Goal: Transaction & Acquisition: Purchase product/service

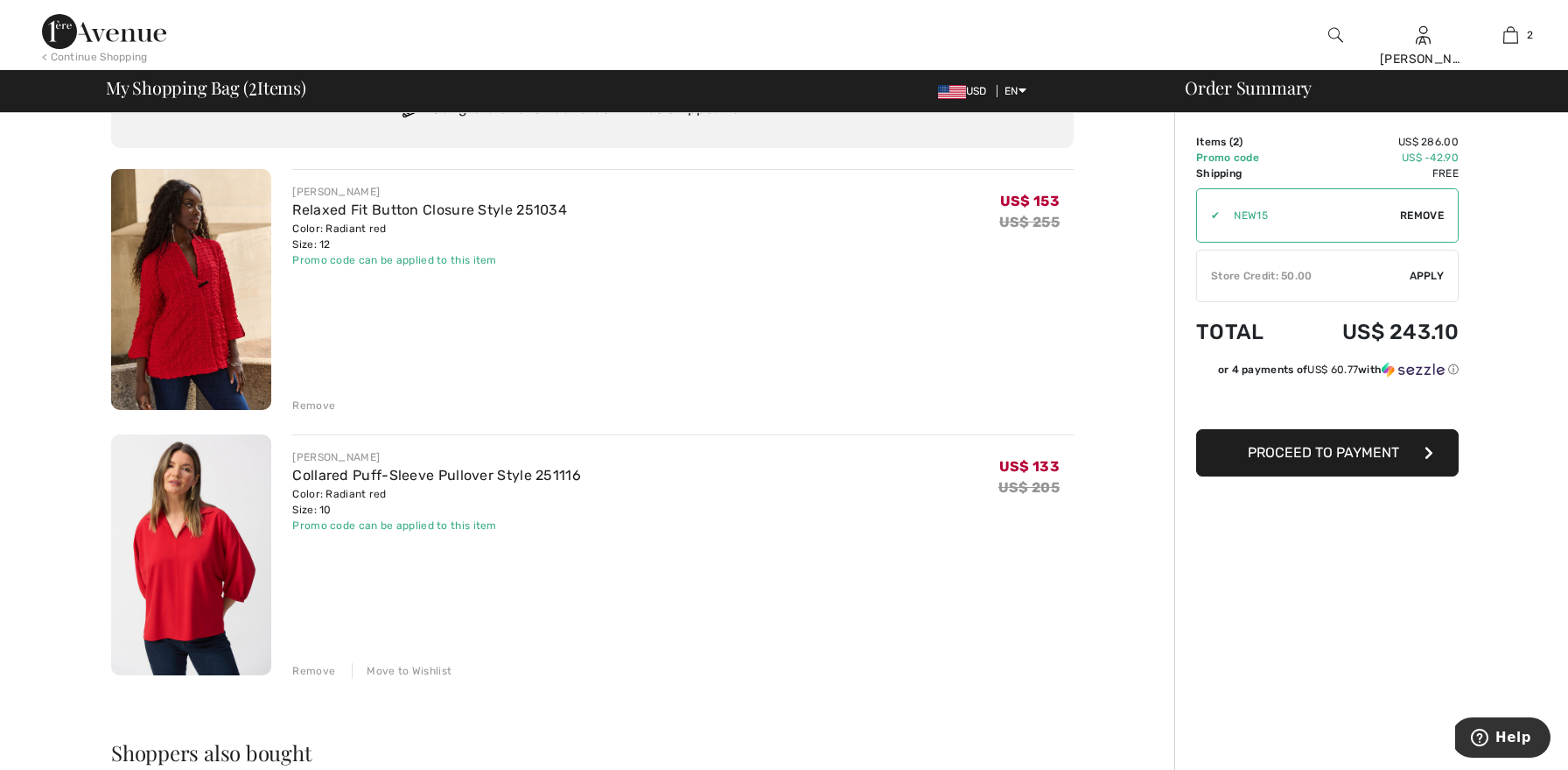
scroll to position [90, 0]
click at [402, 667] on div "Move to Wishlist" at bounding box center [402, 669] width 100 height 15
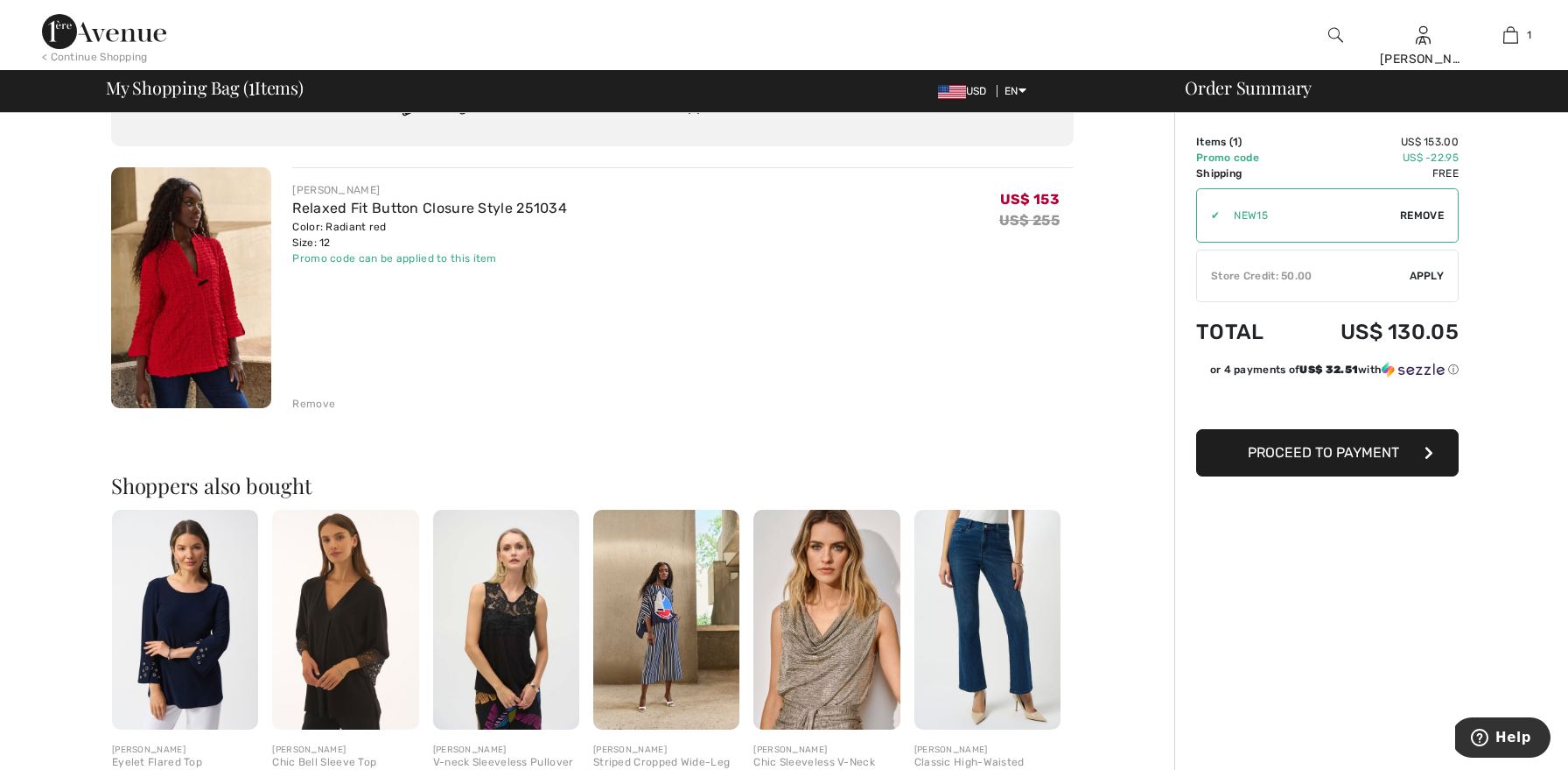
click at [1275, 271] on div "Store Credit: 50.00" at bounding box center [1303, 276] width 213 height 15
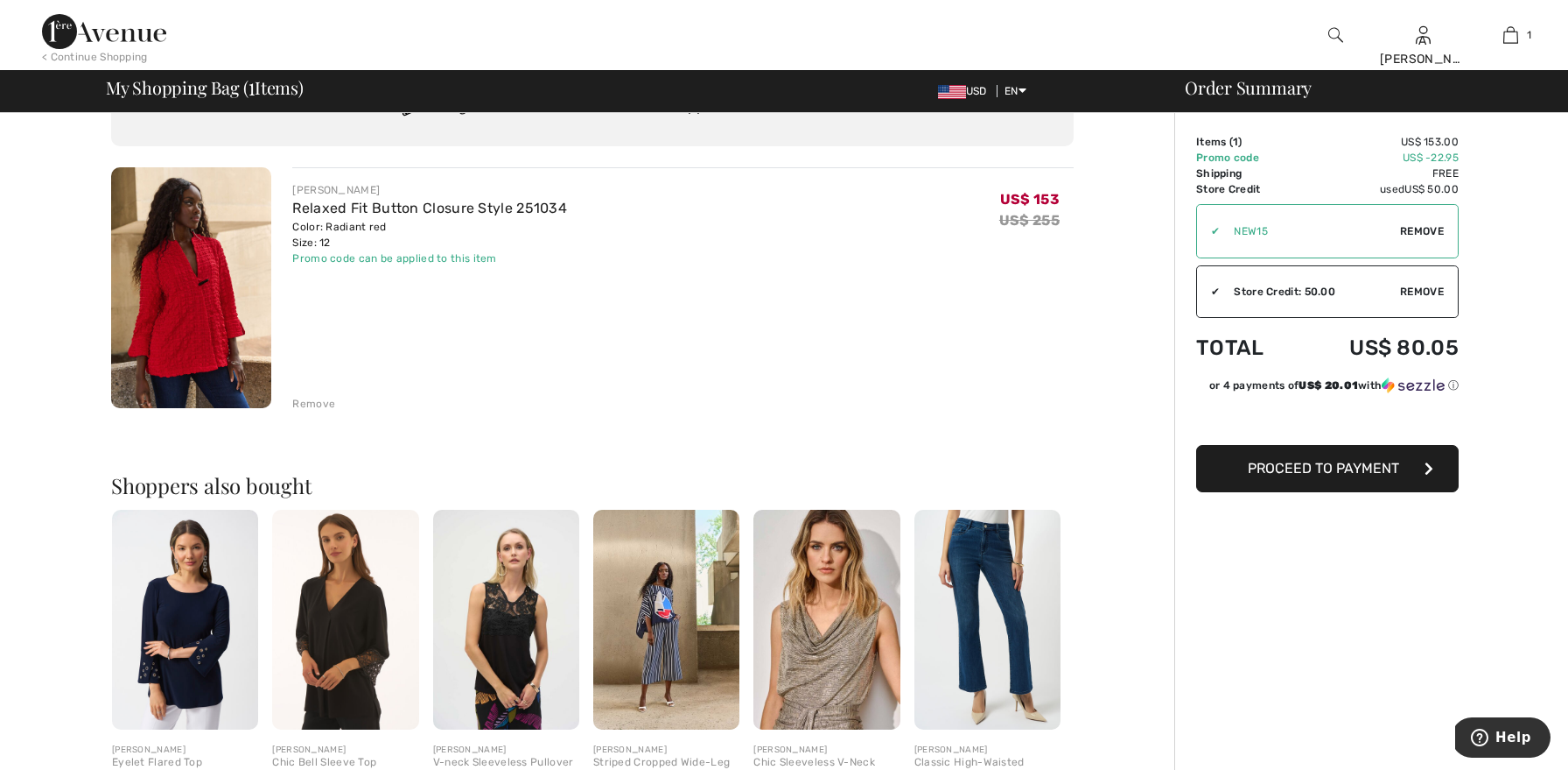
scroll to position [139, 0]
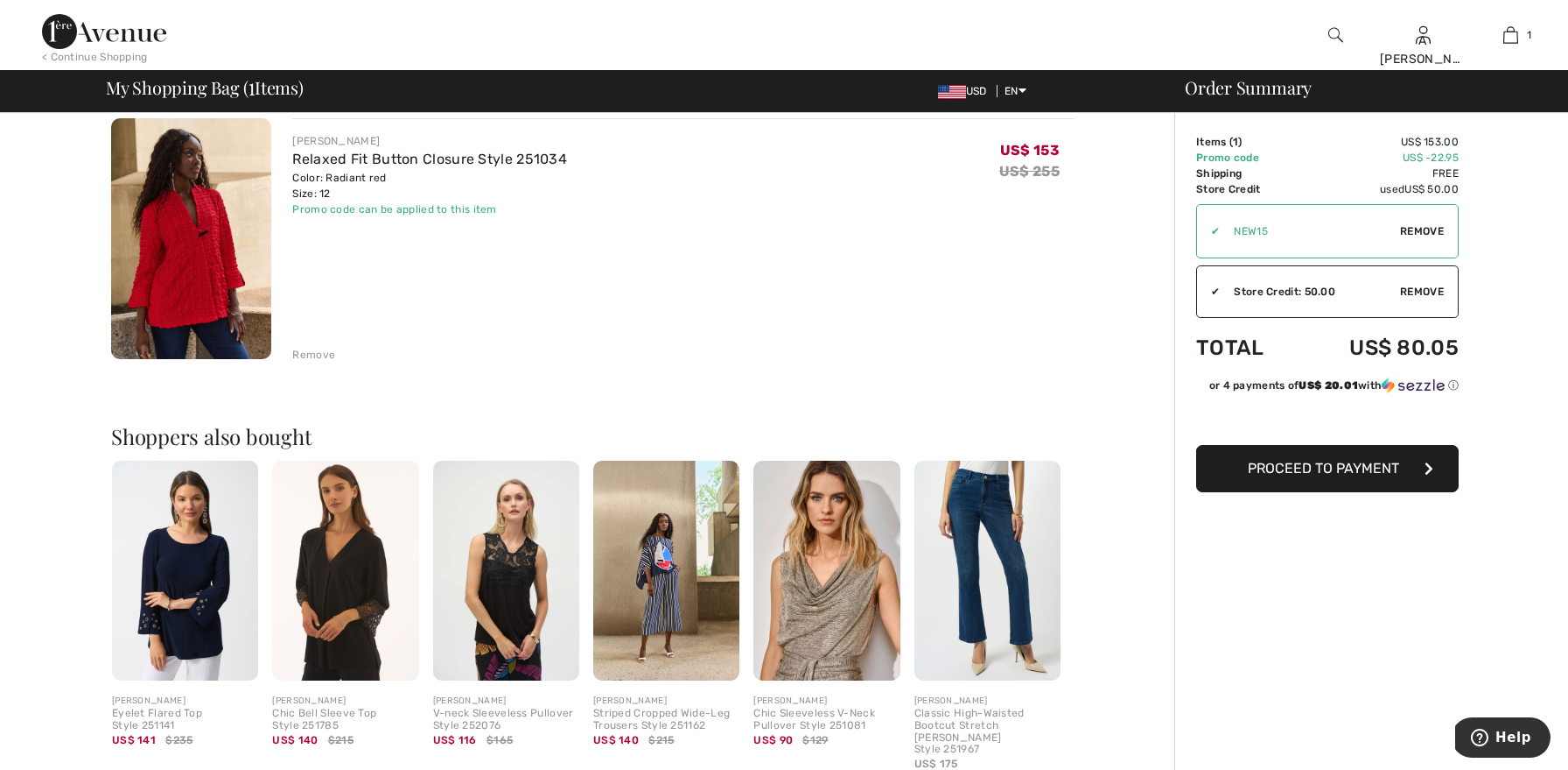
click at [1295, 472] on span "Proceed to Payment" at bounding box center [1322, 467] width 151 height 16
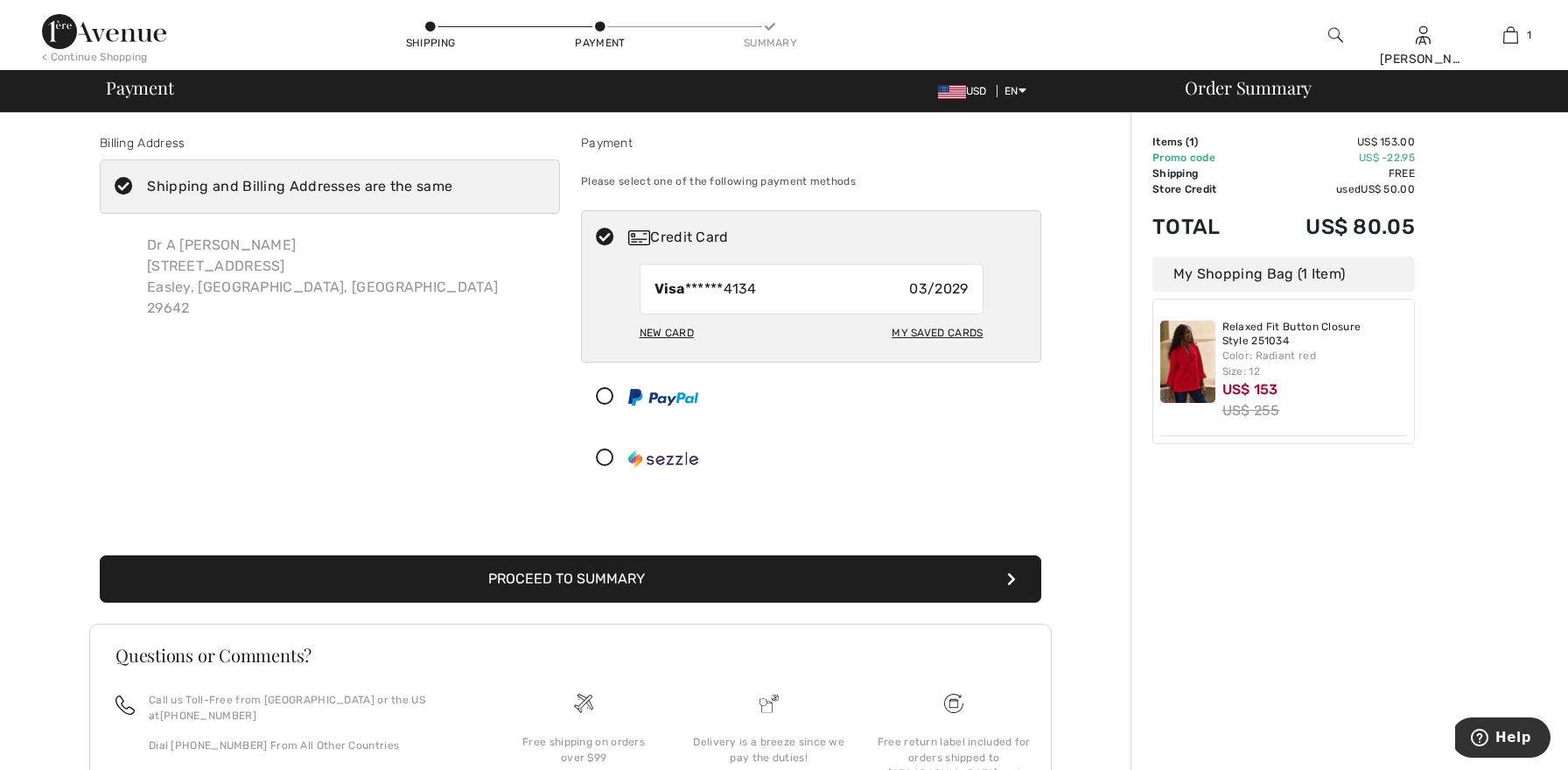
click at [597, 233] on icon at bounding box center [605, 237] width 46 height 18
radio input "true"
click at [886, 588] on button "Proceed to Summary" at bounding box center [571, 578] width 942 height 47
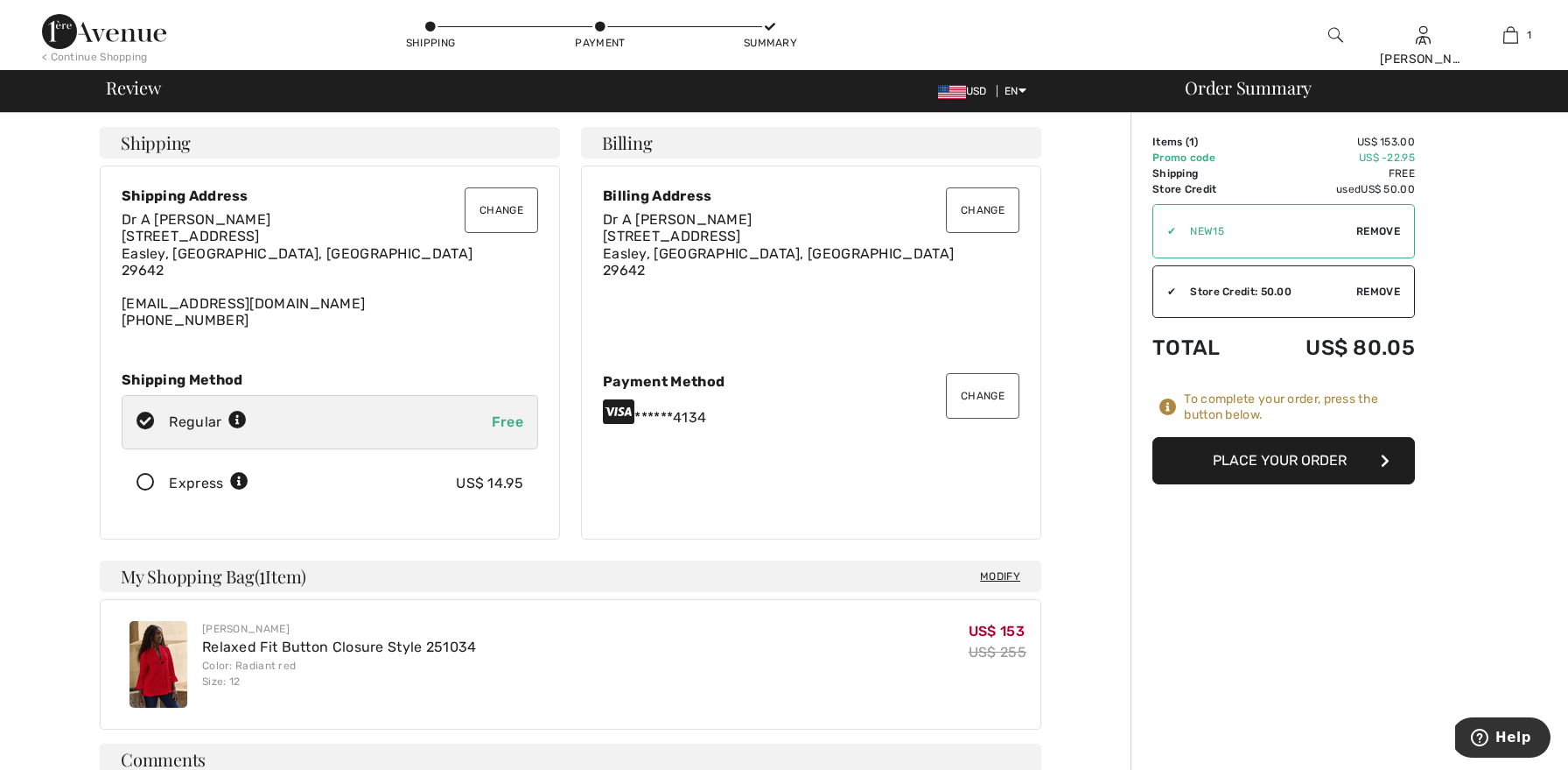
click at [1189, 462] on button "Place Your Order" at bounding box center [1283, 460] width 263 height 47
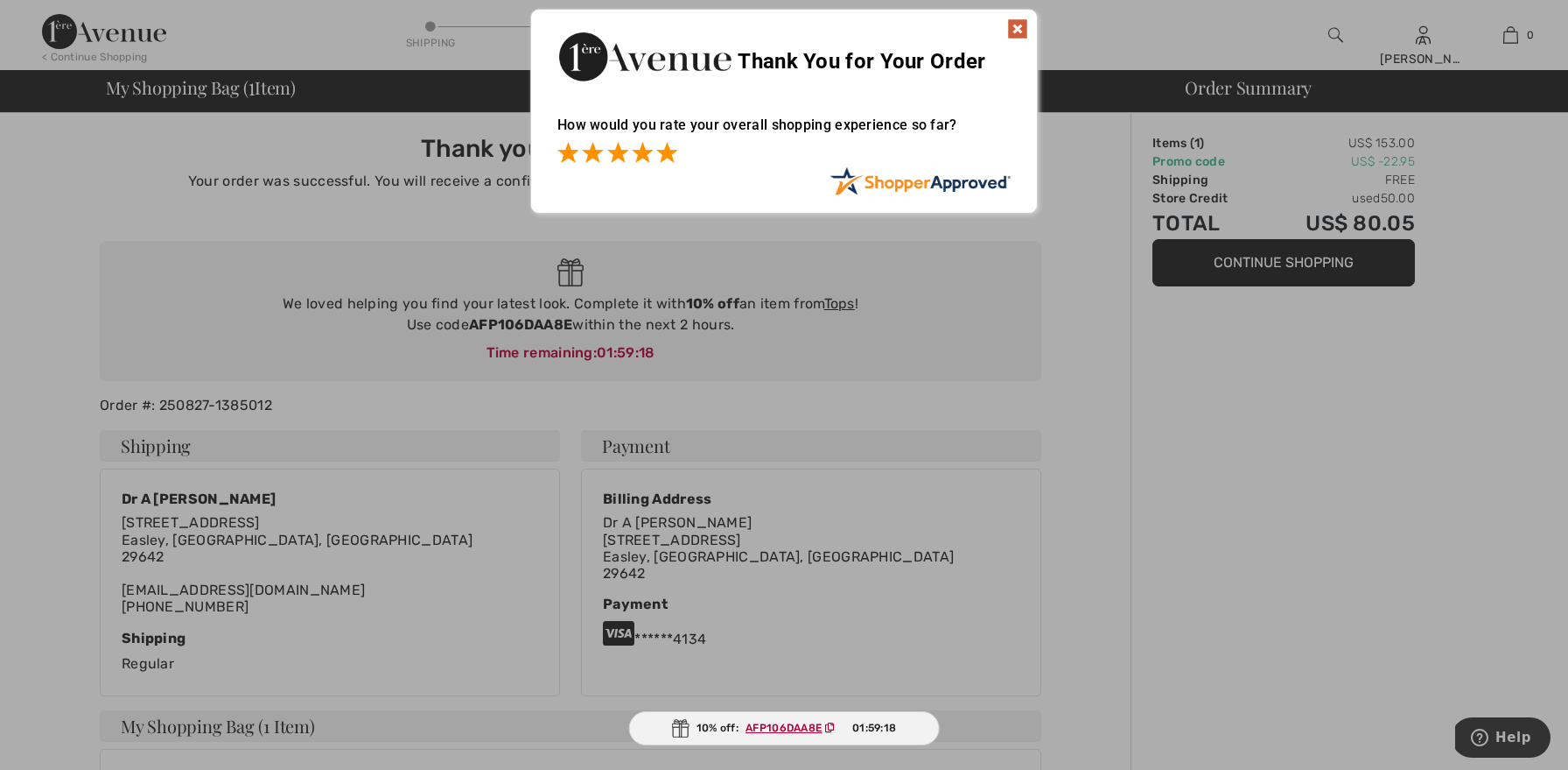
click at [666, 155] on span at bounding box center [666, 152] width 21 height 21
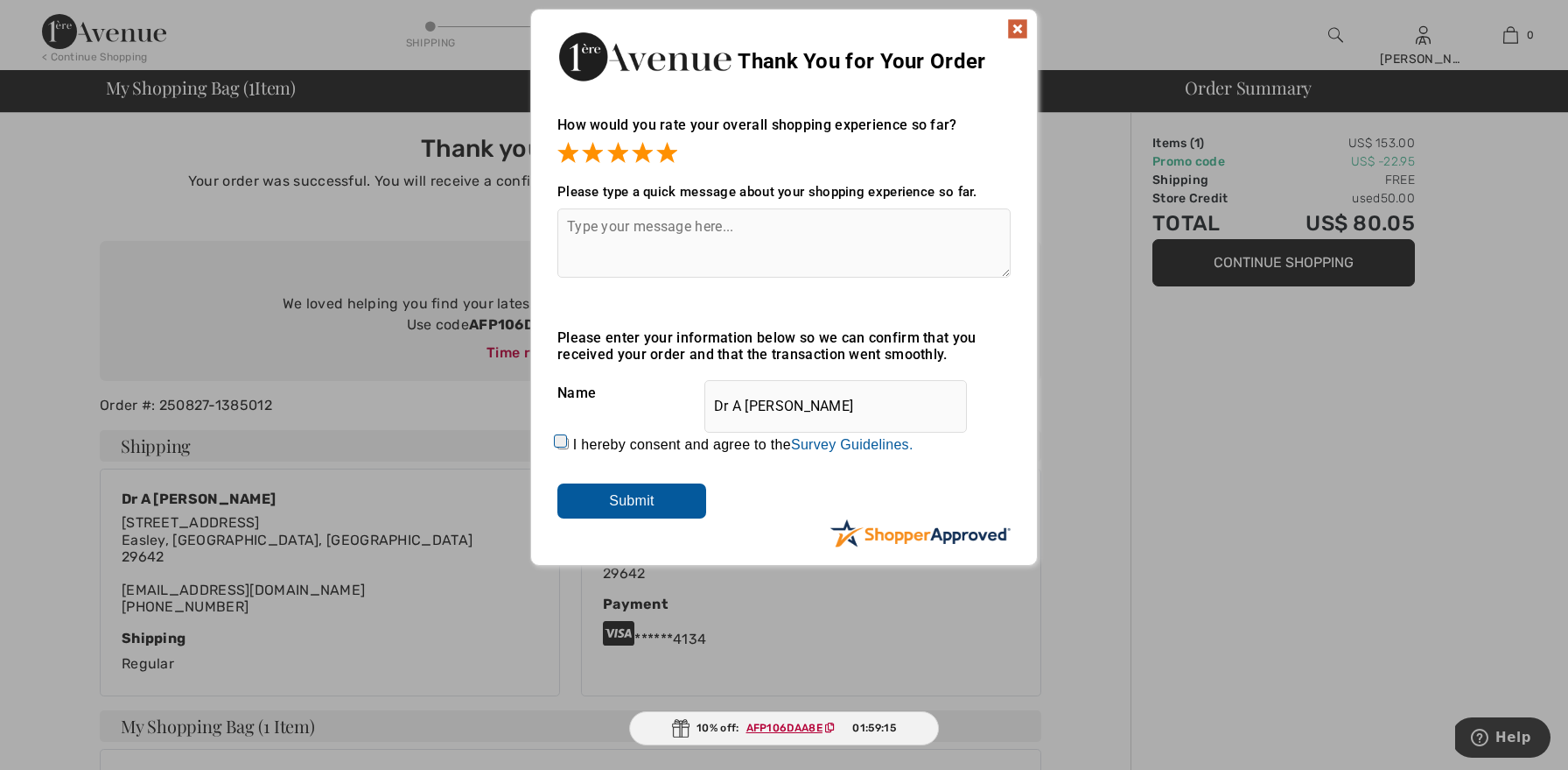
click at [668, 239] on textarea at bounding box center [784, 243] width 454 height 69
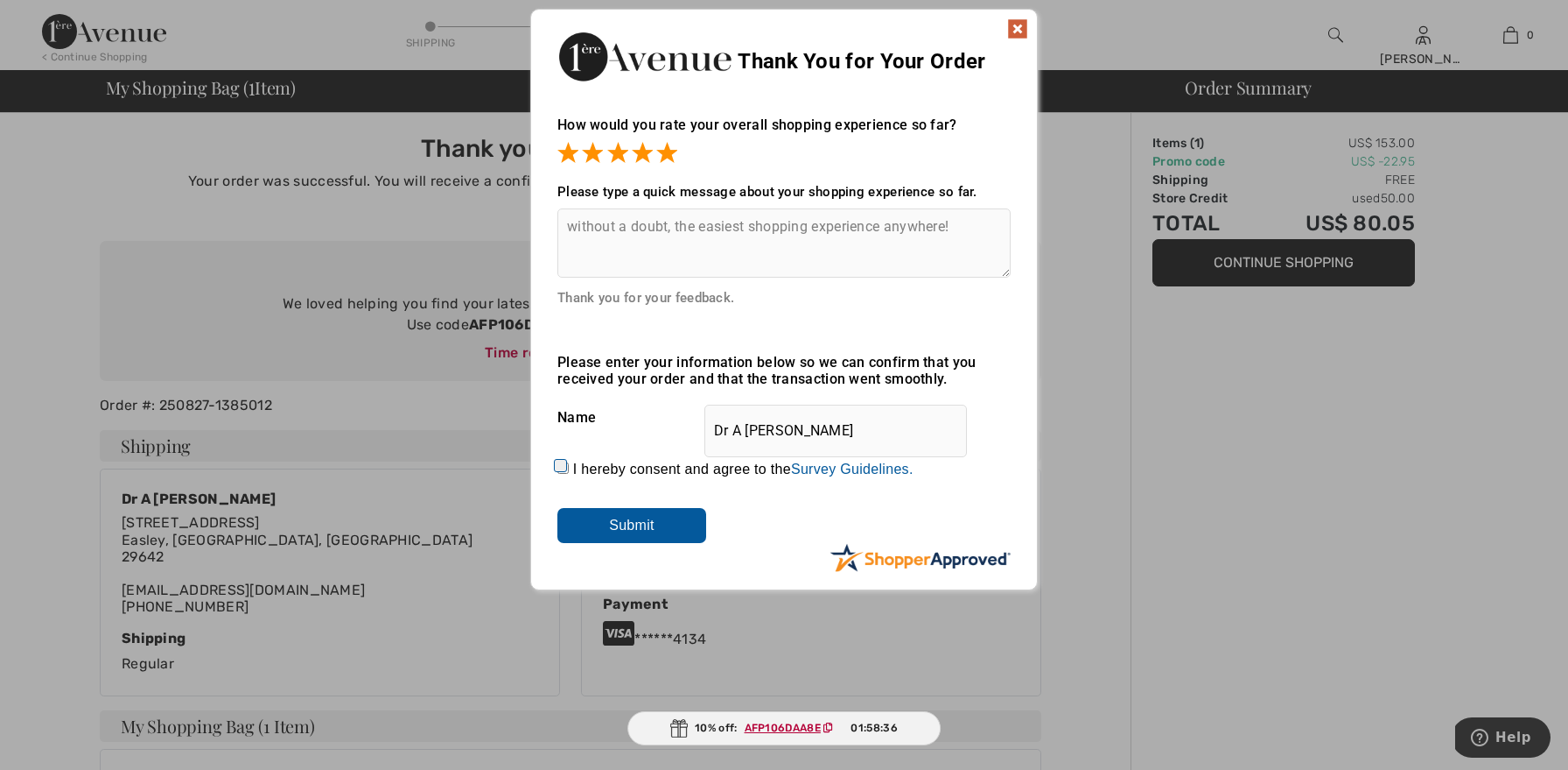
type textarea "without a doubt, the easiest shopping experience anywhere!"
click at [564, 468] on input "I hereby consent and agree to the By submitting a review, you grant permission …" at bounding box center [563, 468] width 12 height 12
checkbox input "true"
click at [587, 519] on input "Submit" at bounding box center [632, 525] width 148 height 35
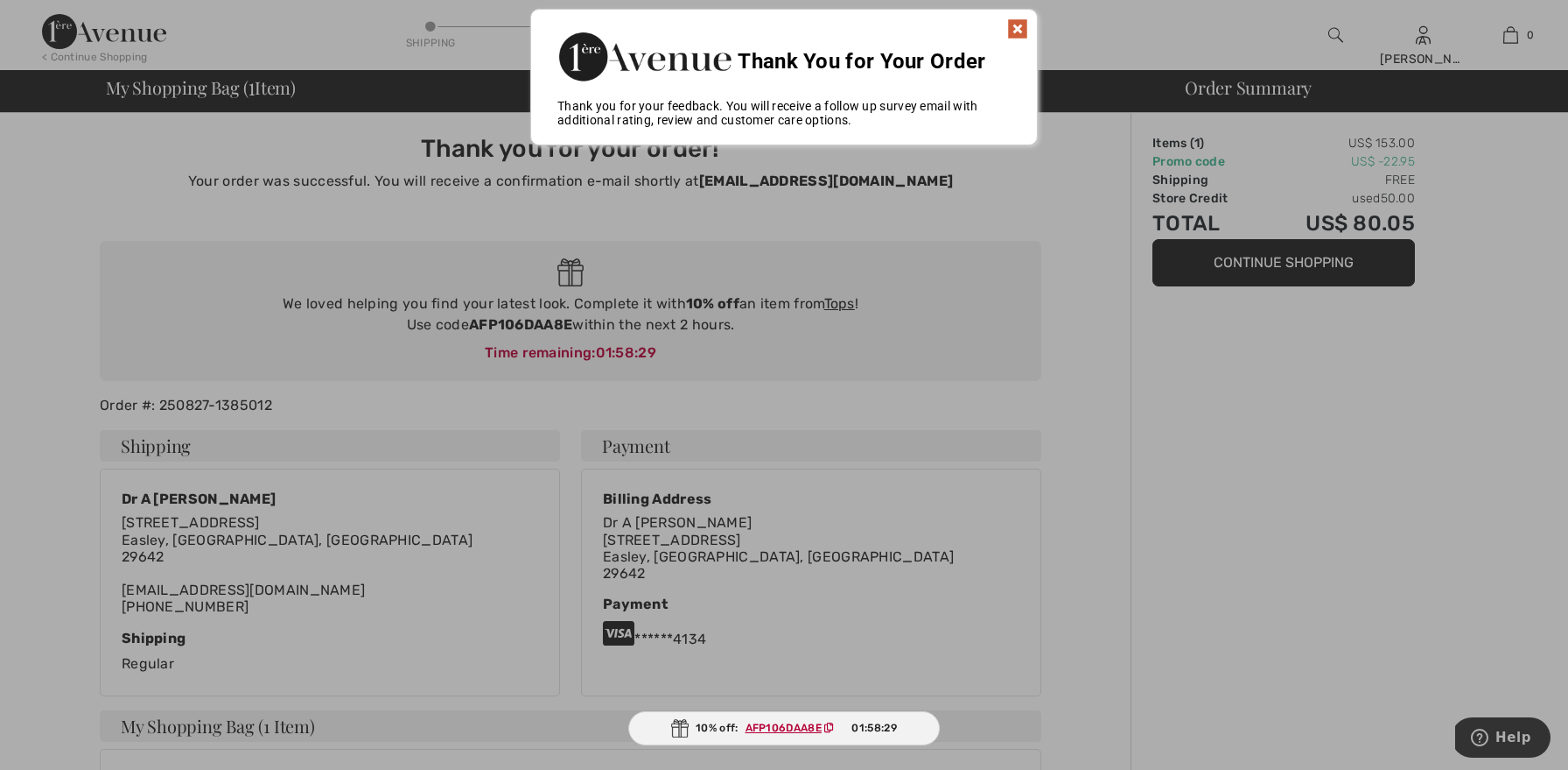
click at [1018, 25] on img at bounding box center [1018, 29] width 21 height 21
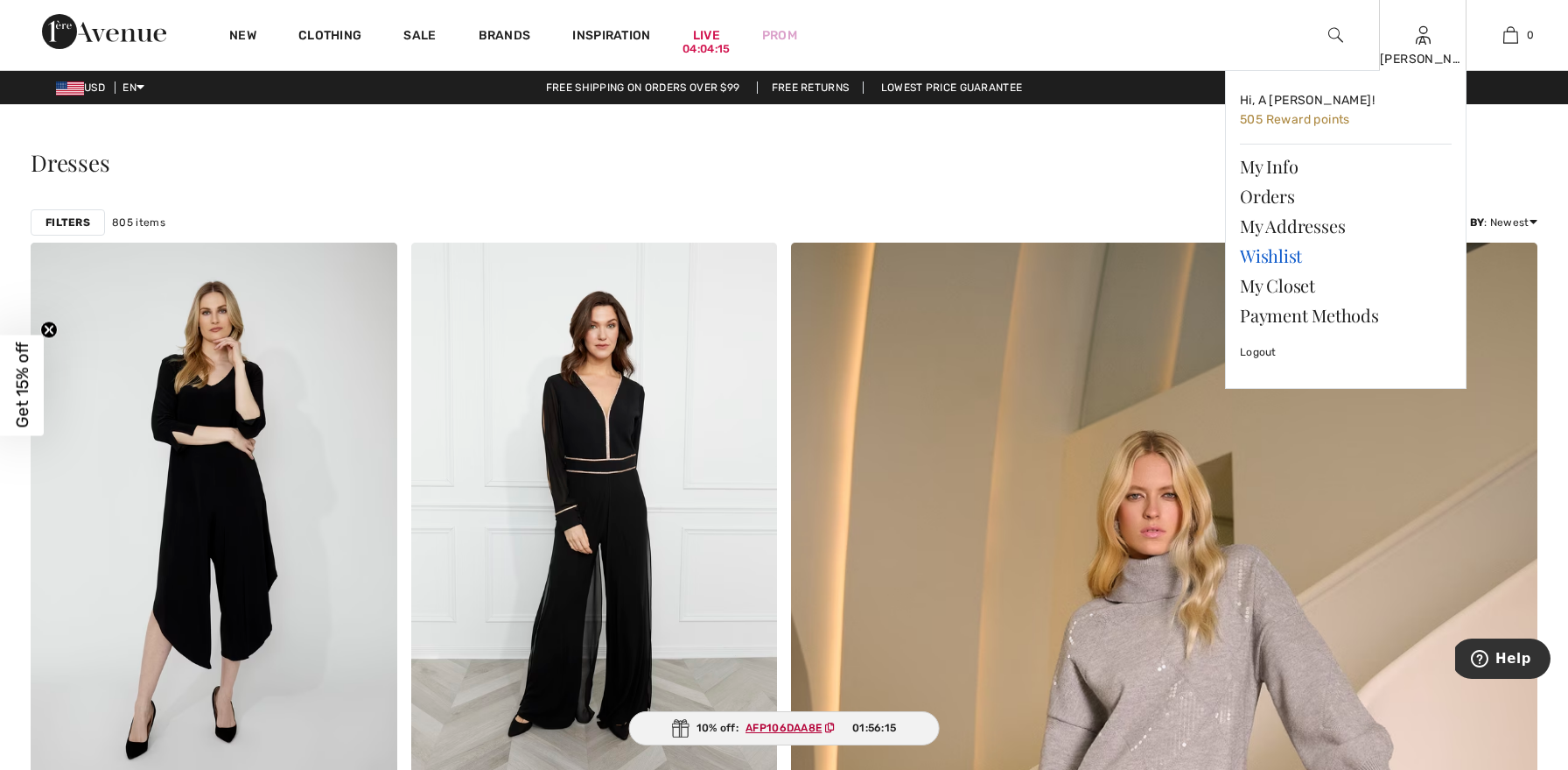
click at [1269, 256] on link "Wishlist" at bounding box center [1346, 255] width 212 height 30
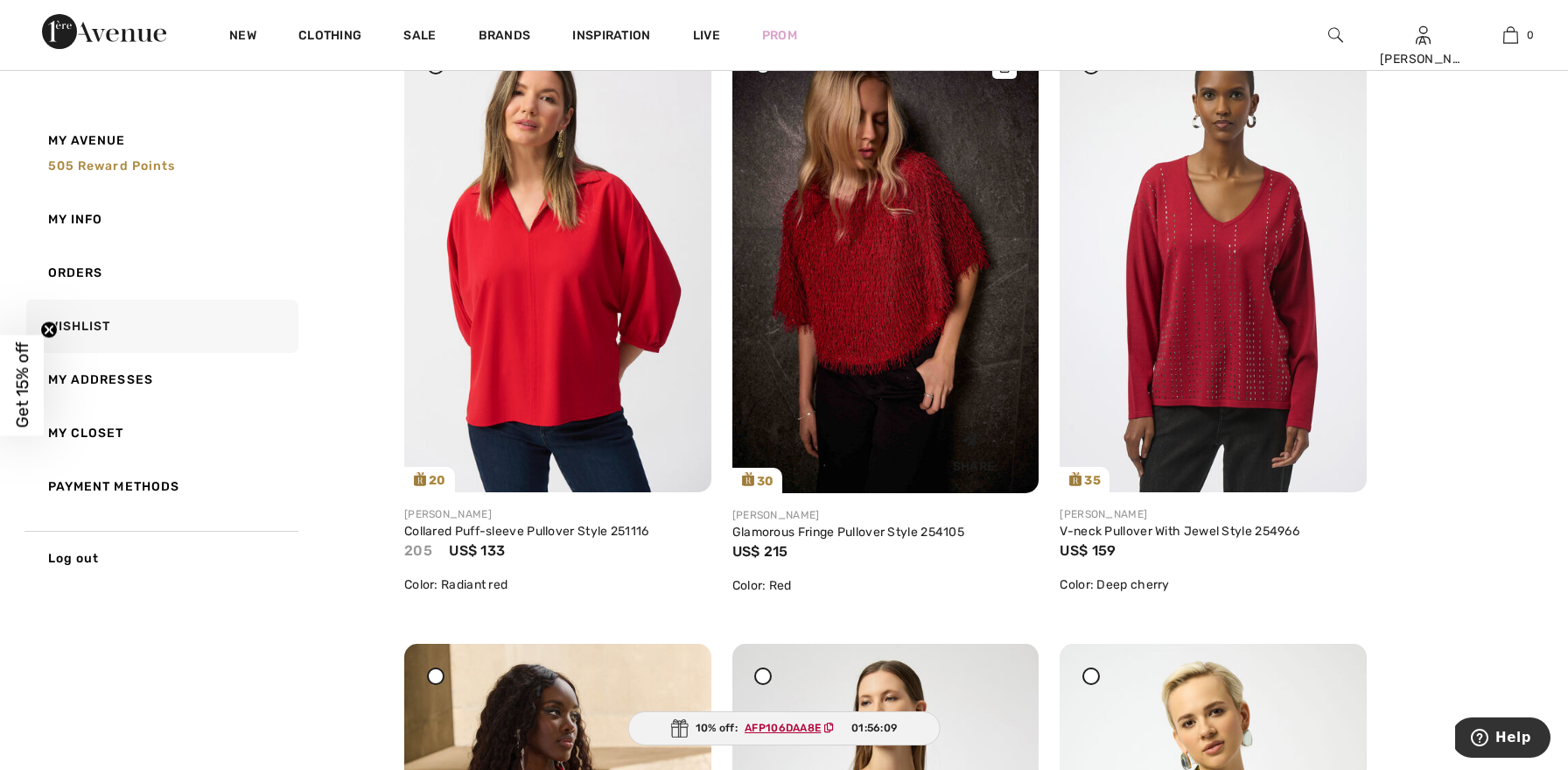
scroll to position [278, 0]
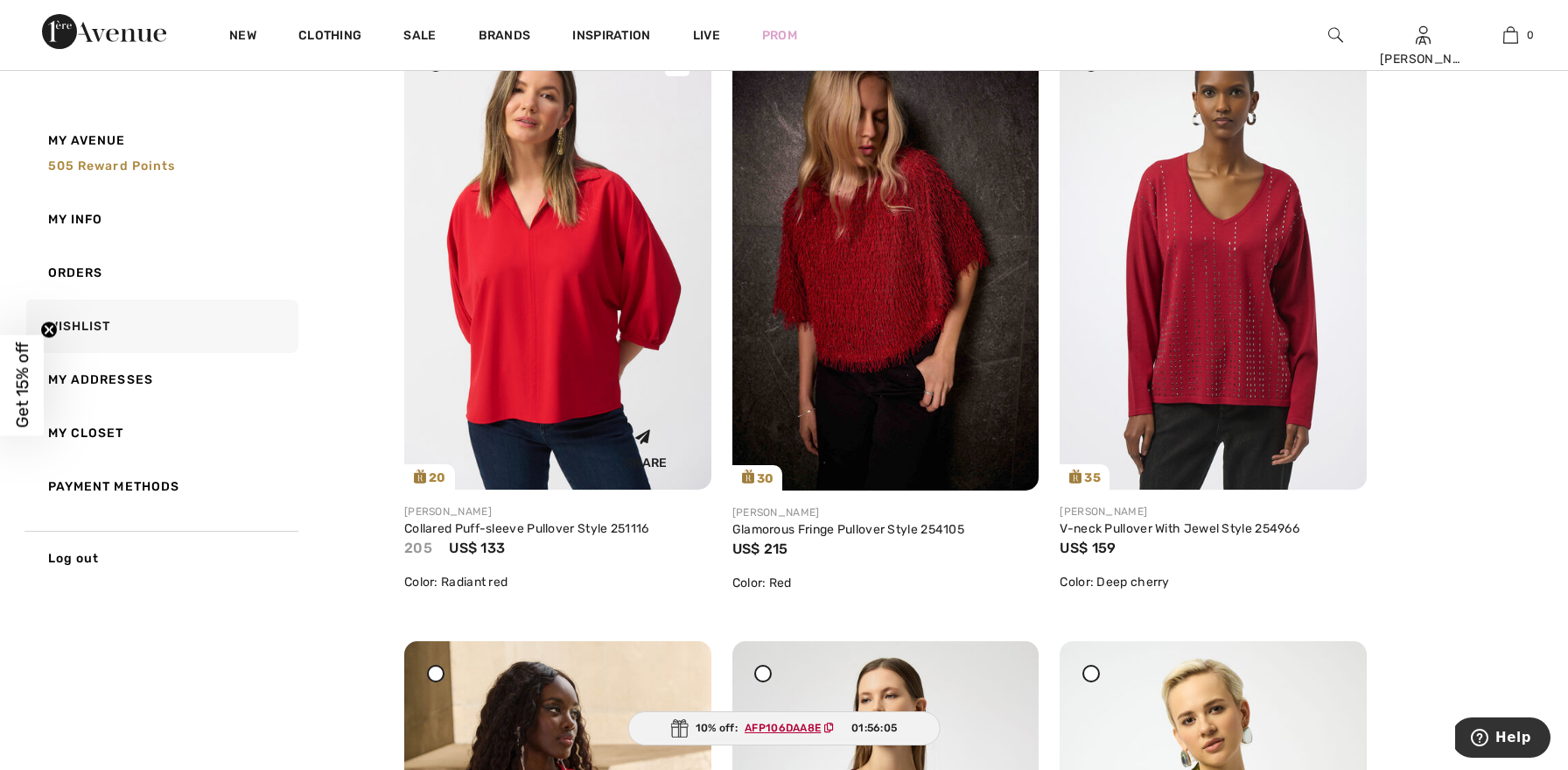
click at [587, 309] on img at bounding box center [558, 259] width 307 height 460
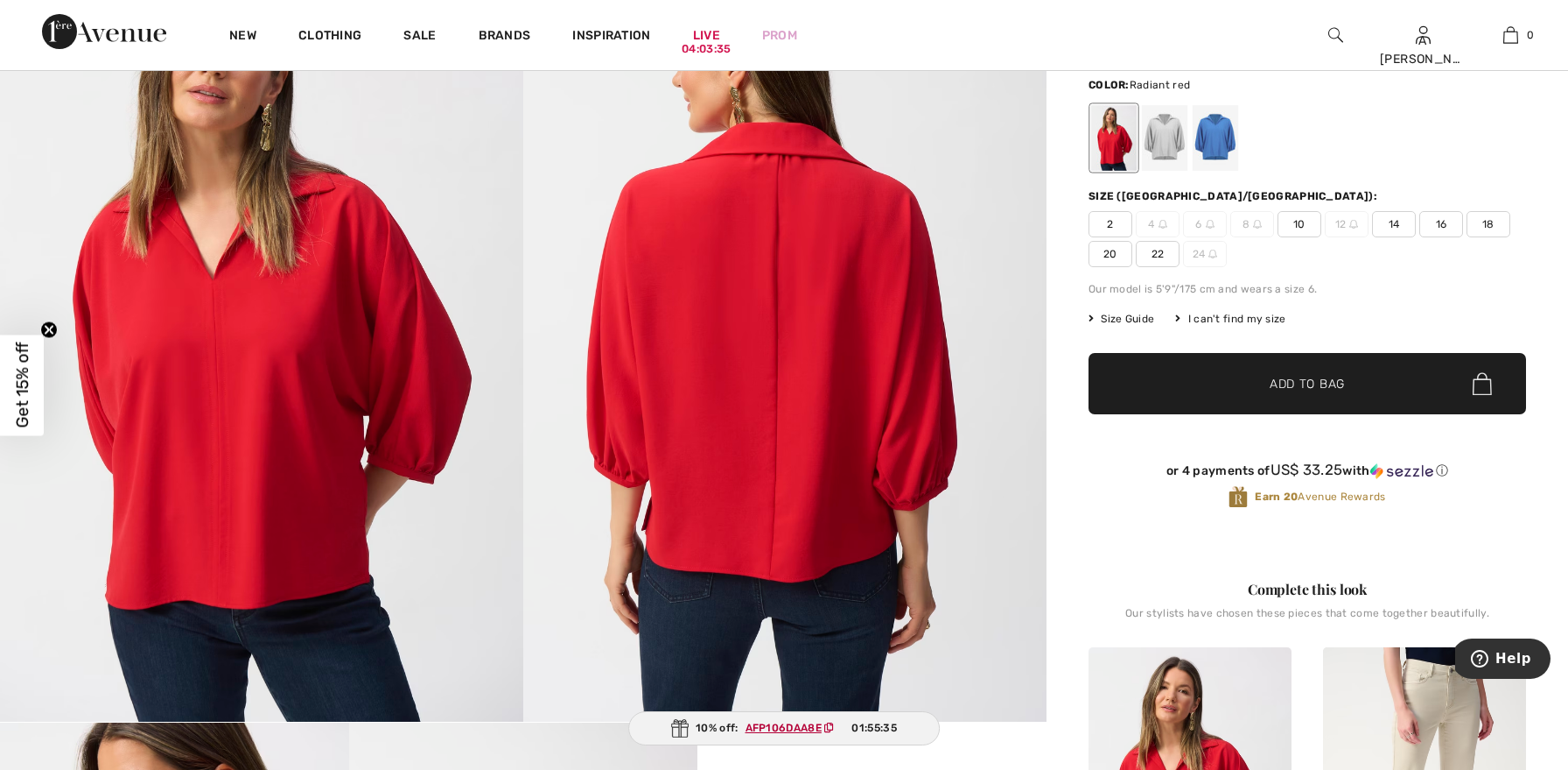
scroll to position [168, 0]
click at [1172, 148] on div at bounding box center [1164, 137] width 45 height 66
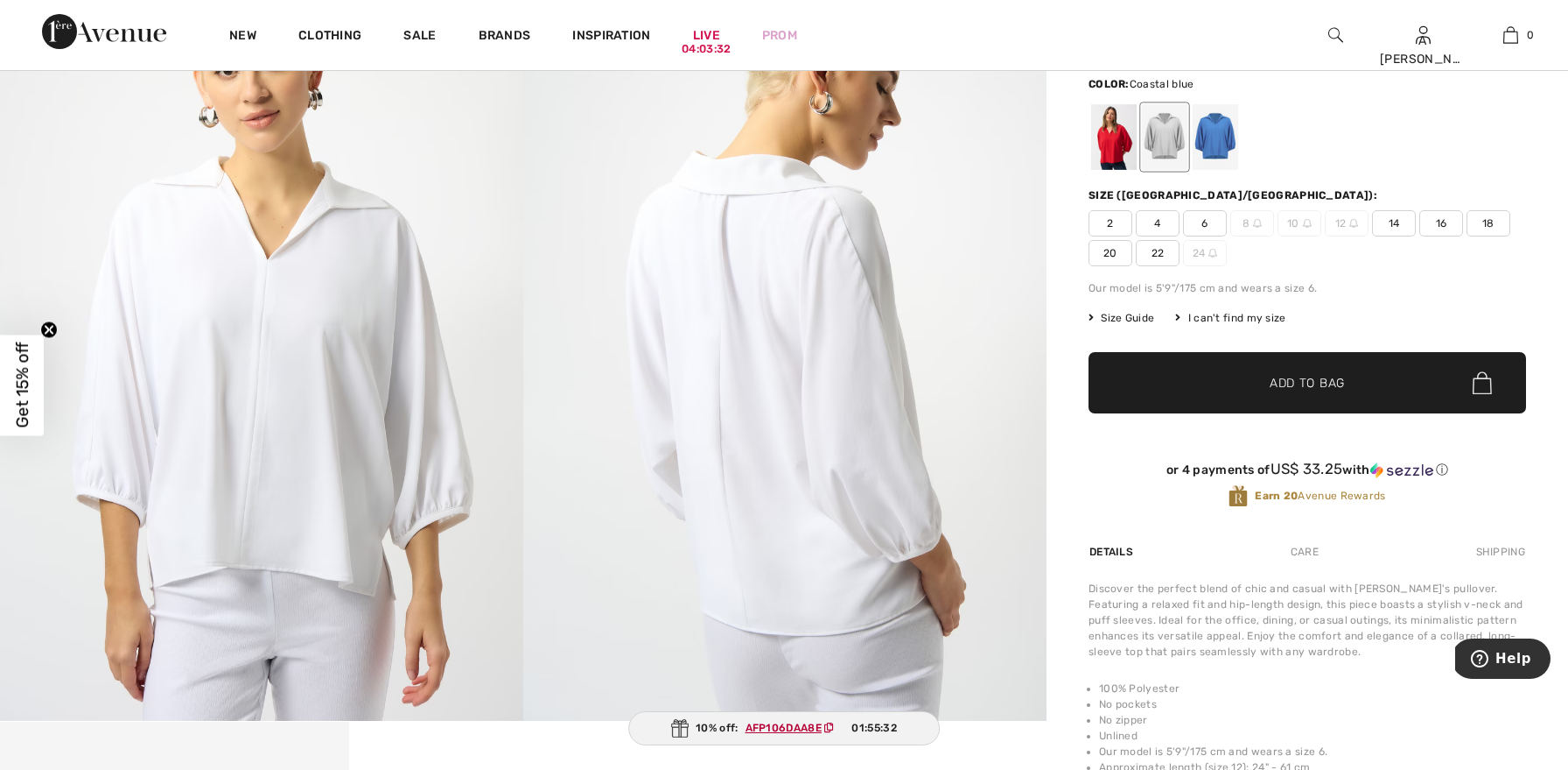
click at [1218, 142] on div at bounding box center [1215, 137] width 45 height 66
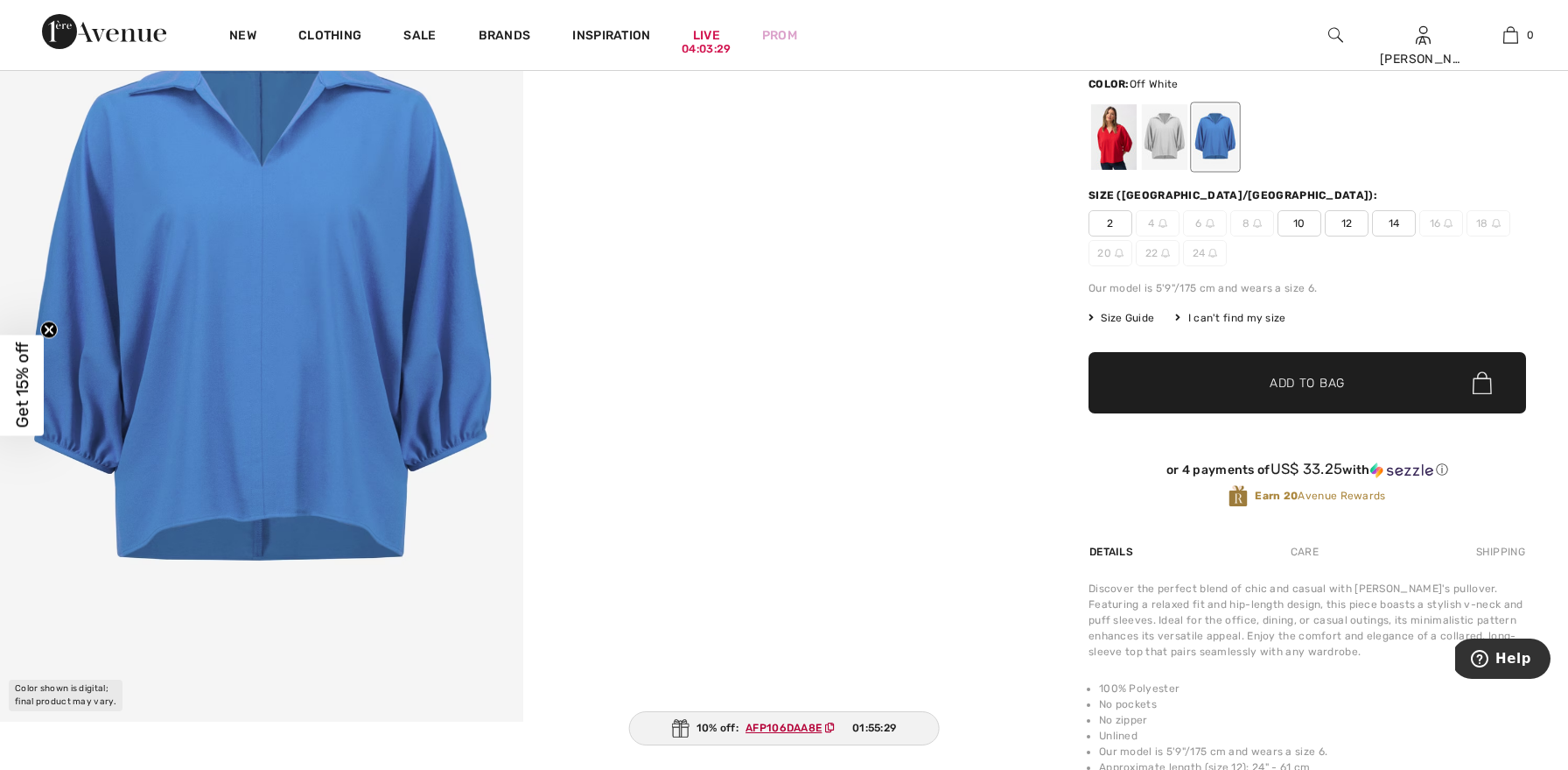
scroll to position [165, 0]
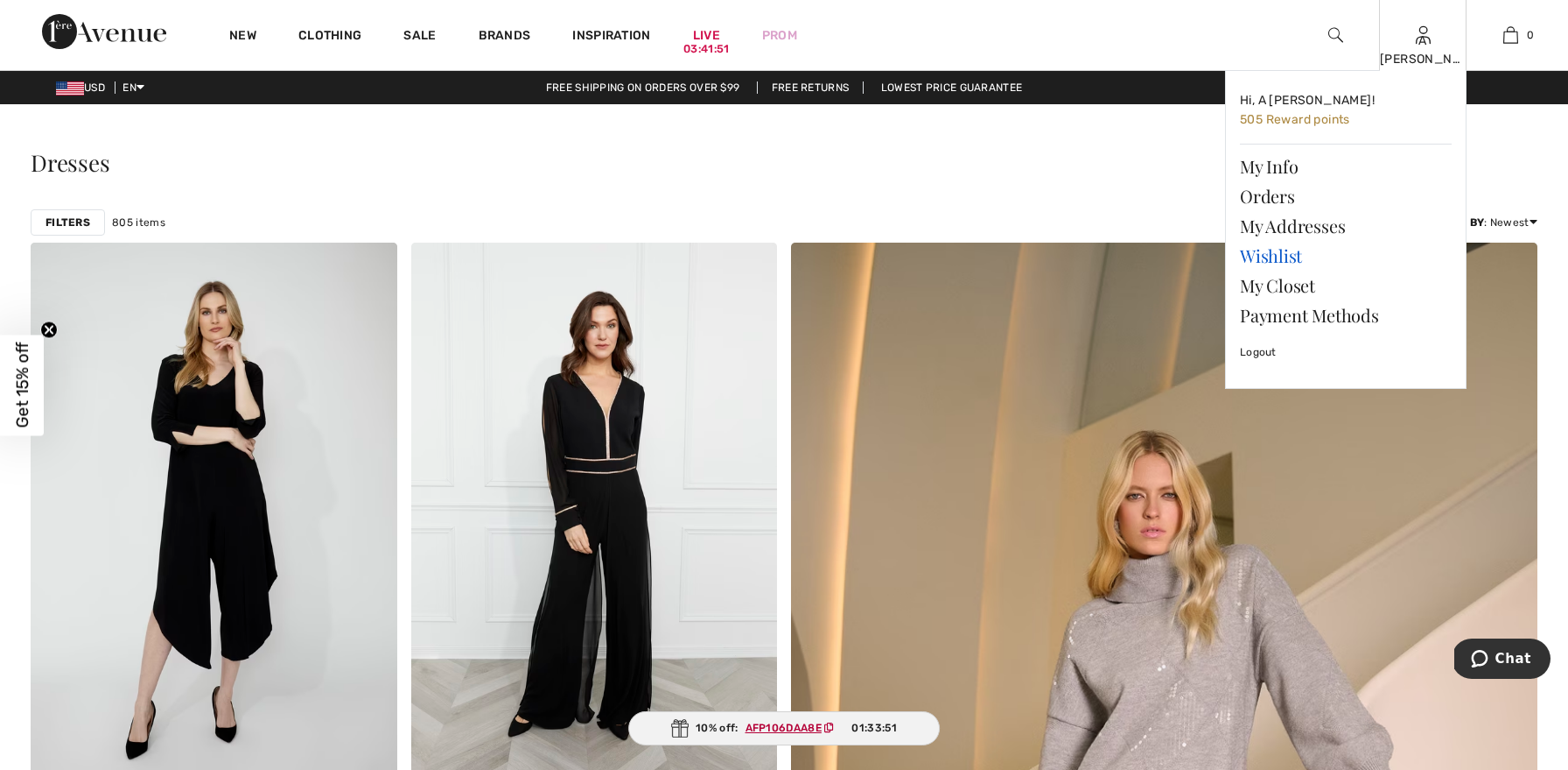
click at [1280, 252] on link "Wishlist" at bounding box center [1346, 255] width 212 height 30
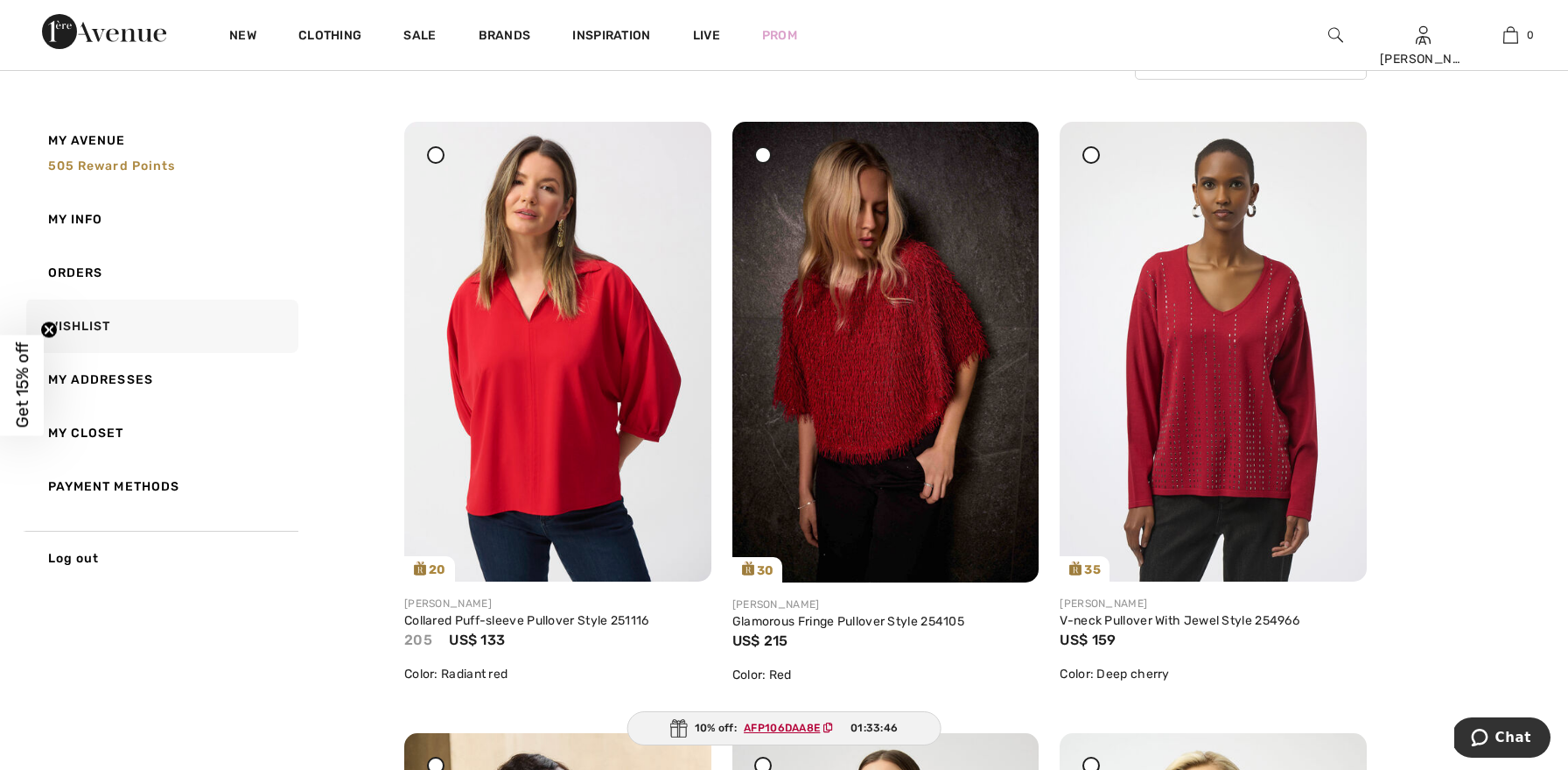
scroll to position [187, 0]
click at [668, 149] on div at bounding box center [676, 154] width 24 height 24
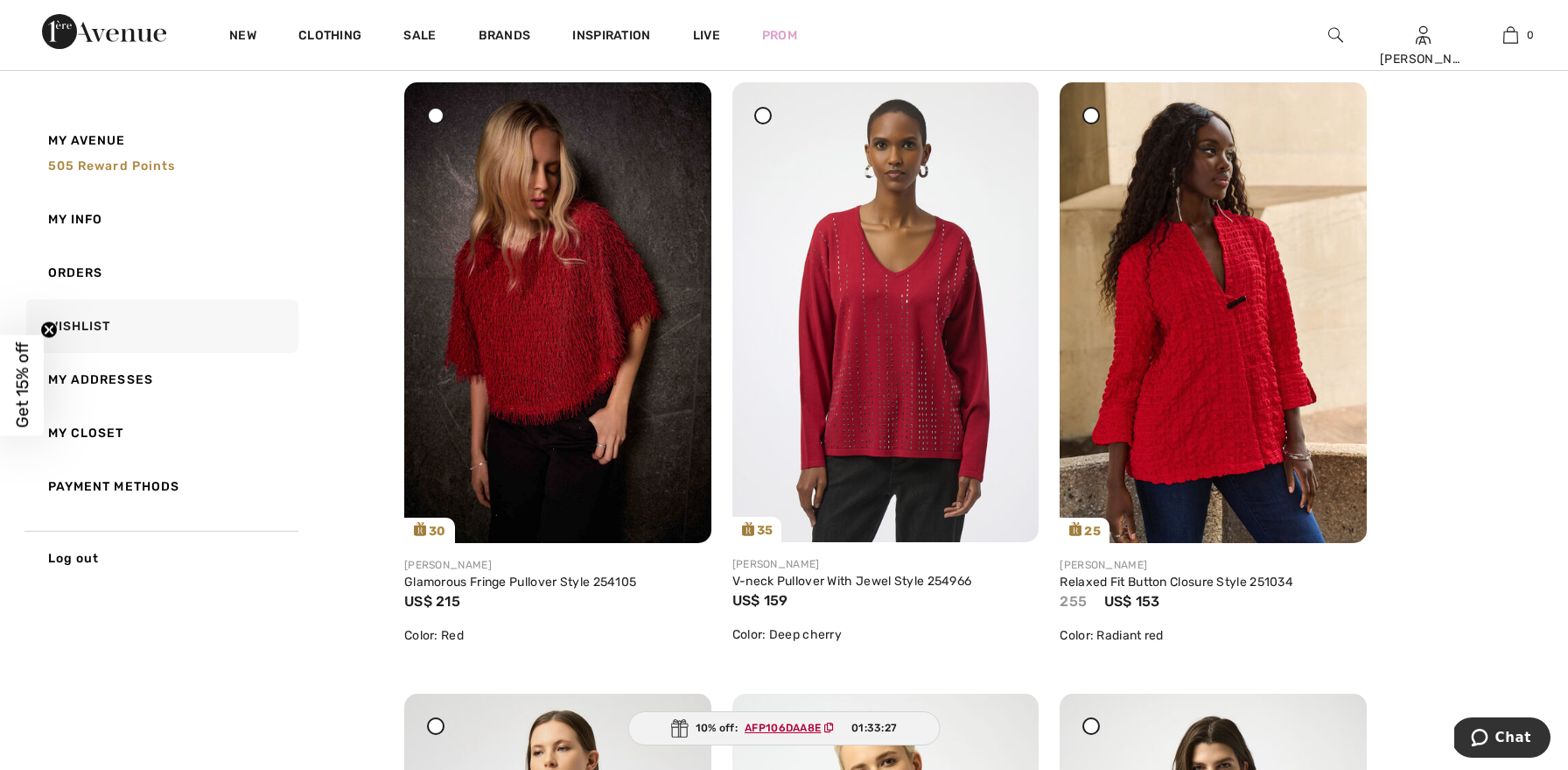
scroll to position [218, 0]
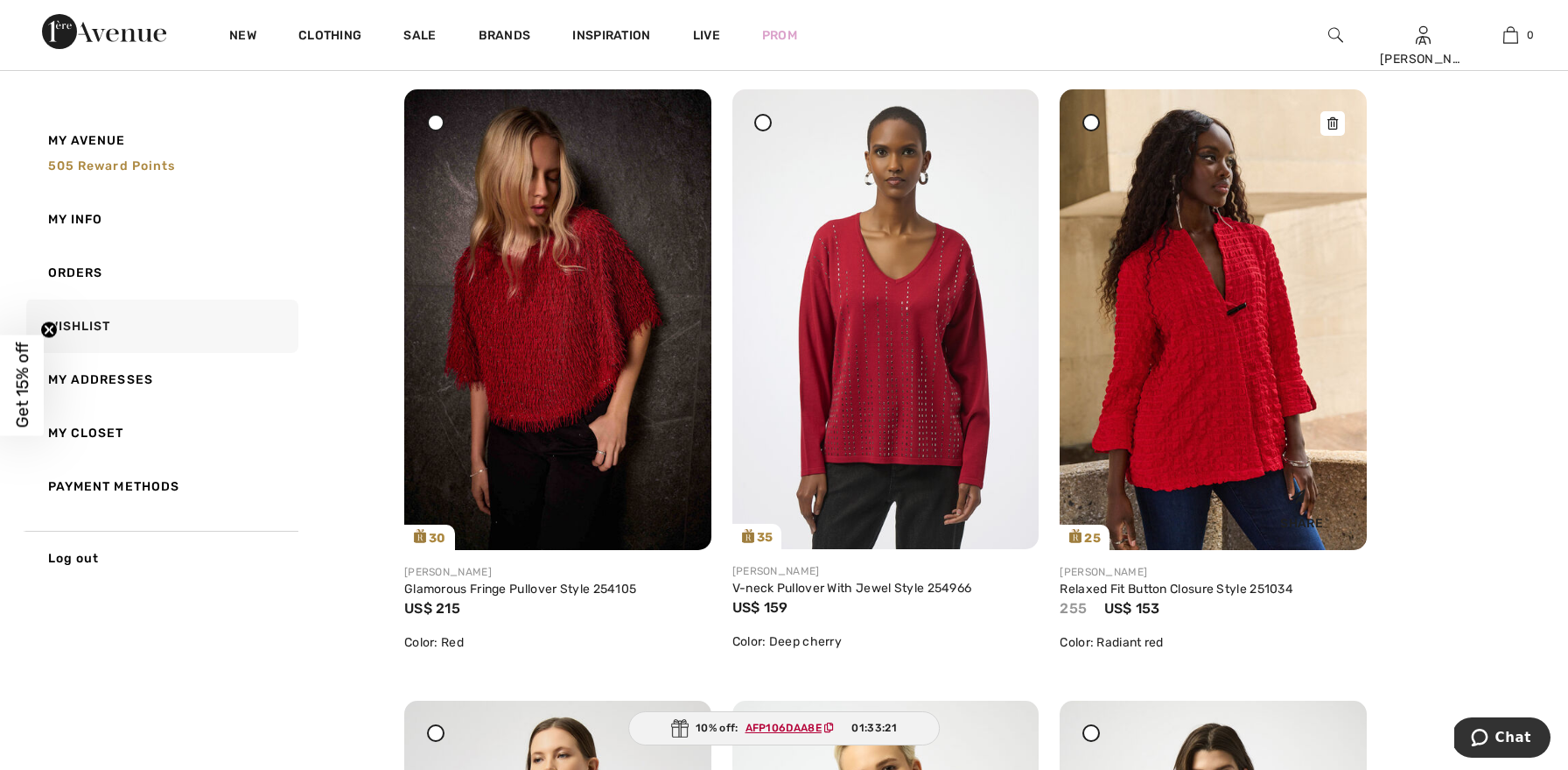
click at [1330, 121] on icon at bounding box center [1332, 123] width 11 height 13
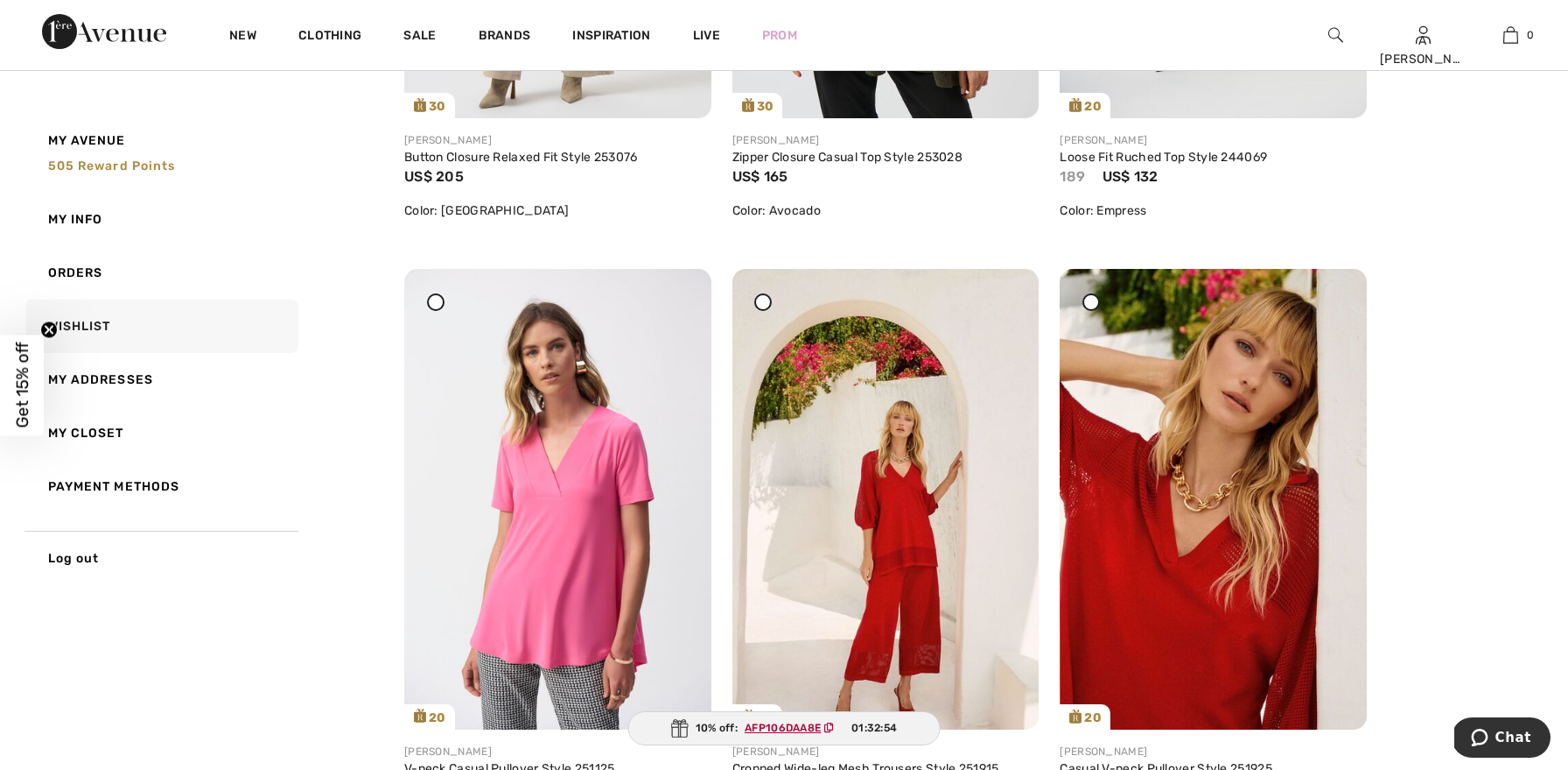
scroll to position [1867, 0]
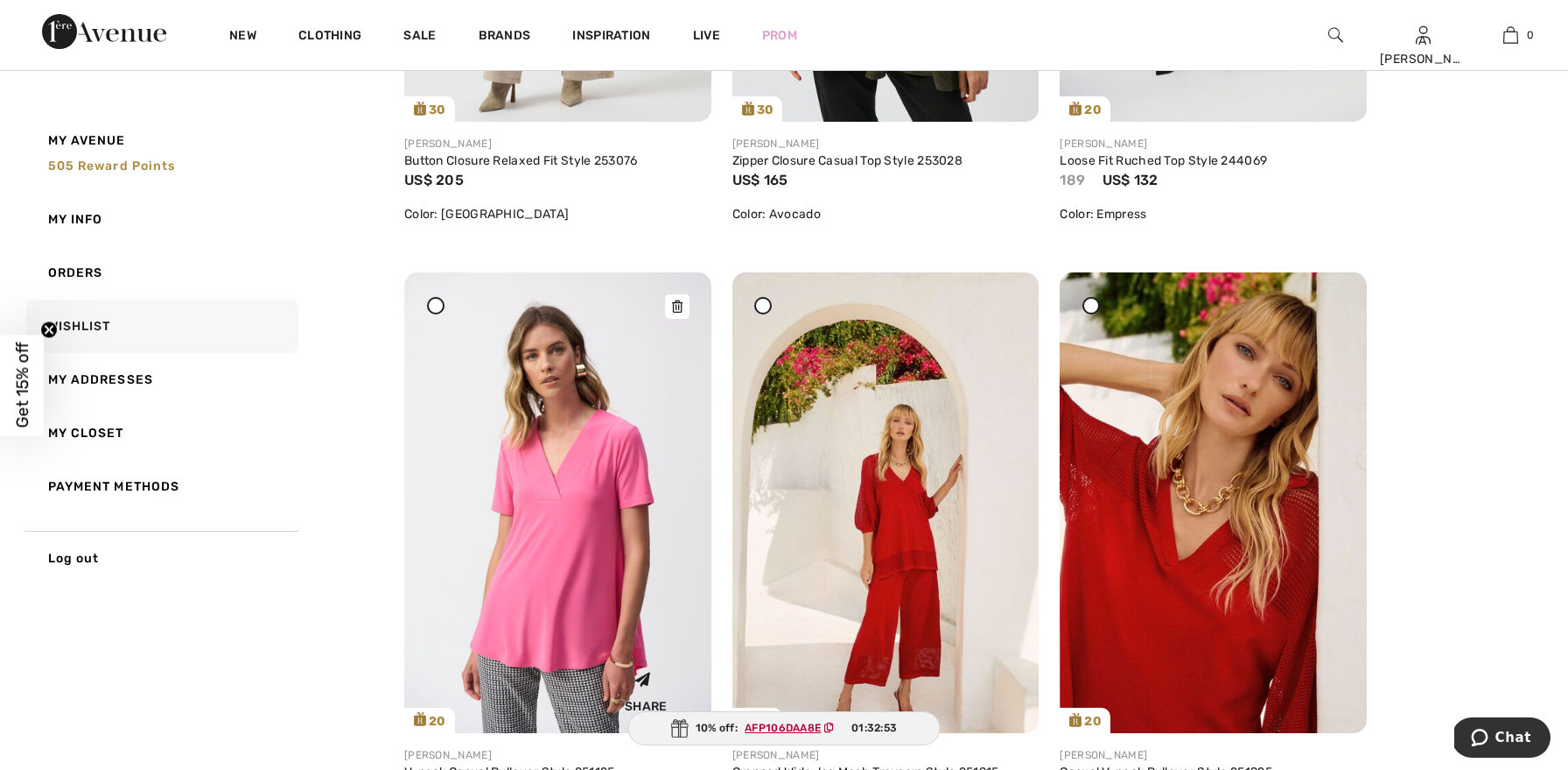
click at [679, 302] on icon at bounding box center [677, 306] width 11 height 13
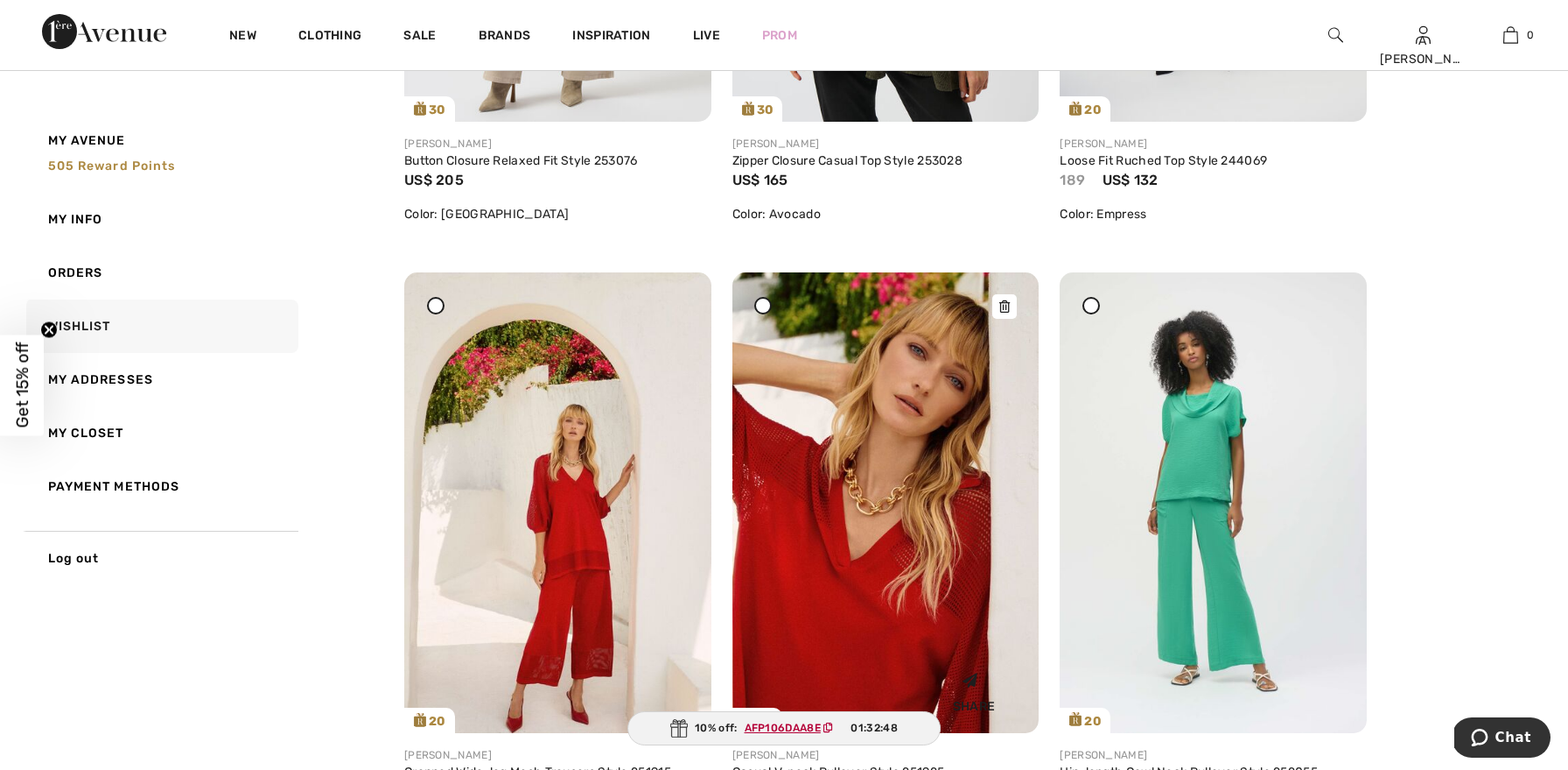
click at [1009, 300] on div at bounding box center [1004, 305] width 24 height 24
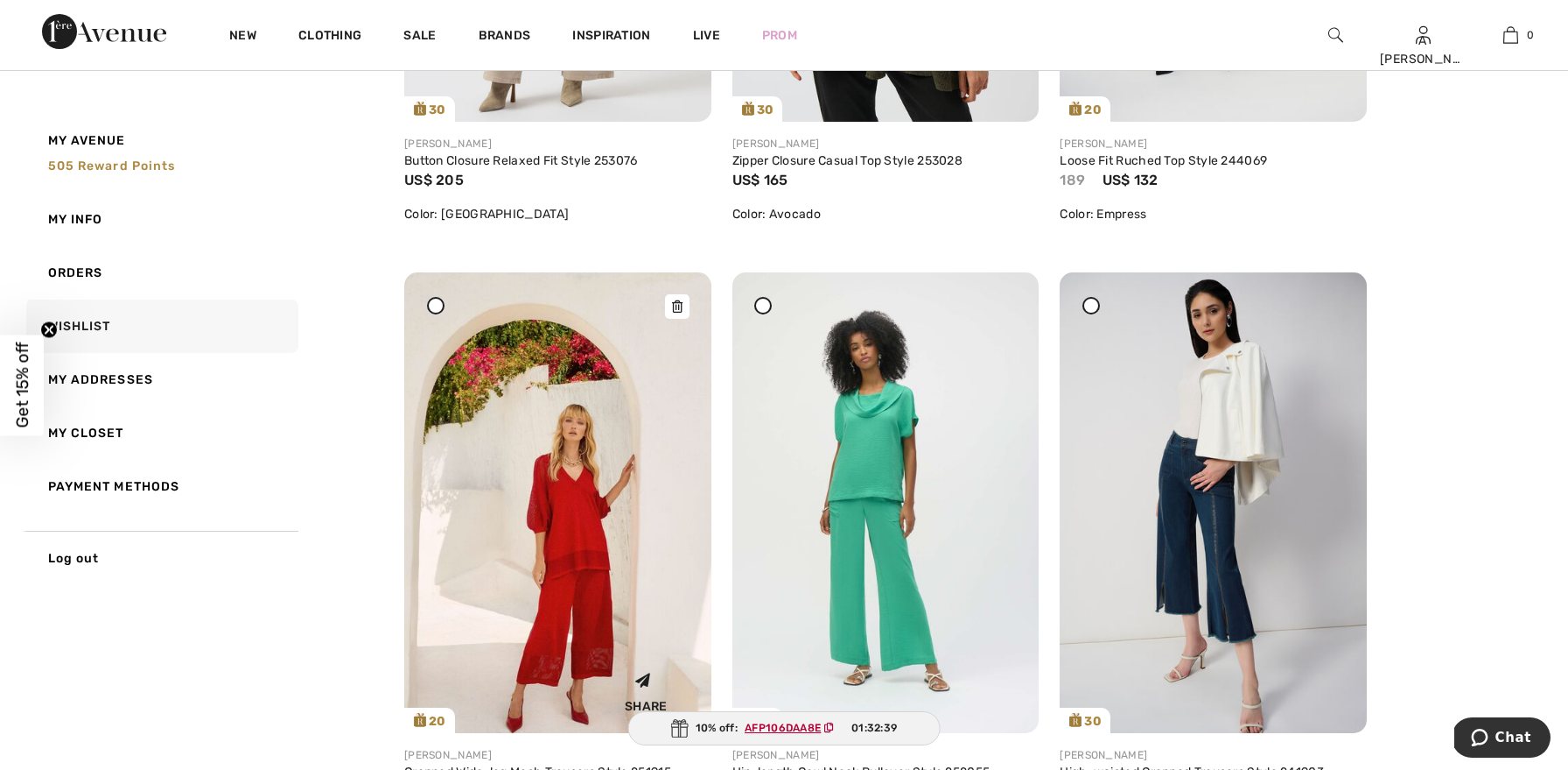
click at [680, 299] on div at bounding box center [676, 305] width 24 height 24
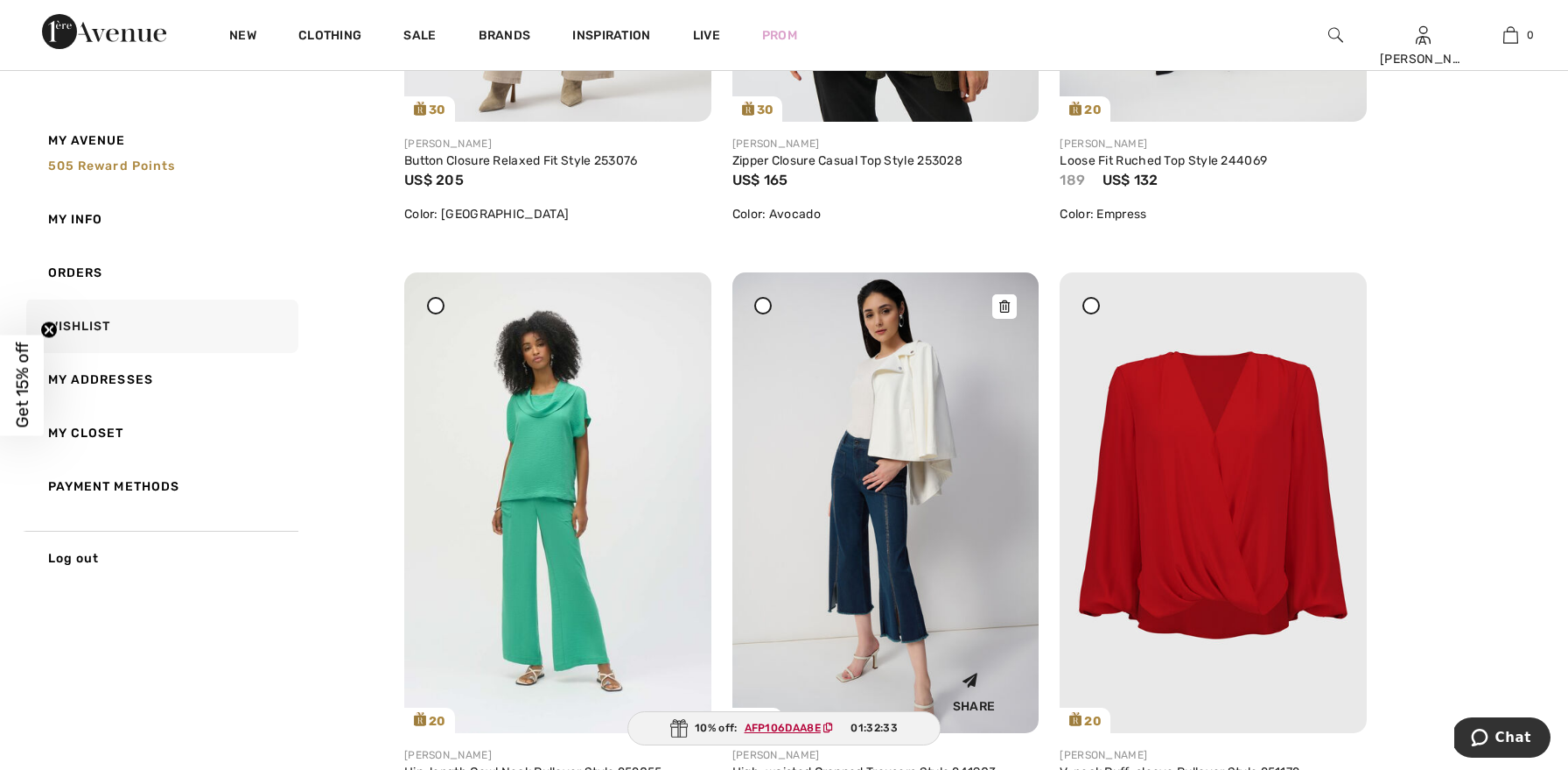
click at [1003, 304] on icon at bounding box center [1004, 306] width 11 height 13
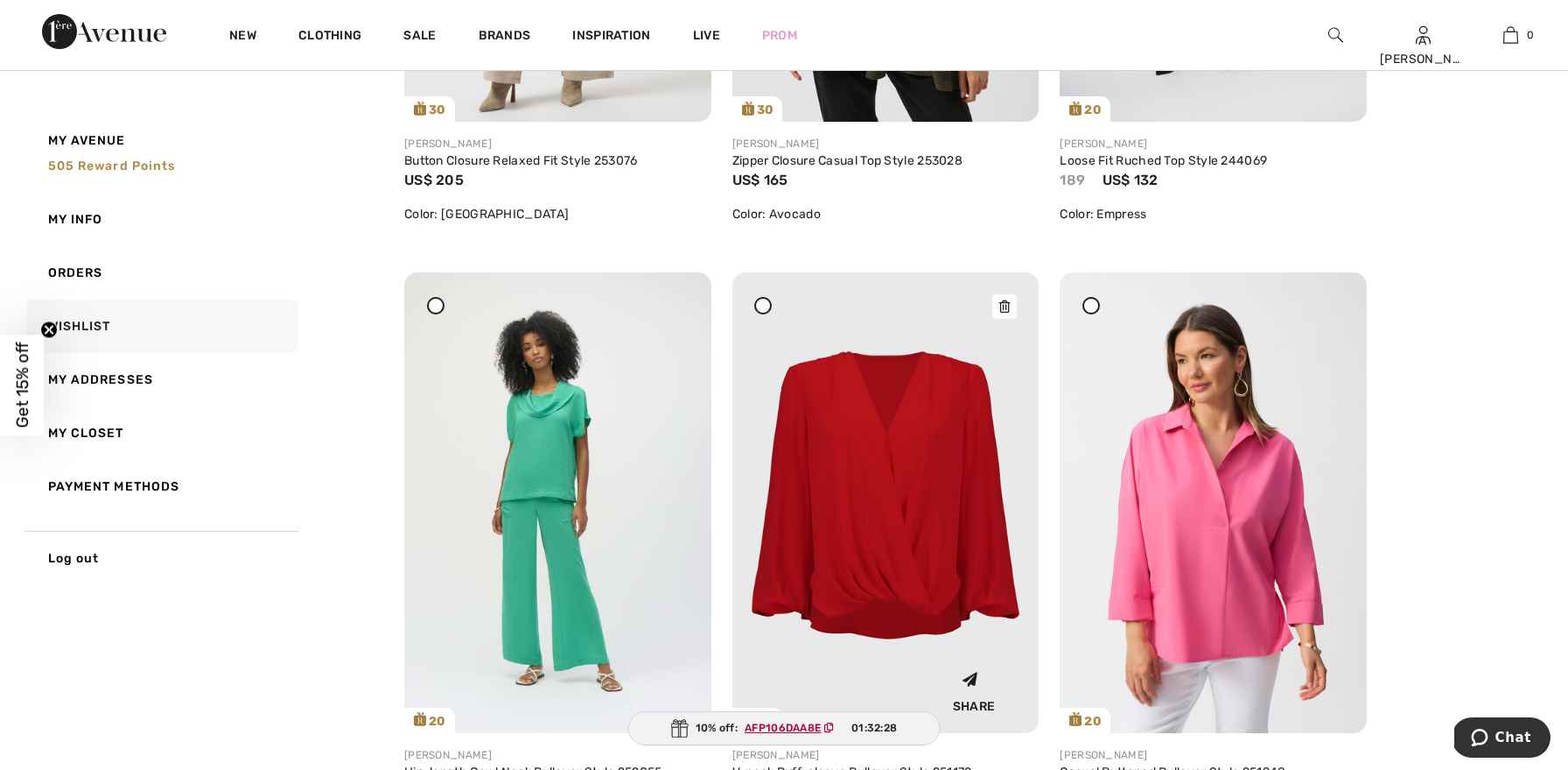
click at [1006, 308] on icon at bounding box center [1004, 306] width 11 height 13
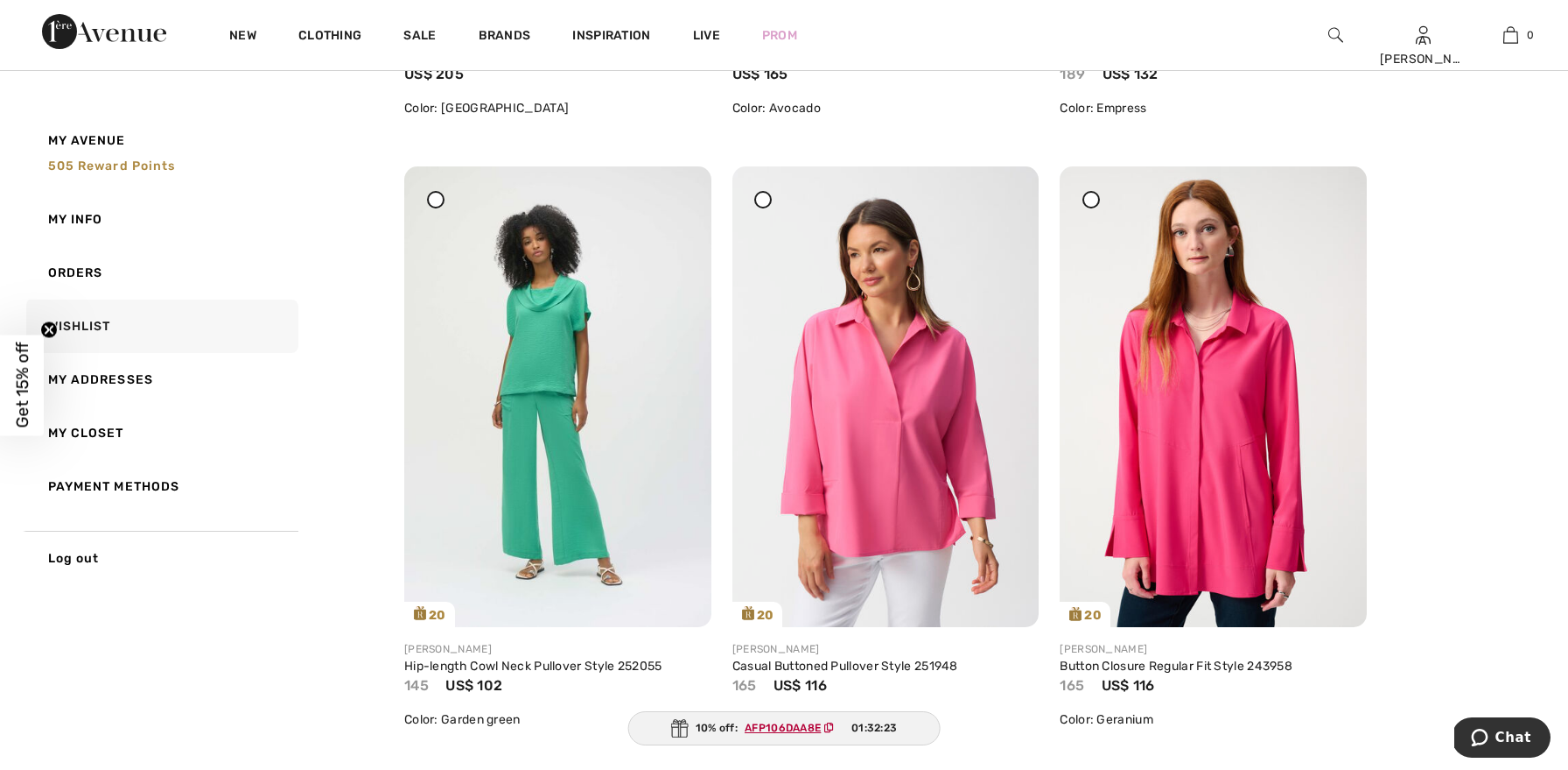
scroll to position [1983, 0]
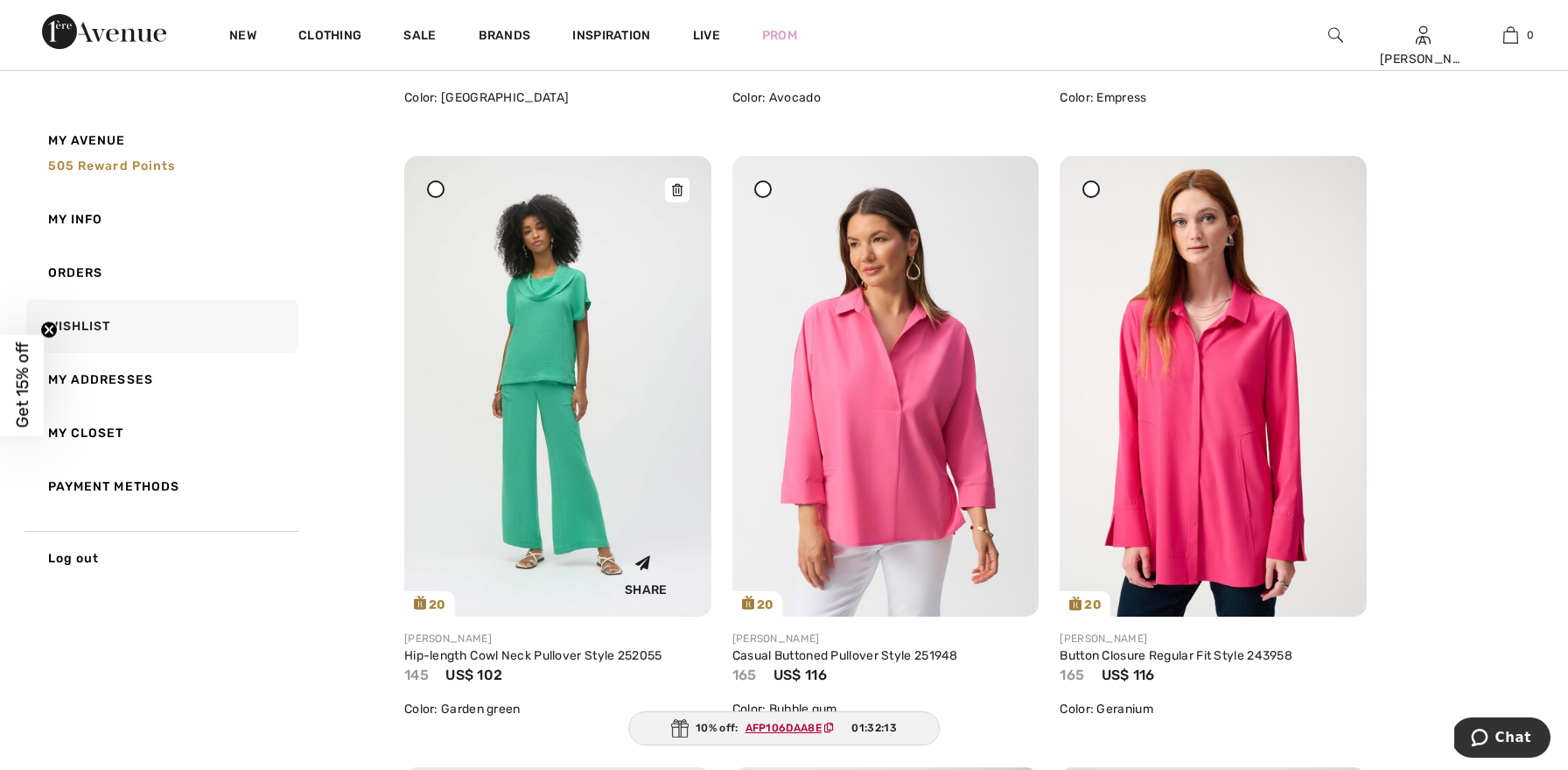
click at [678, 186] on icon at bounding box center [677, 190] width 11 height 13
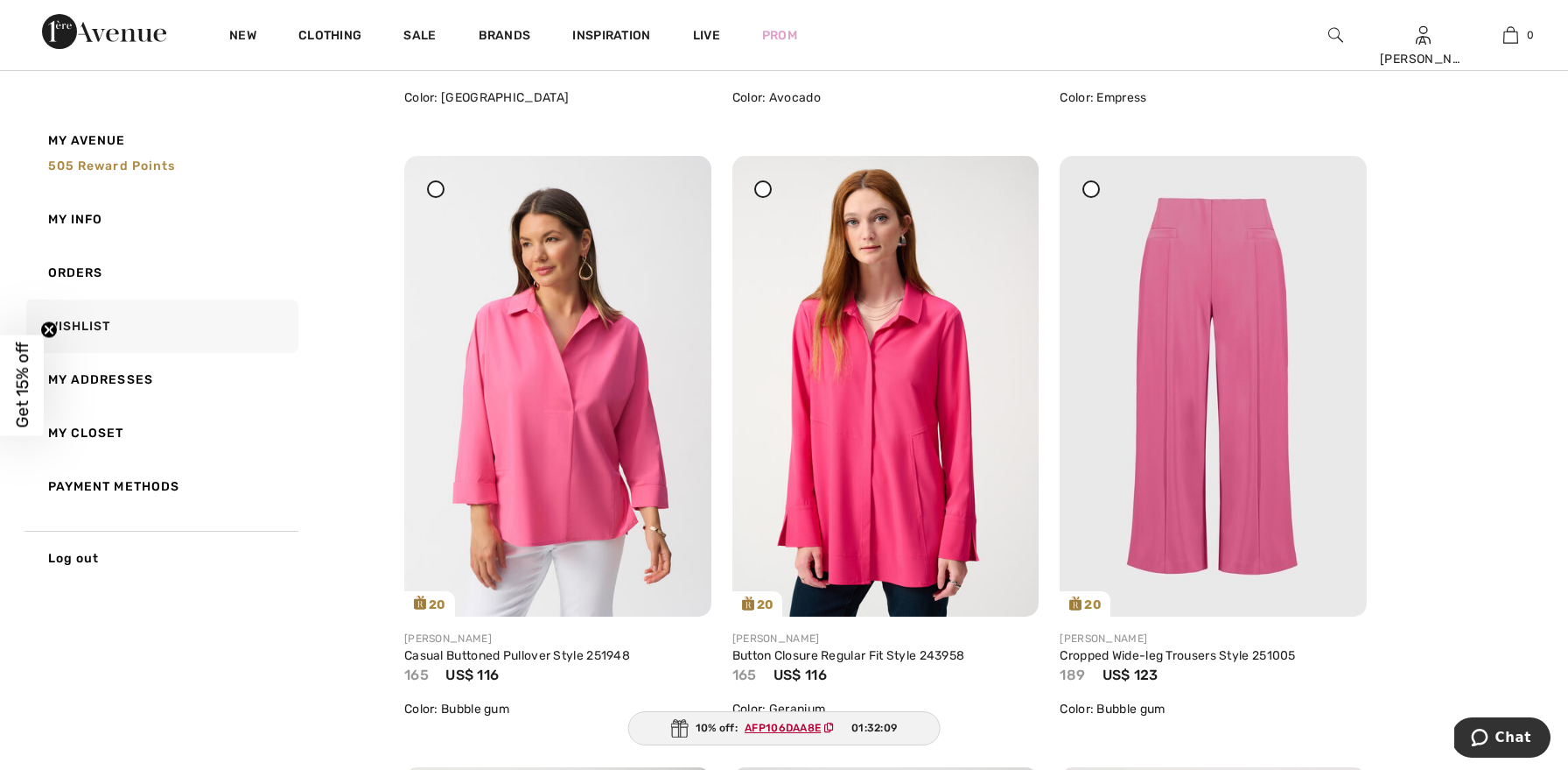
click at [441, 184] on div at bounding box center [435, 189] width 17 height 17
click at [676, 190] on icon at bounding box center [677, 190] width 11 height 13
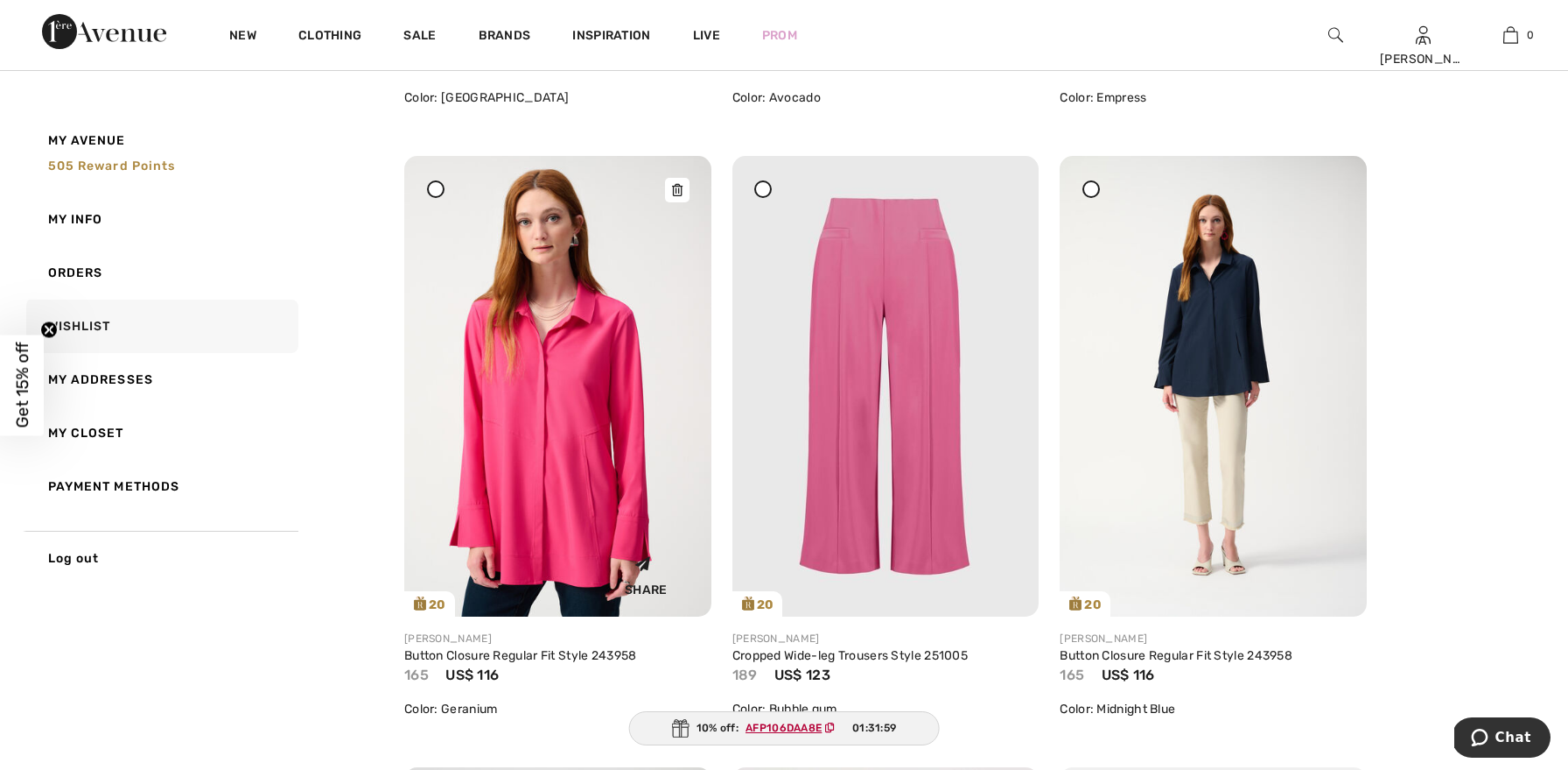
click at [672, 190] on icon at bounding box center [677, 190] width 11 height 13
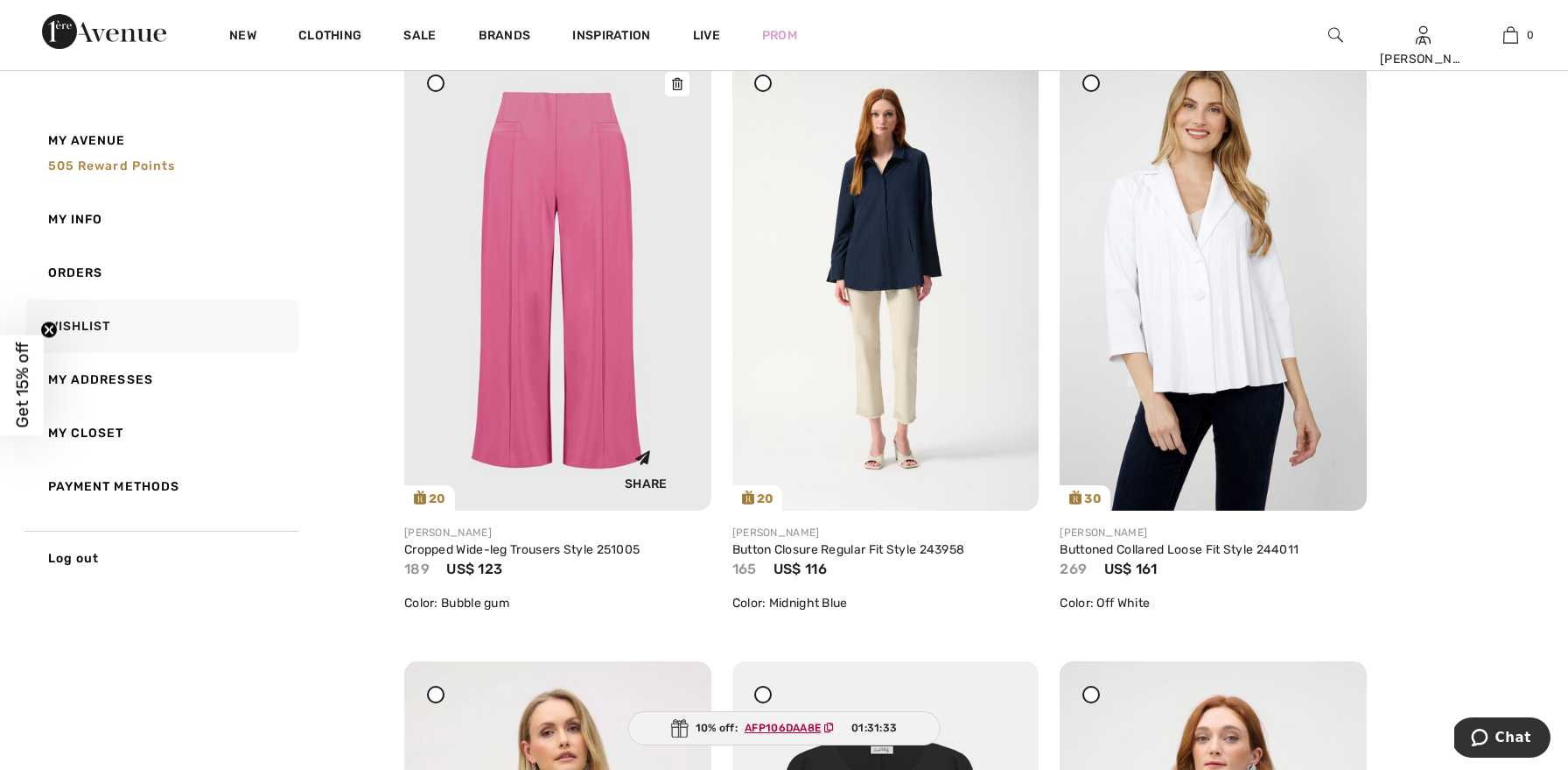
scroll to position [2088, 0]
click at [674, 84] on icon at bounding box center [677, 85] width 11 height 13
click at [999, 81] on icon at bounding box center [1004, 85] width 11 height 13
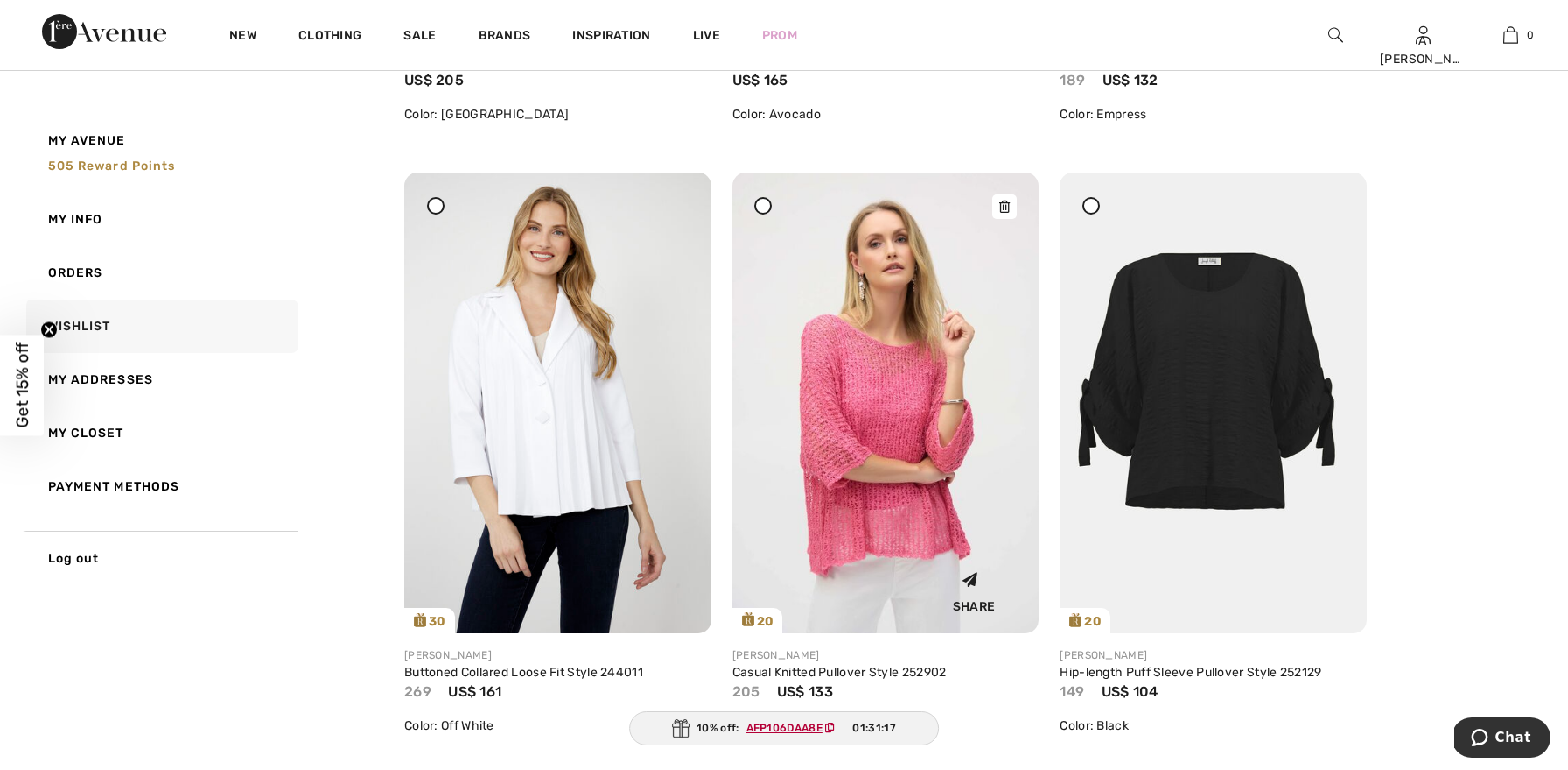
scroll to position [1965, 0]
click at [1004, 200] on div at bounding box center [1004, 207] width 24 height 24
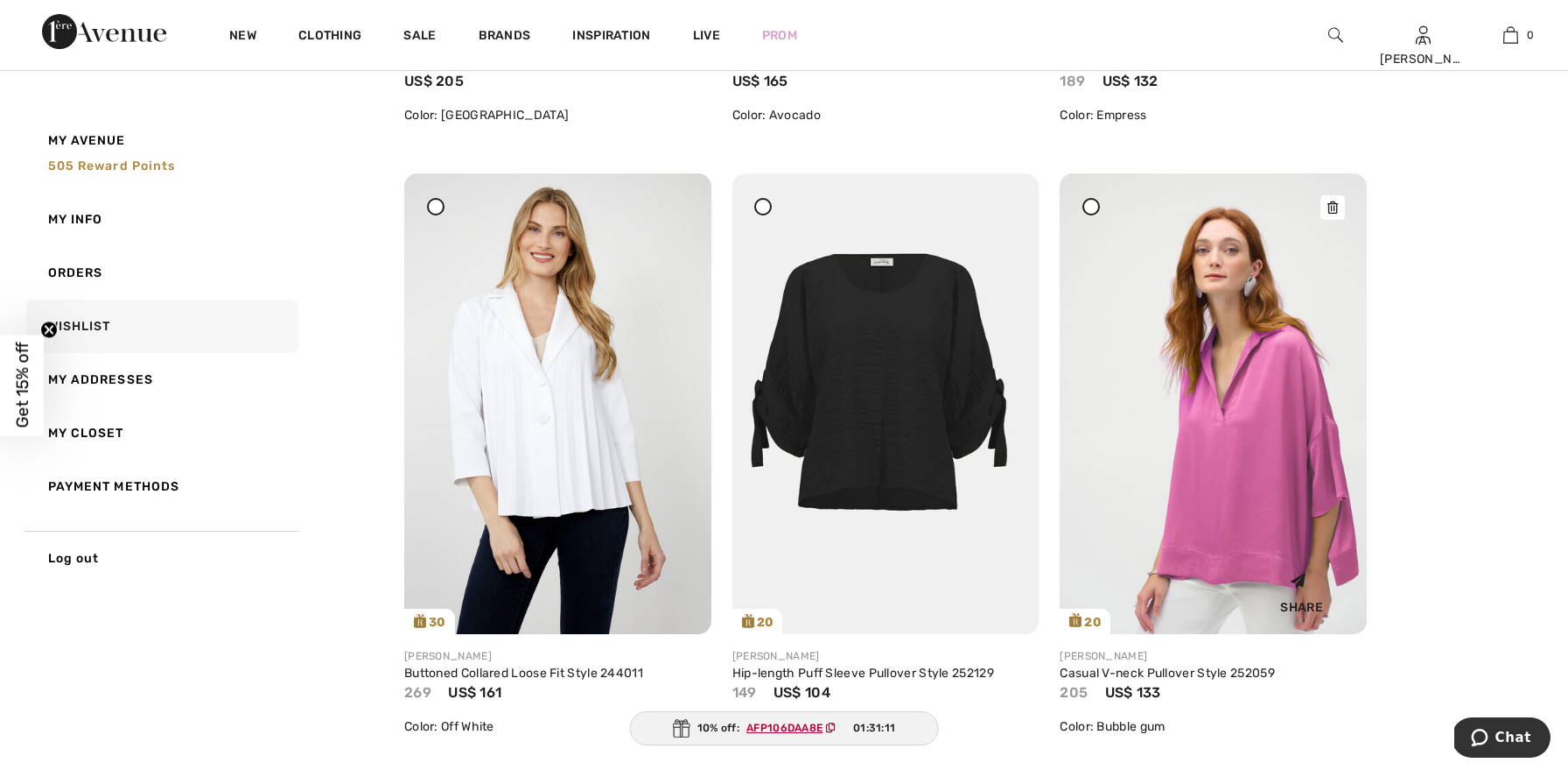
click at [1328, 211] on icon at bounding box center [1332, 207] width 11 height 13
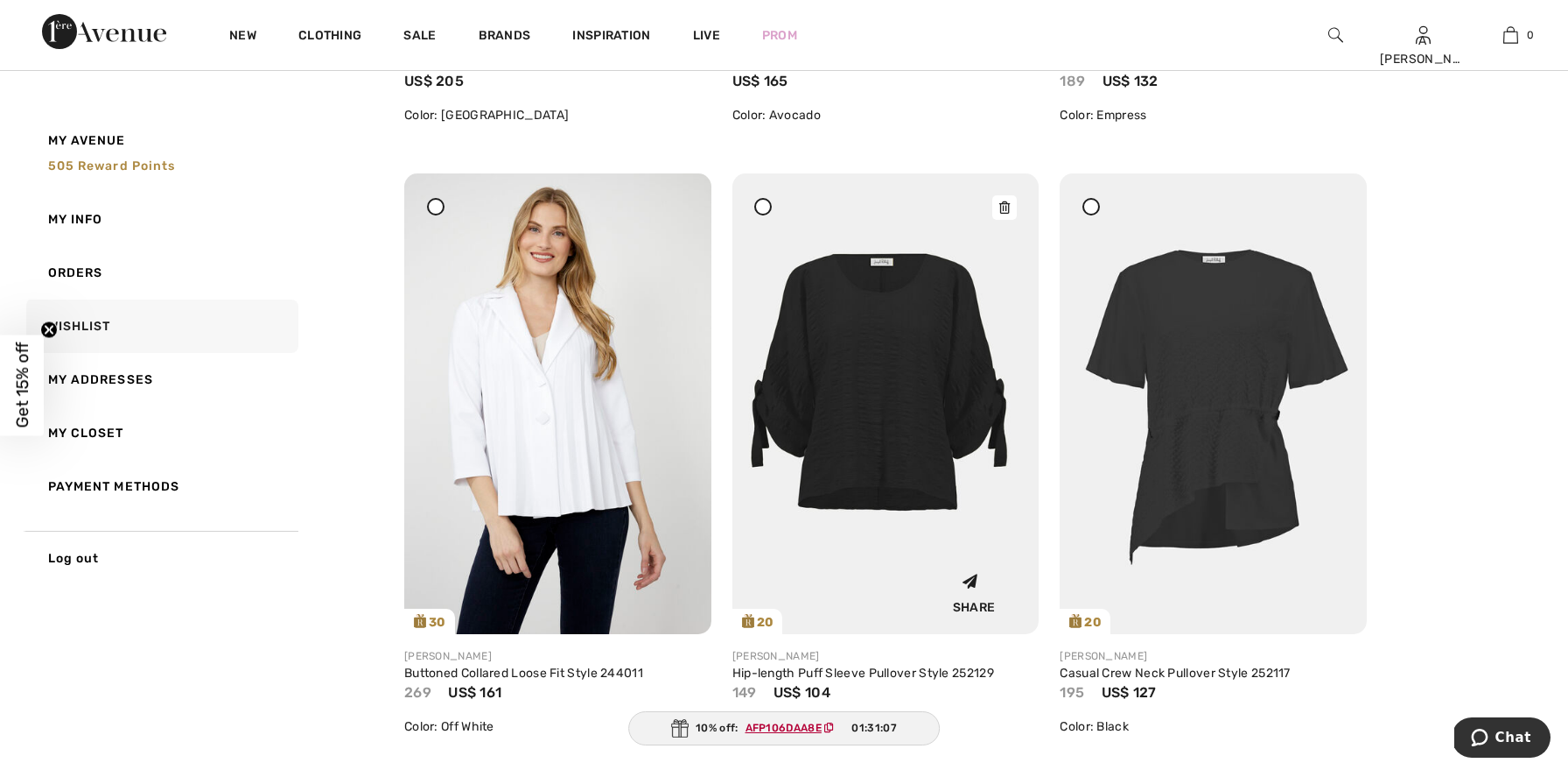
click at [1001, 205] on icon at bounding box center [1004, 207] width 11 height 13
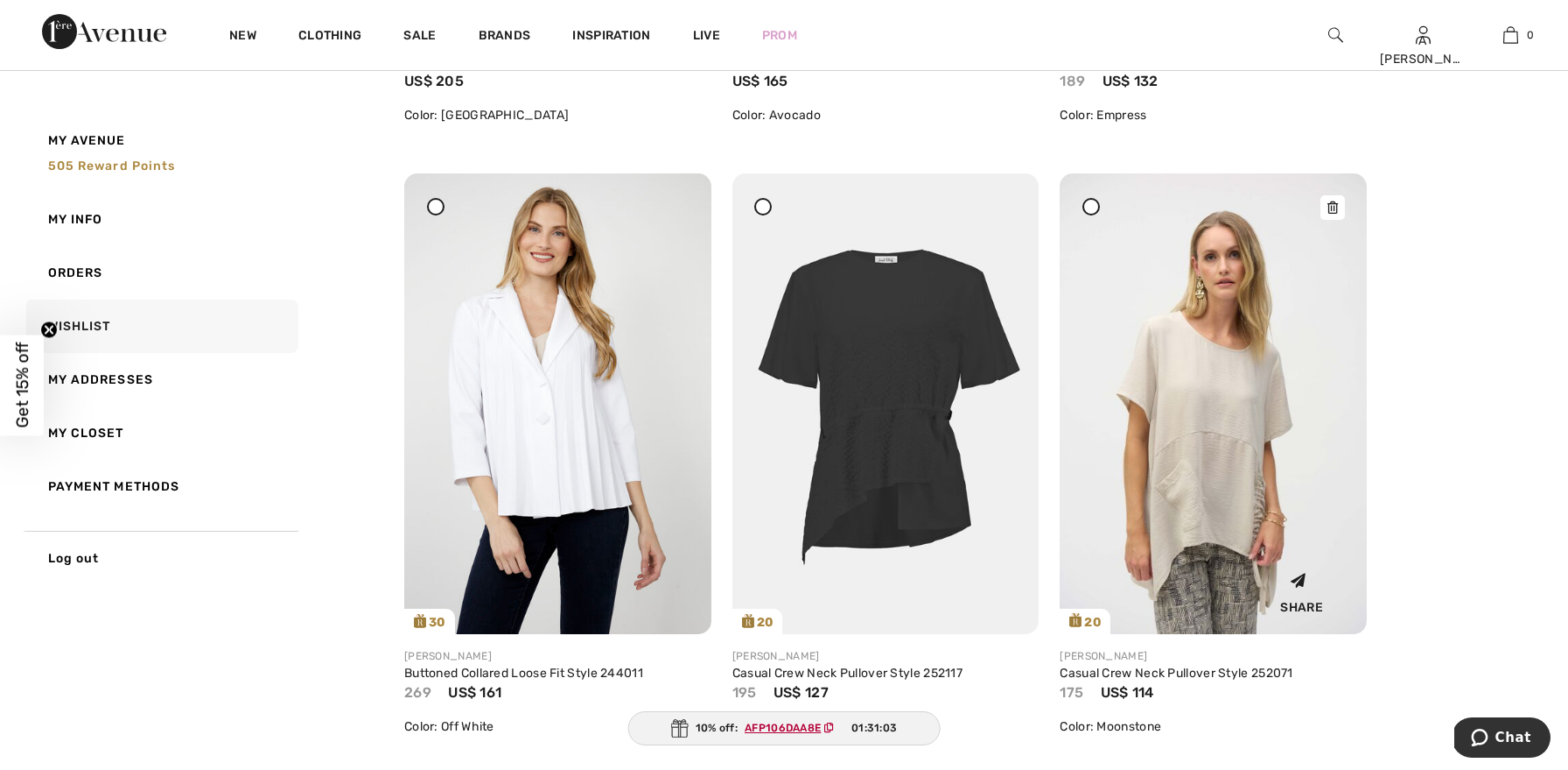
click at [1333, 202] on icon at bounding box center [1332, 207] width 11 height 13
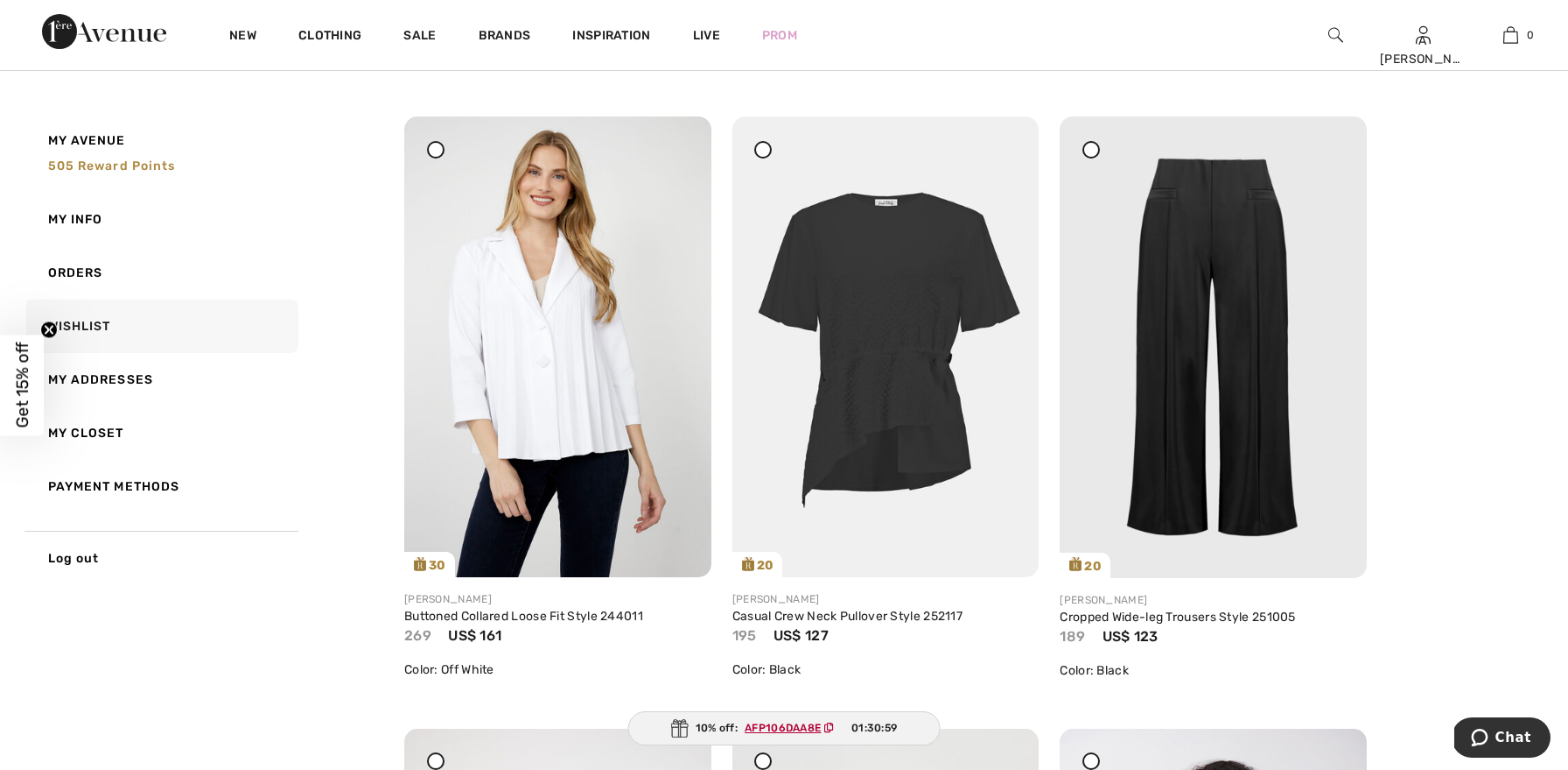
scroll to position [2021, 0]
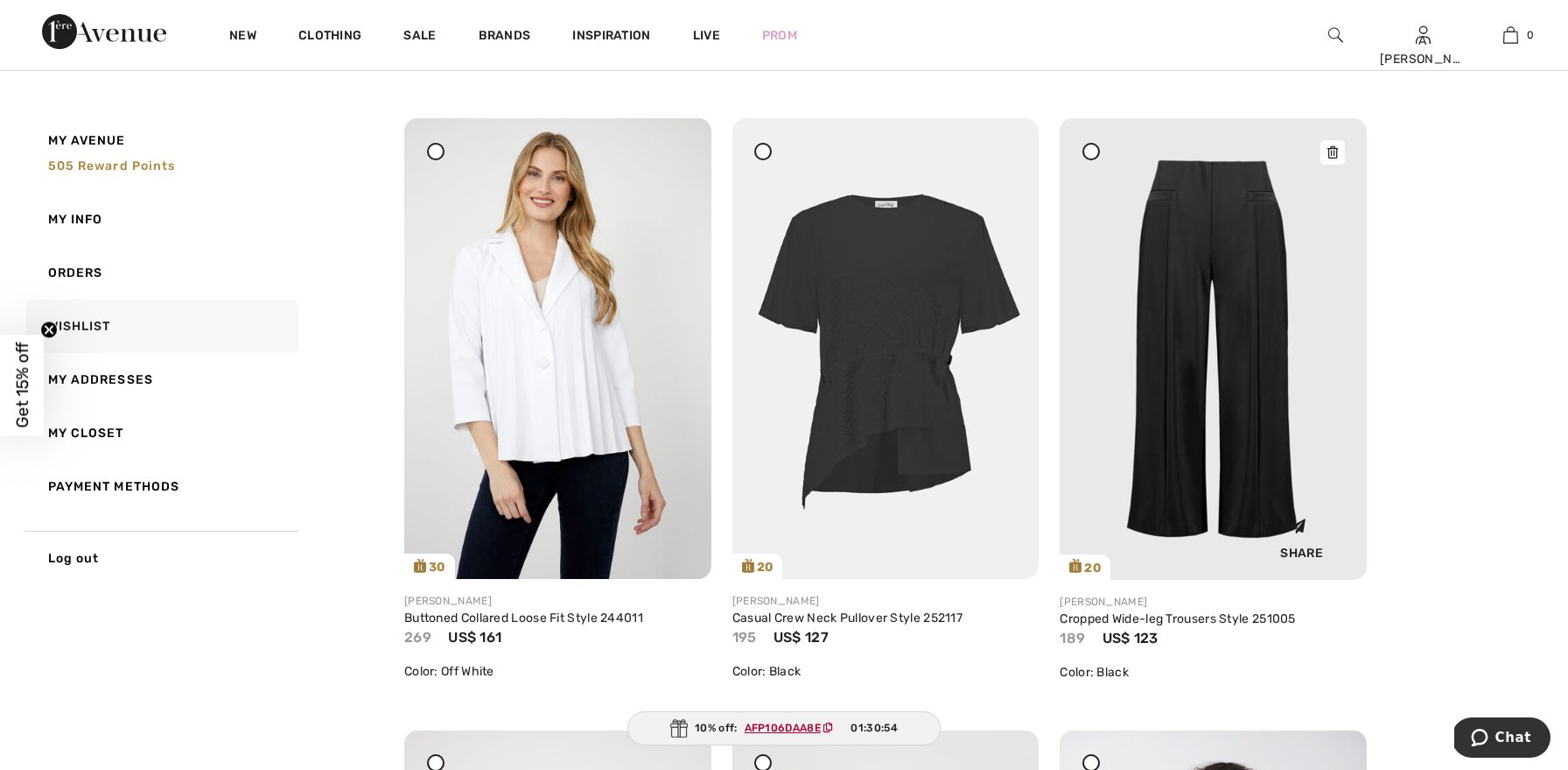
click at [1333, 156] on icon at bounding box center [1332, 152] width 11 height 13
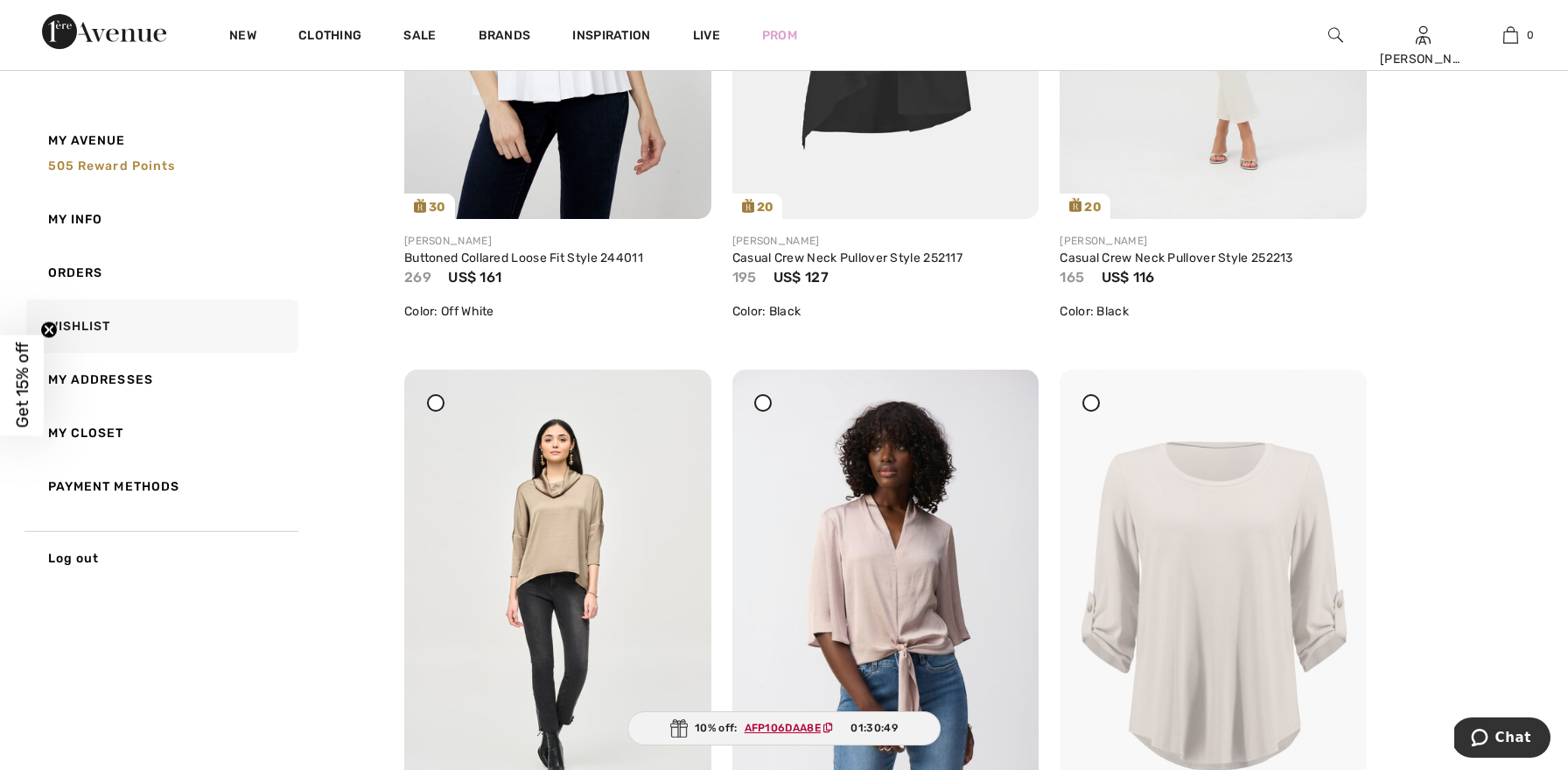
scroll to position [2394, 0]
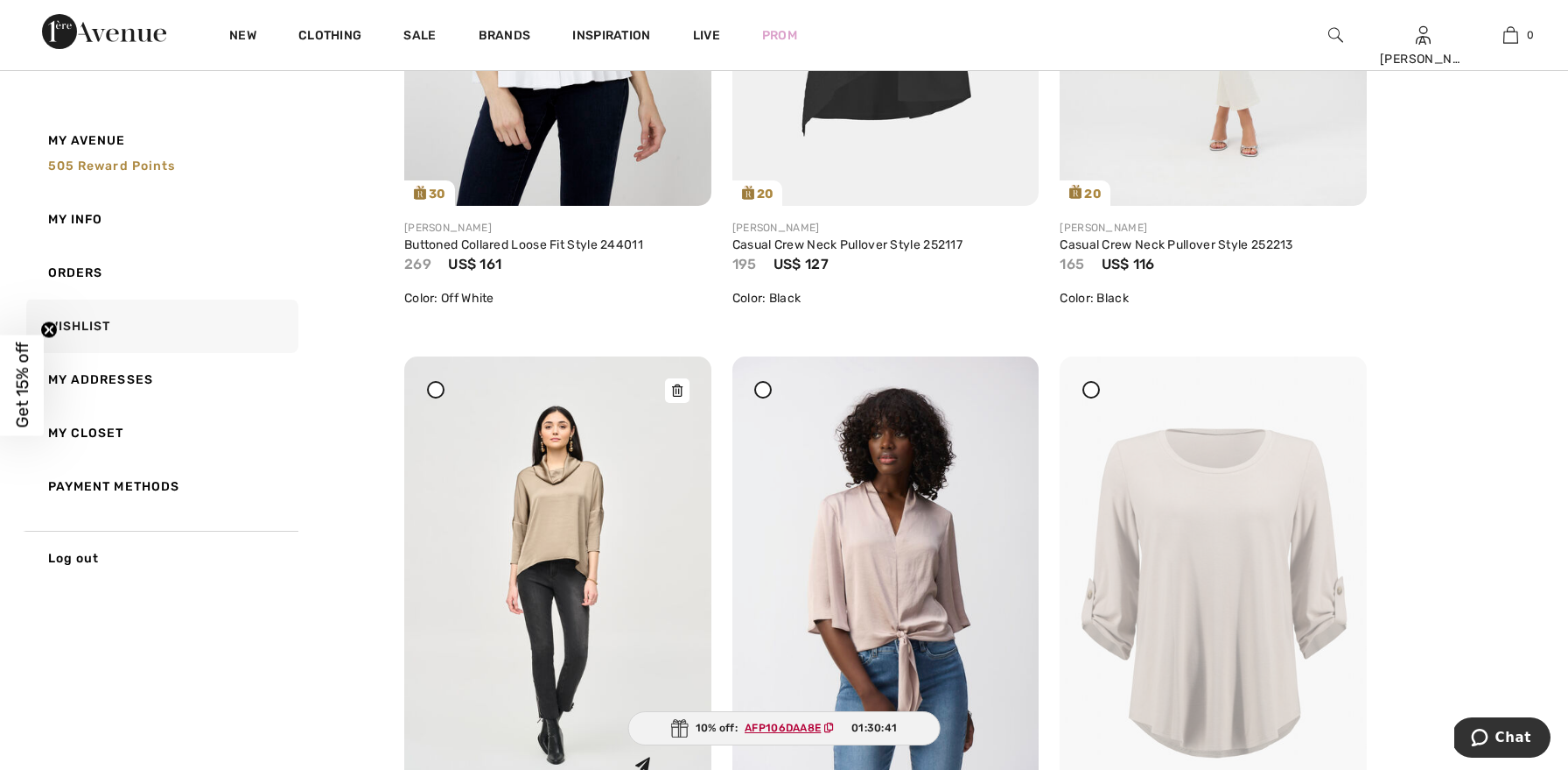
click at [678, 382] on div at bounding box center [676, 389] width 24 height 24
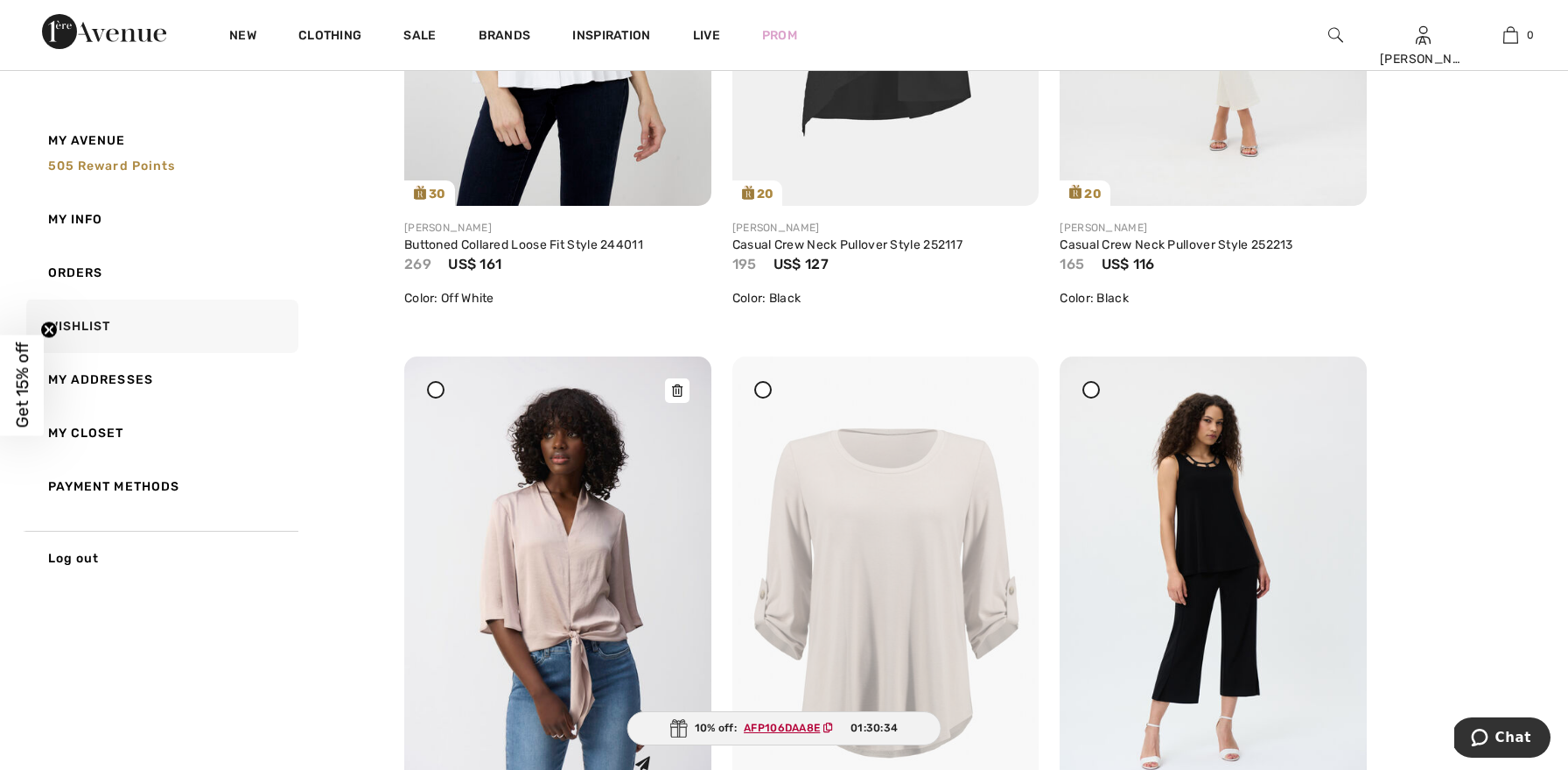
click at [676, 385] on icon at bounding box center [677, 390] width 11 height 13
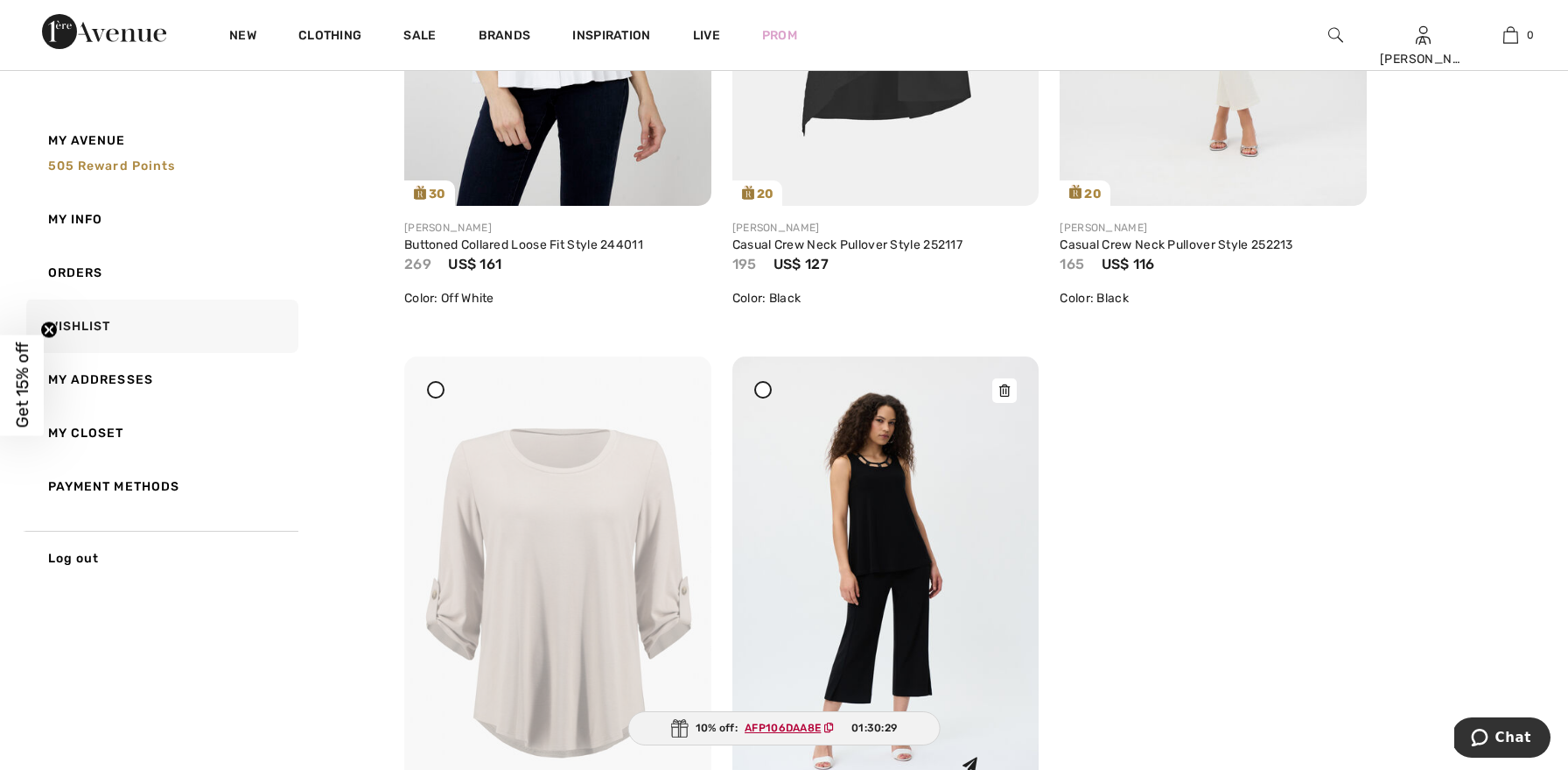
click at [1009, 390] on icon at bounding box center [1004, 390] width 11 height 13
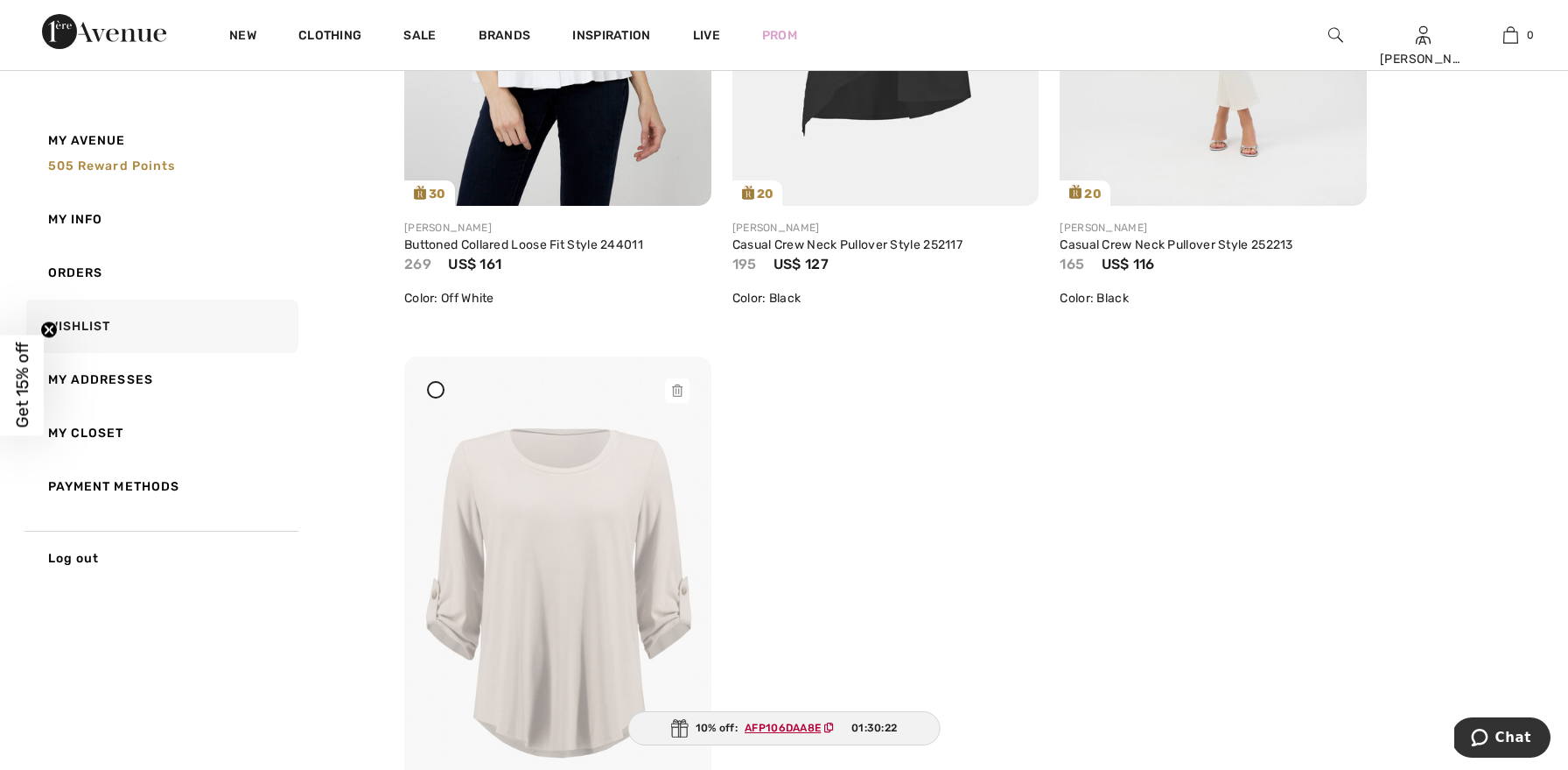
click at [678, 388] on icon at bounding box center [677, 390] width 11 height 13
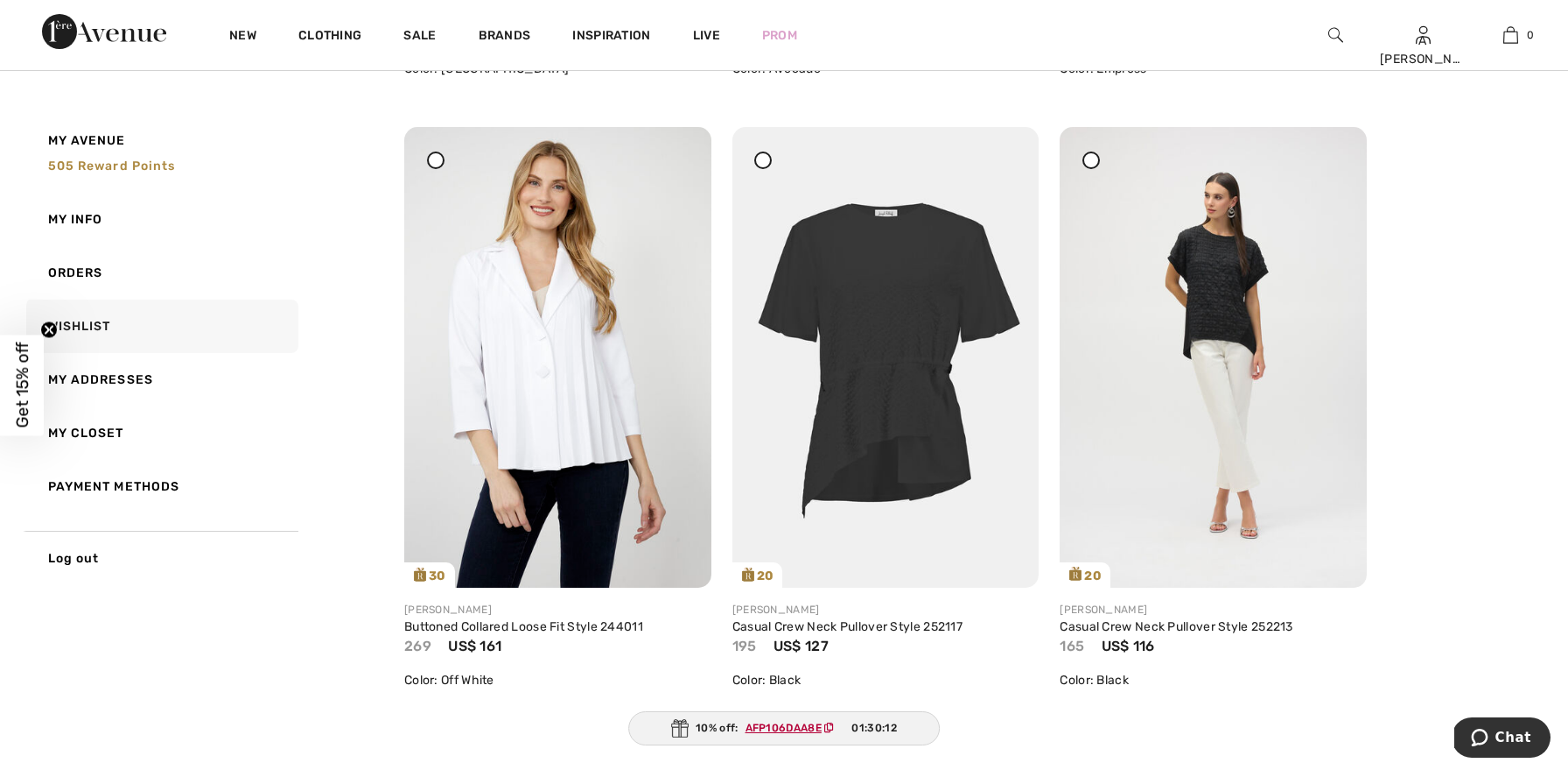
scroll to position [1982, 0]
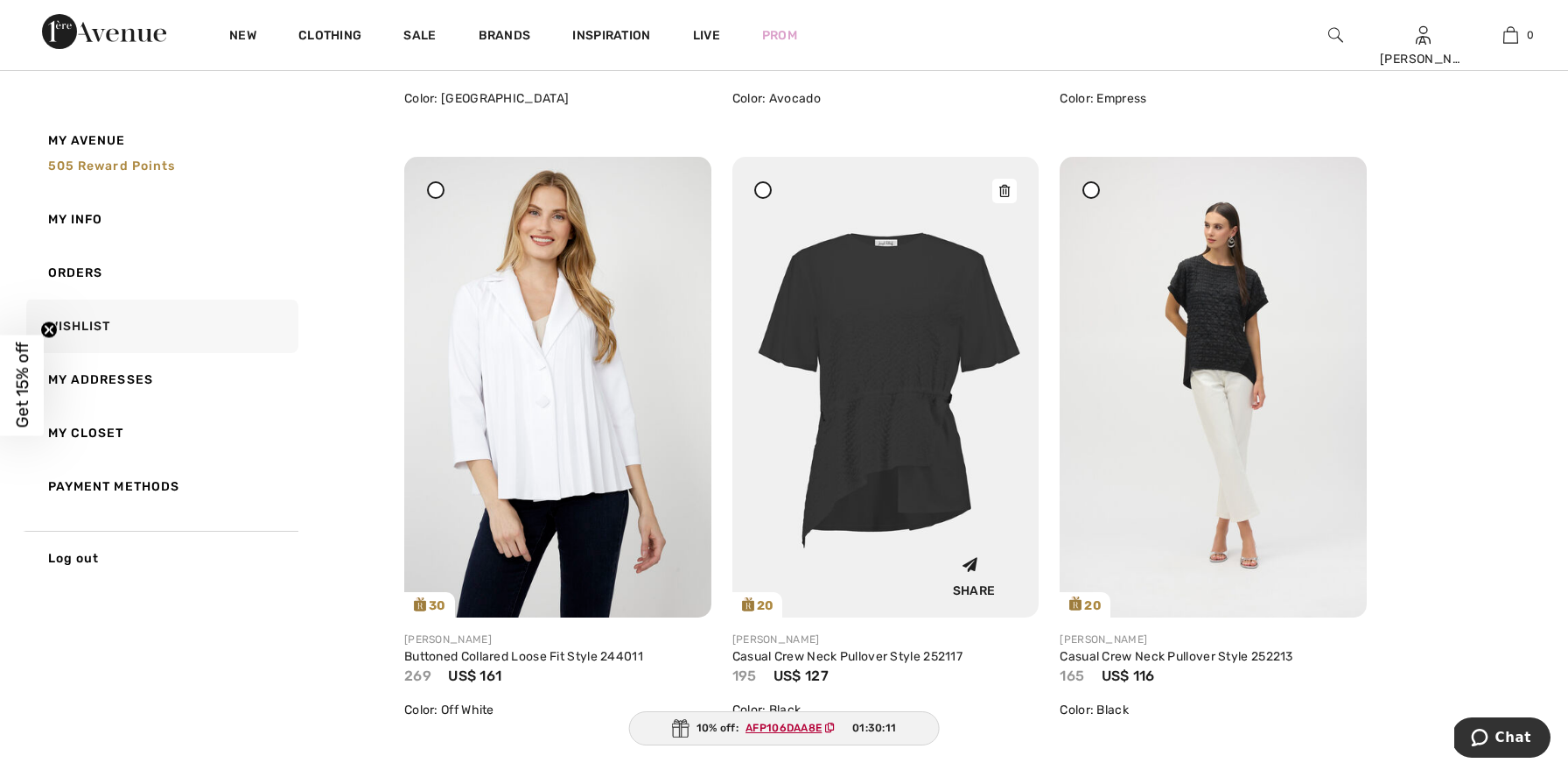
click at [1008, 192] on icon at bounding box center [1004, 191] width 11 height 13
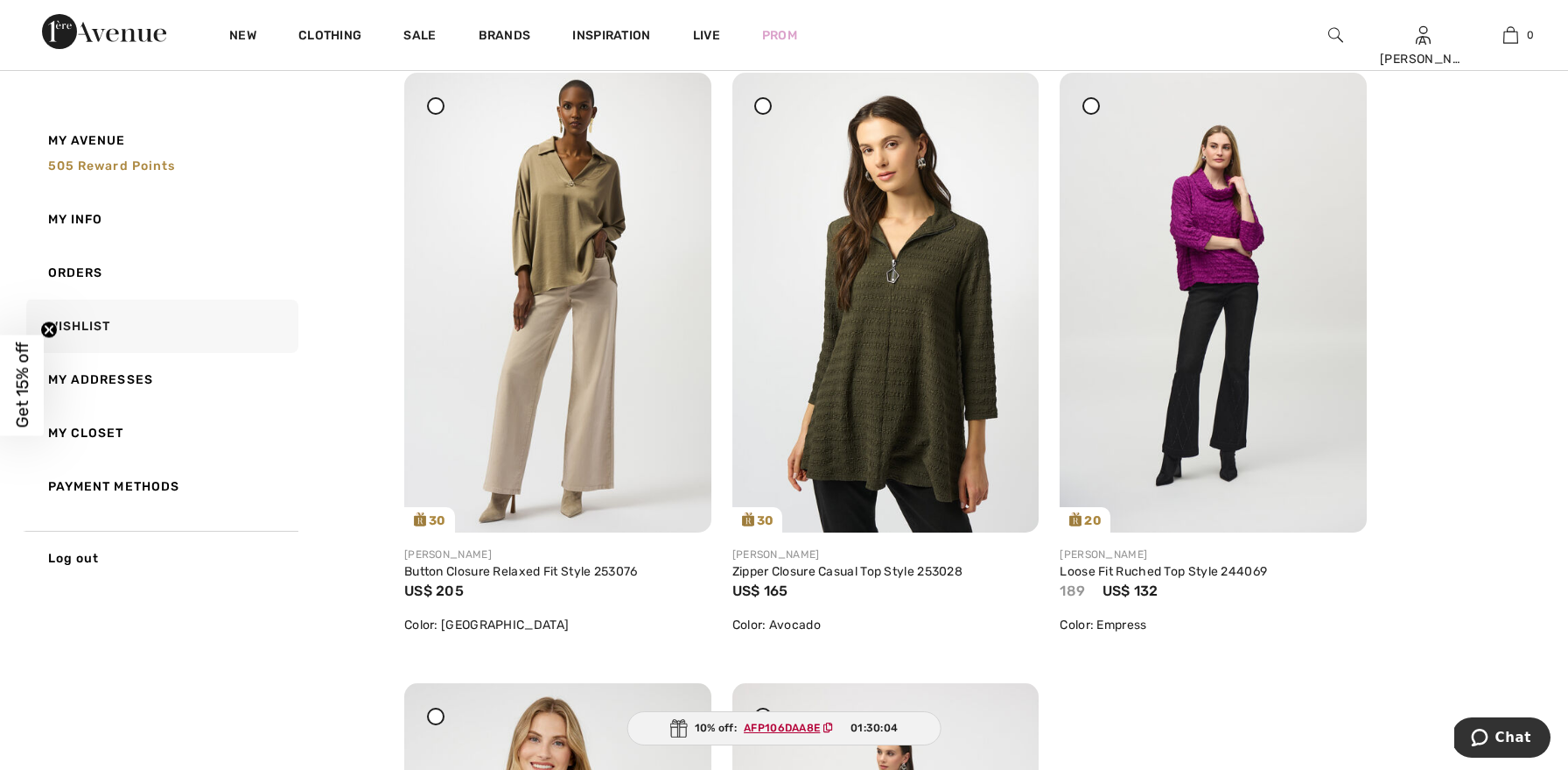
scroll to position [1452, 0]
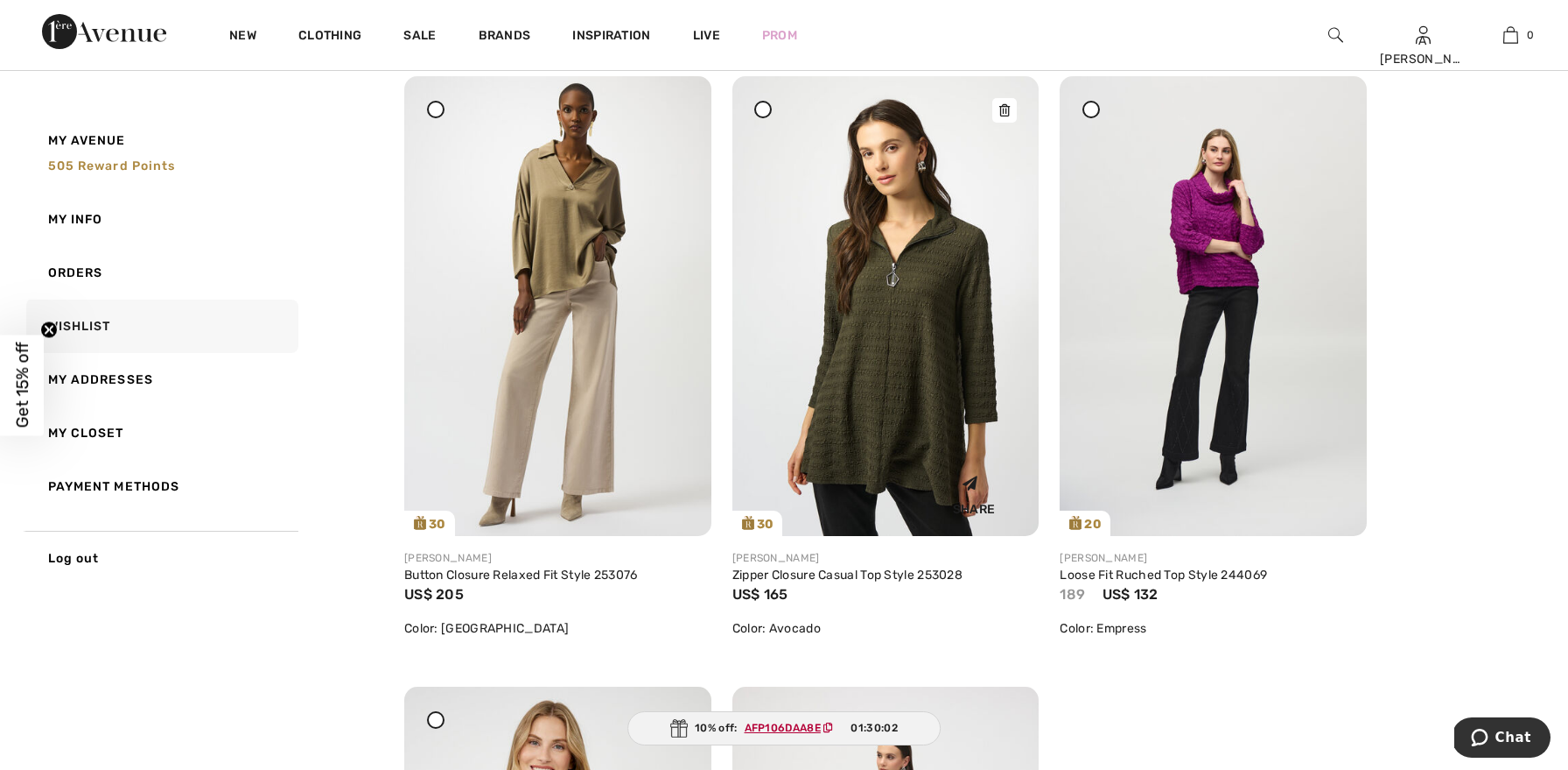
click at [1006, 105] on icon at bounding box center [1004, 110] width 11 height 13
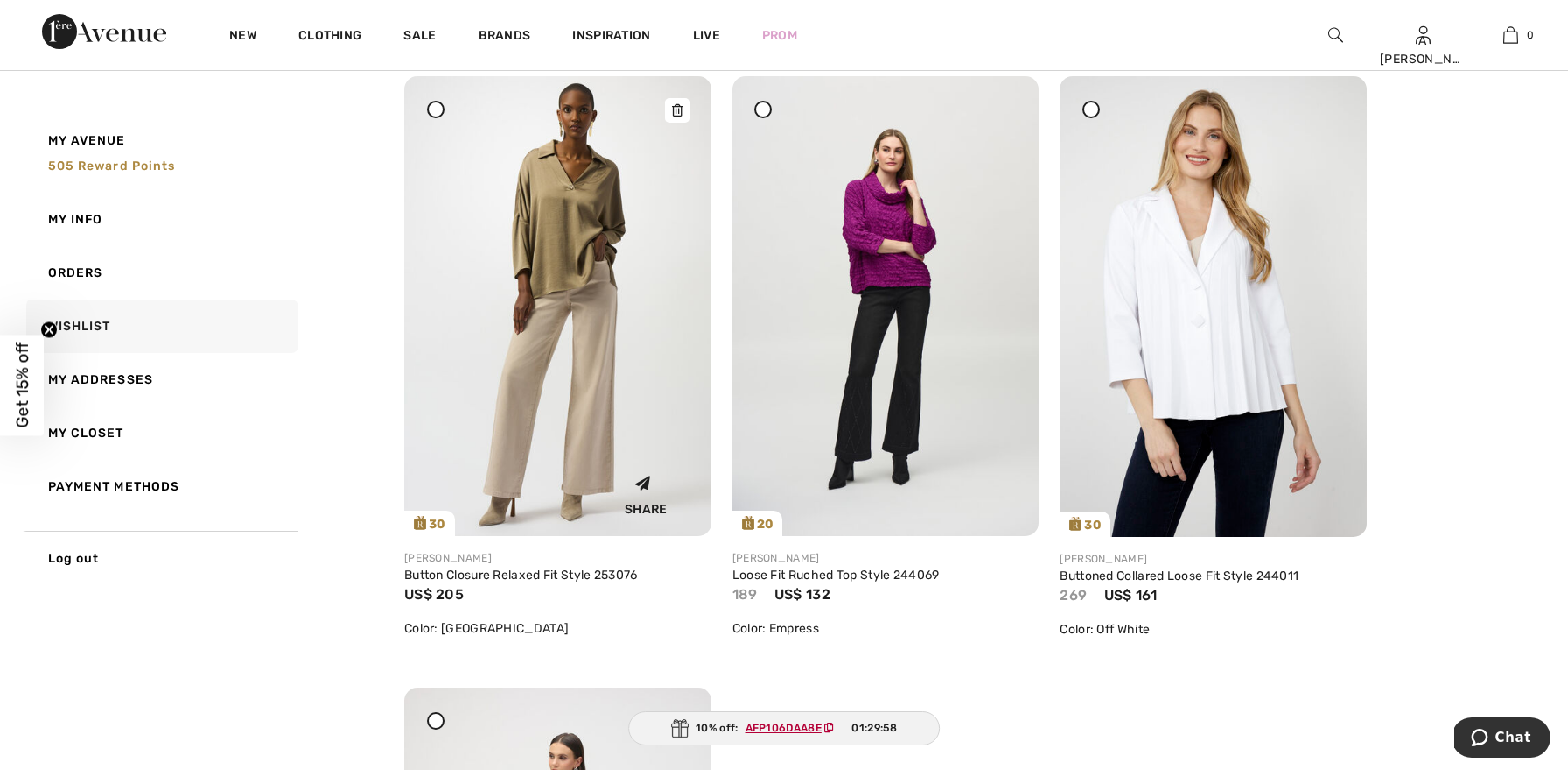
click at [678, 108] on icon at bounding box center [677, 110] width 11 height 13
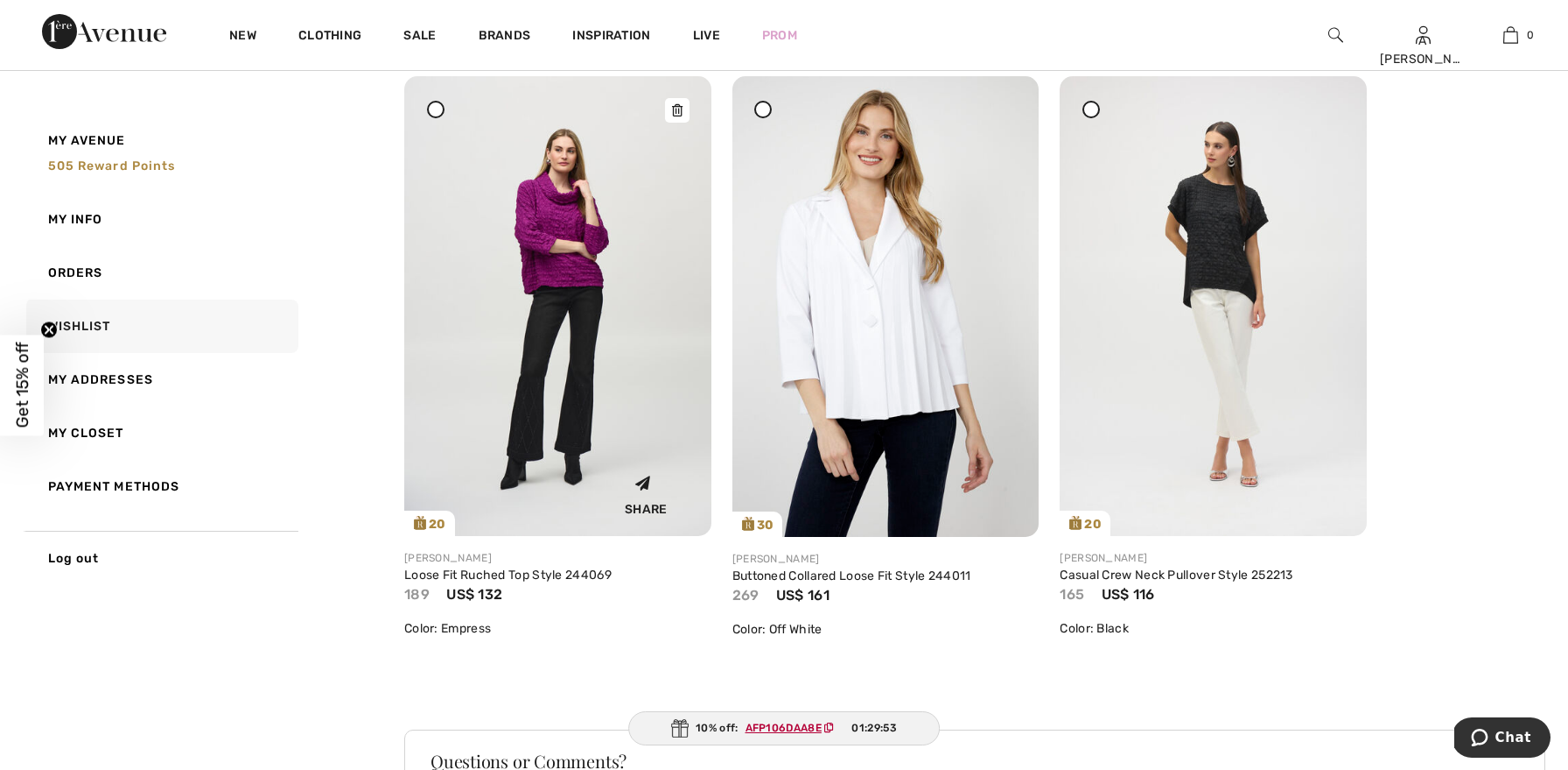
click at [668, 100] on div at bounding box center [676, 110] width 24 height 24
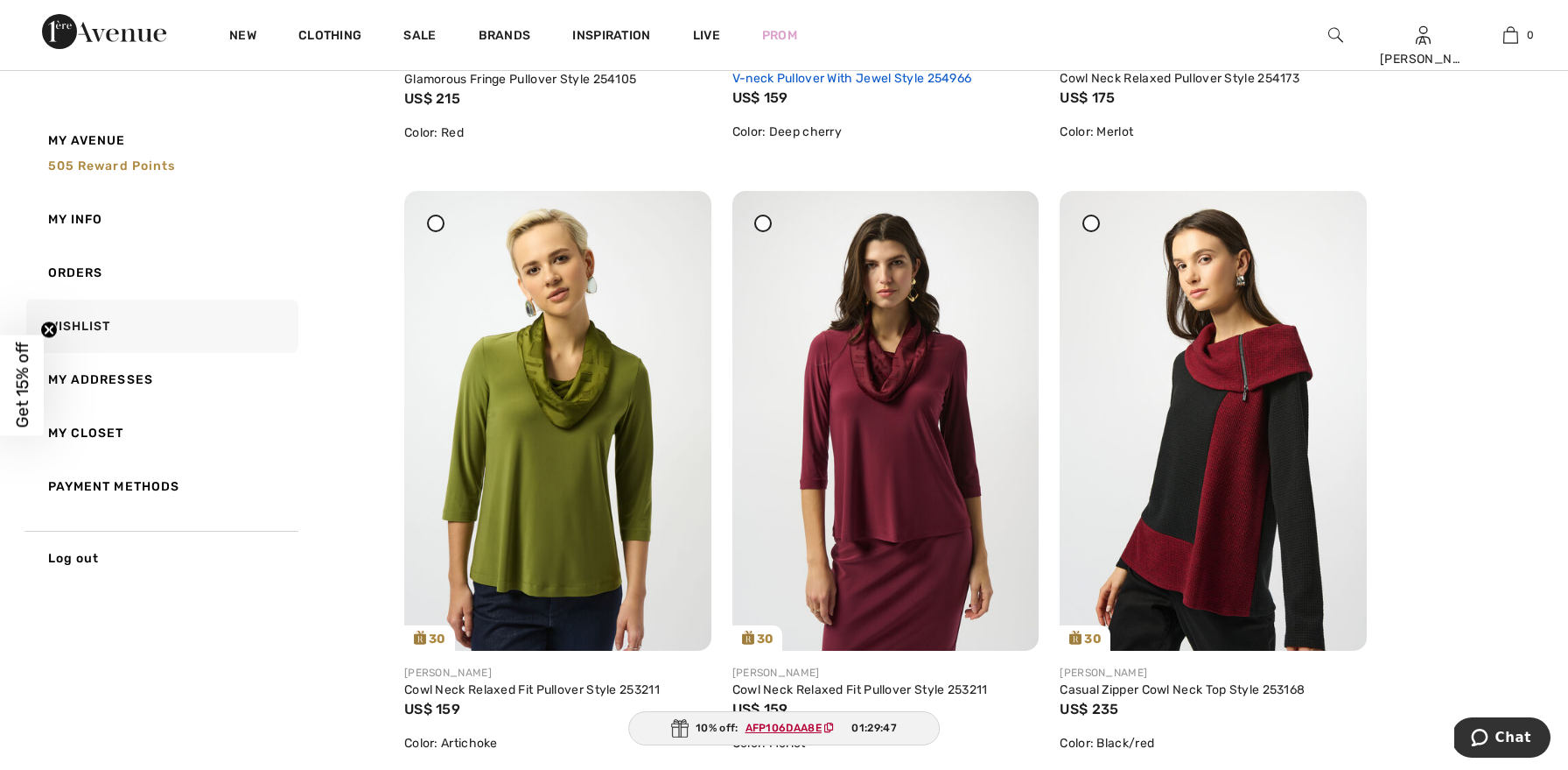
scroll to position [725, 0]
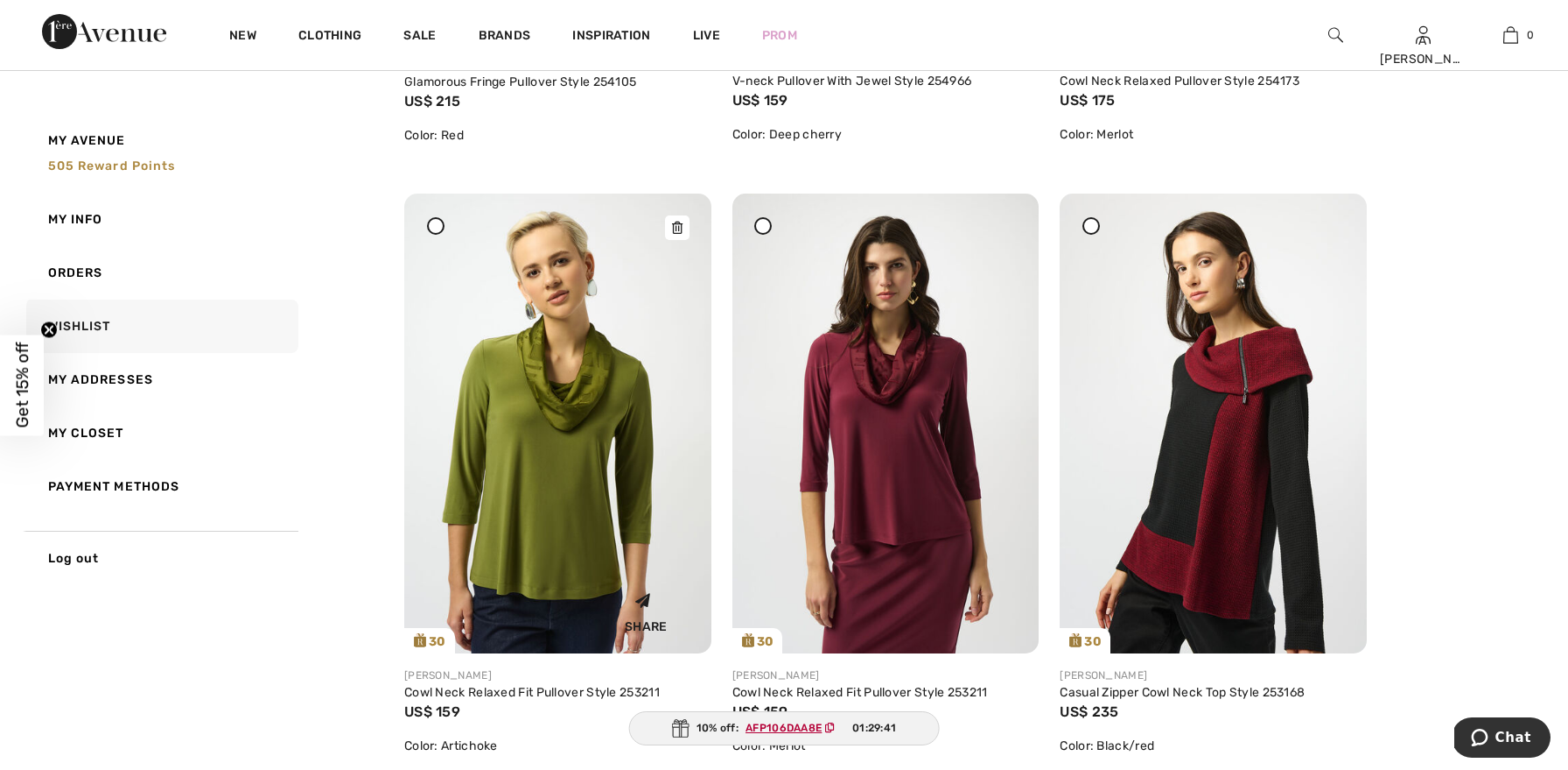
click at [678, 225] on icon at bounding box center [677, 227] width 11 height 13
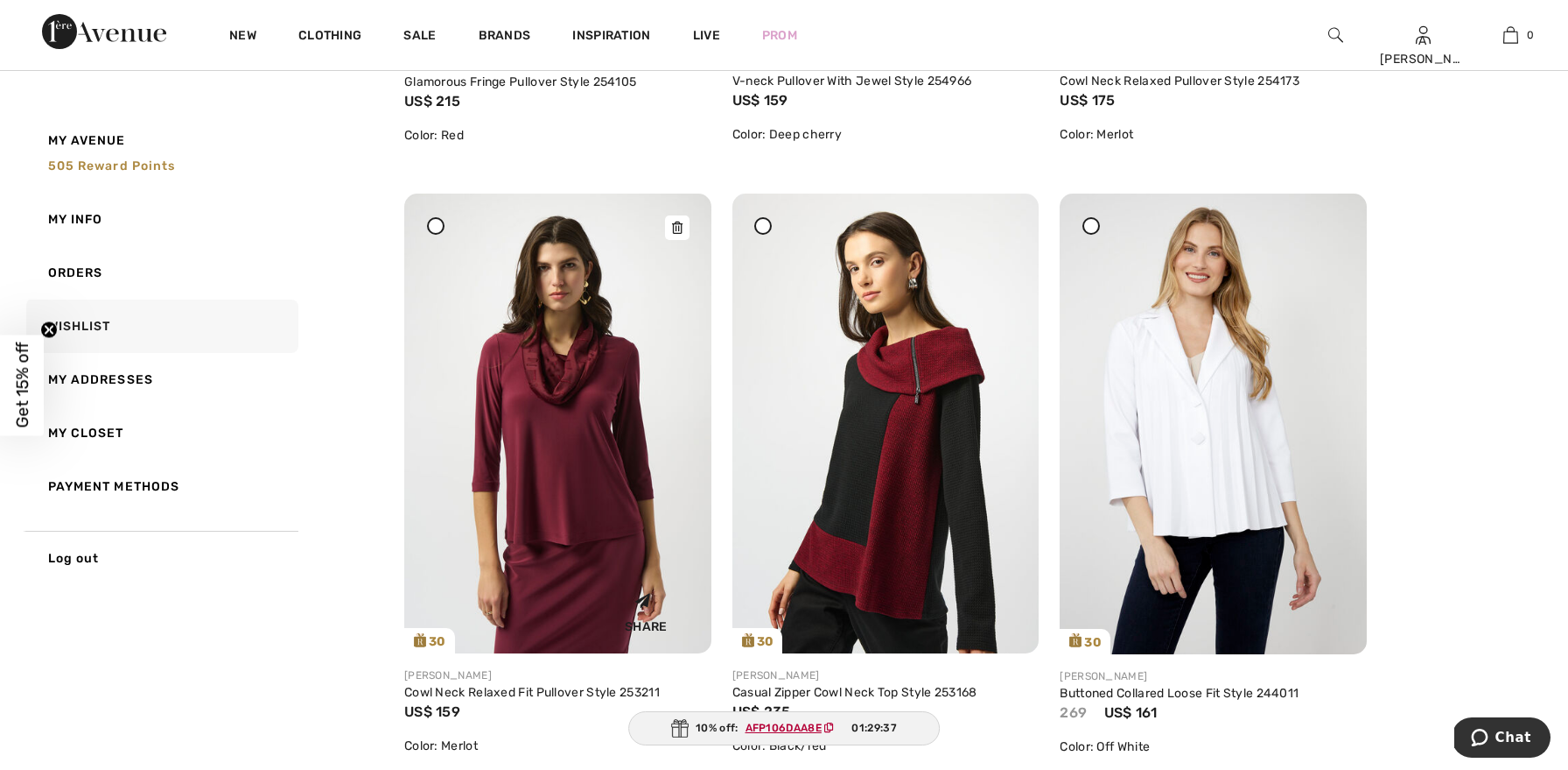
click at [679, 225] on icon at bounding box center [677, 227] width 11 height 13
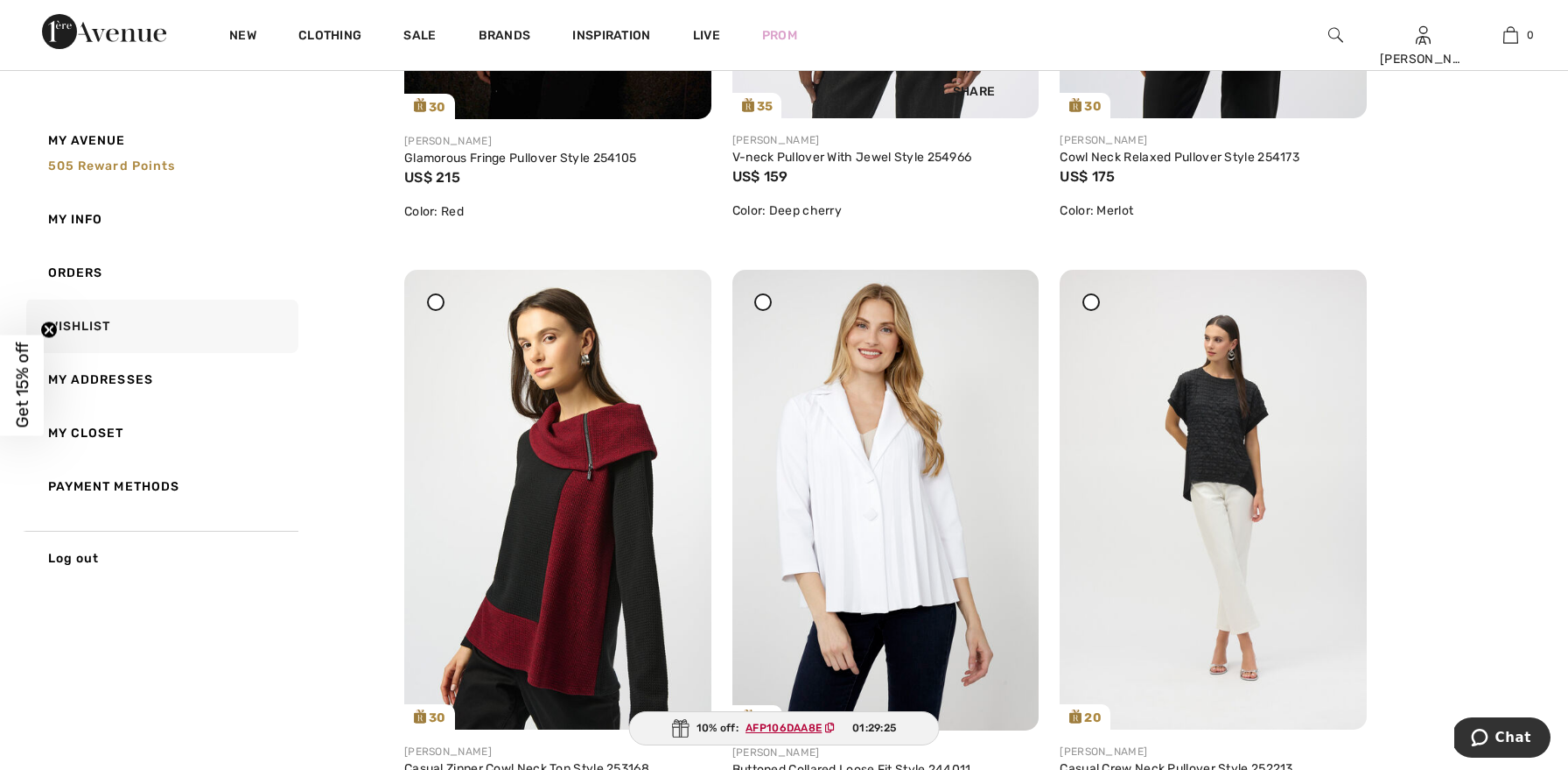
scroll to position [655, 0]
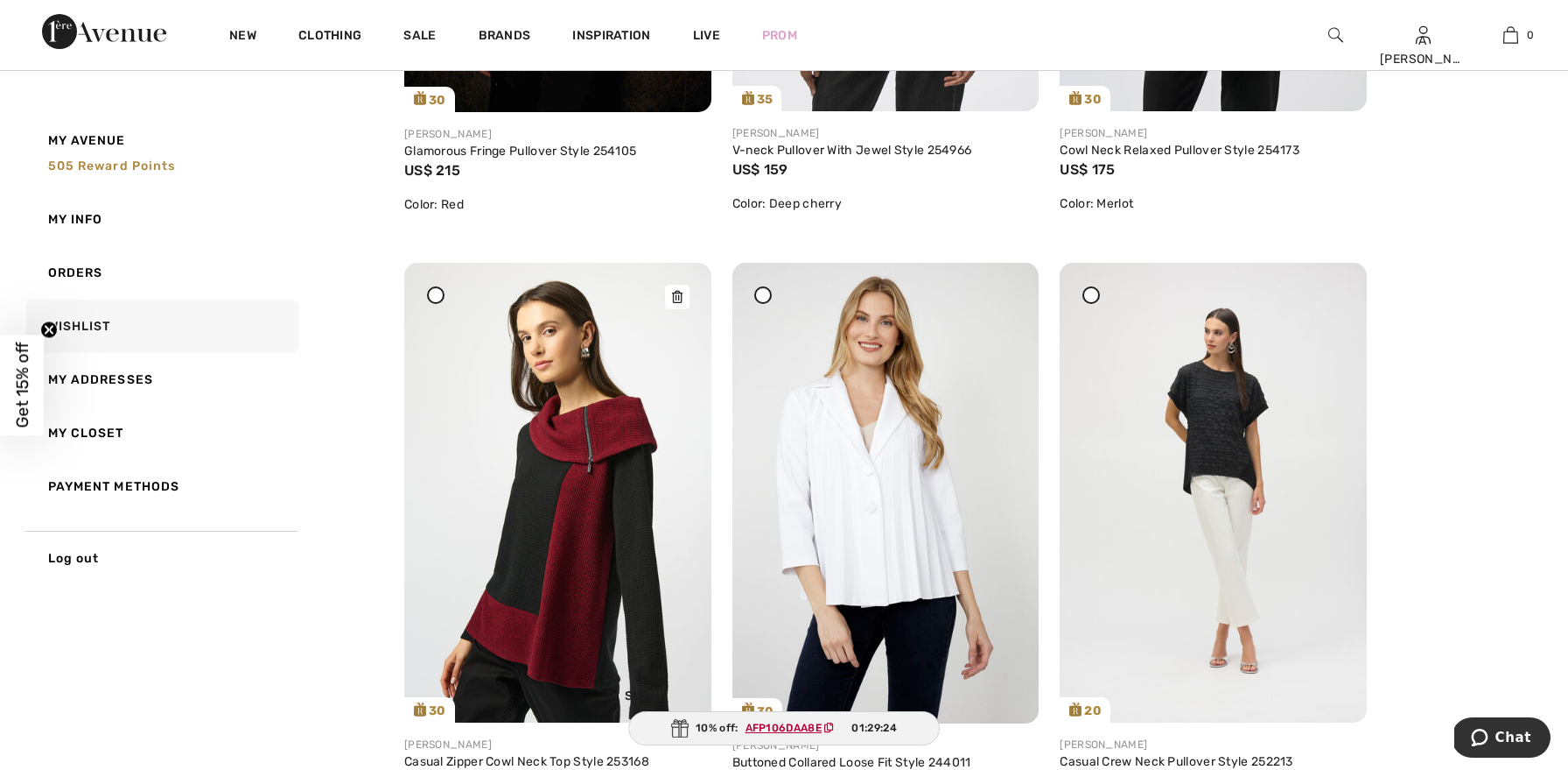
click at [589, 441] on img at bounding box center [558, 492] width 307 height 460
click at [589, 440] on img at bounding box center [558, 492] width 307 height 460
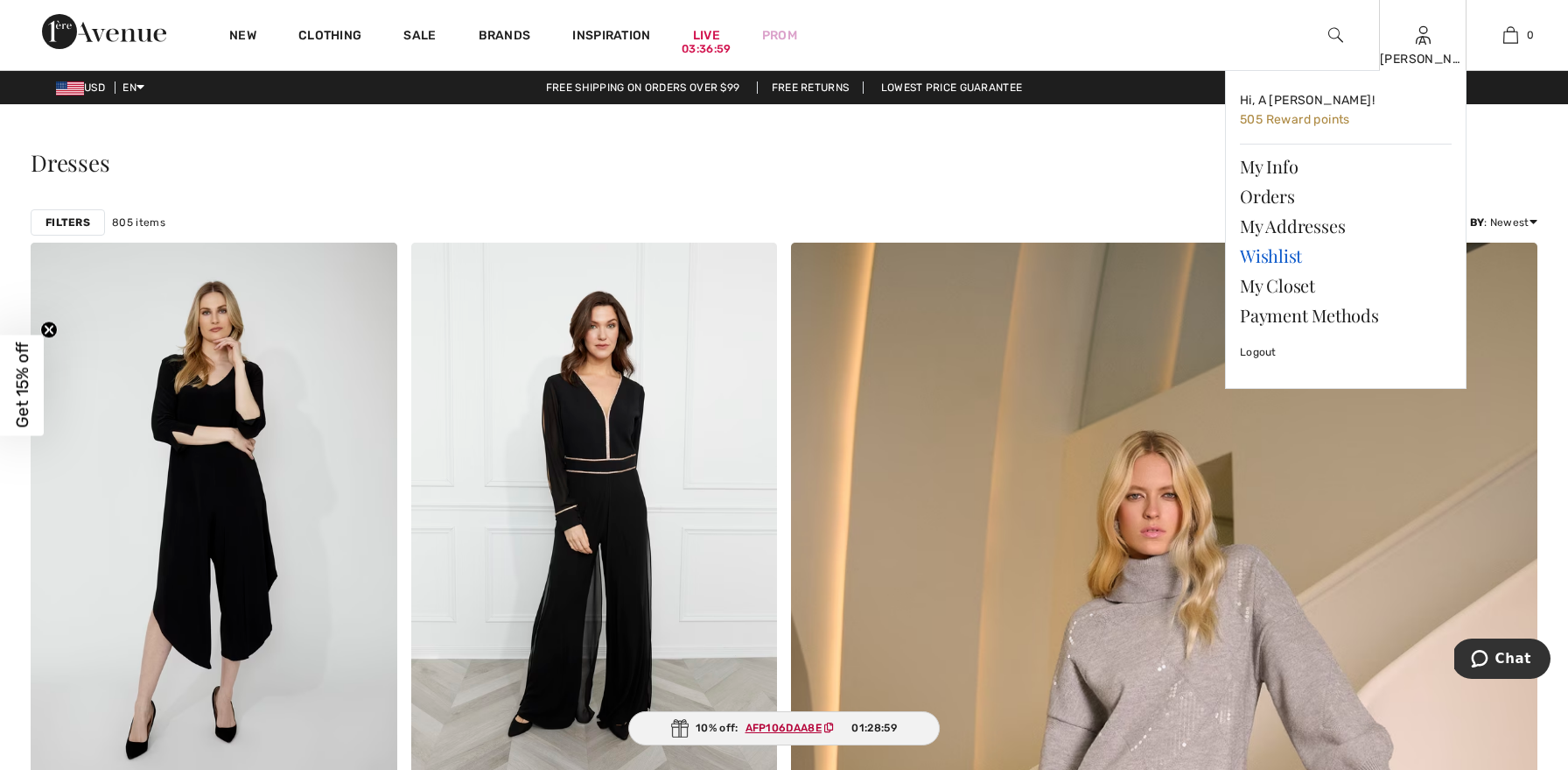
click at [1295, 251] on link "Wishlist" at bounding box center [1346, 255] width 212 height 30
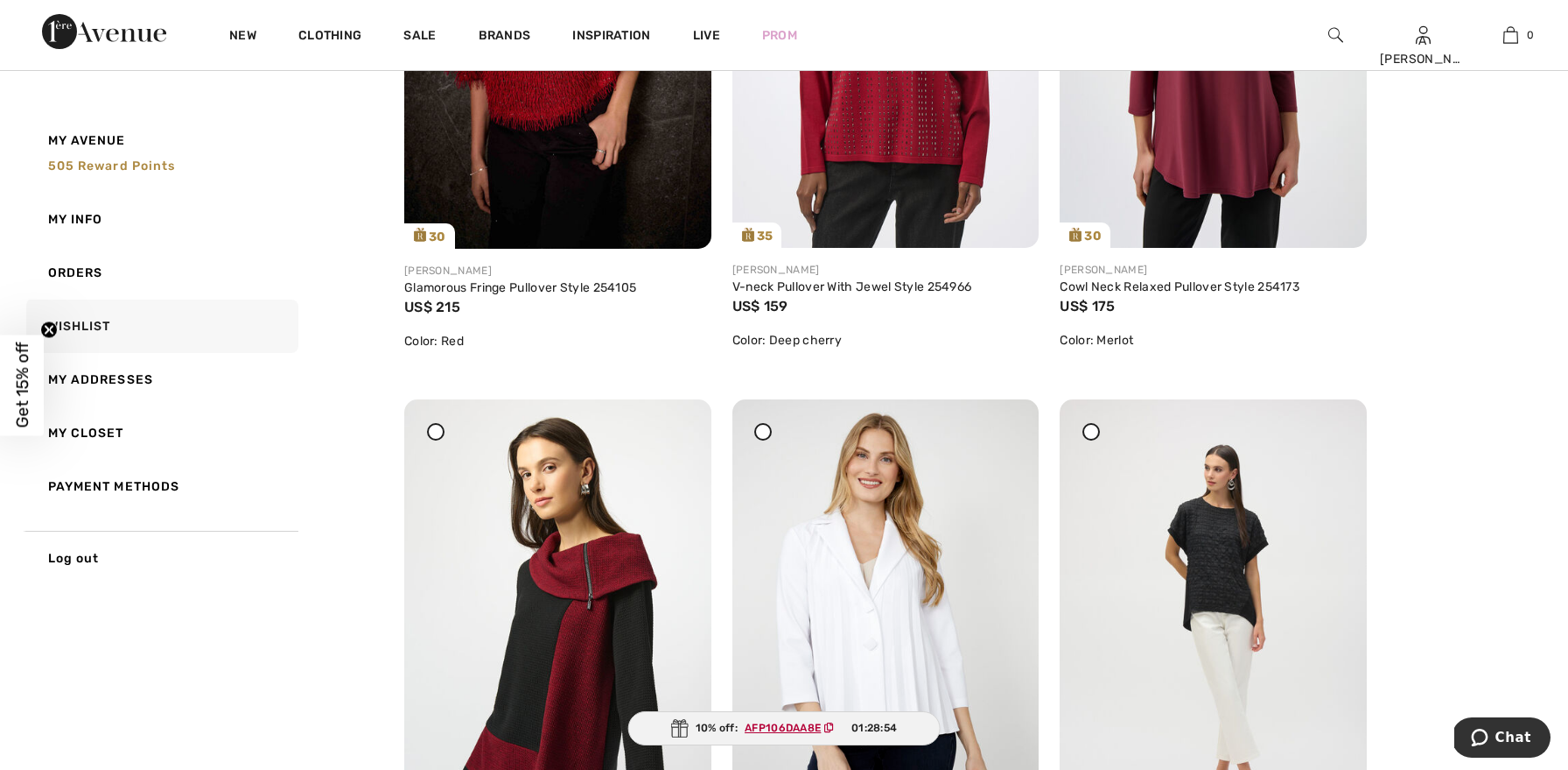
scroll to position [548, 0]
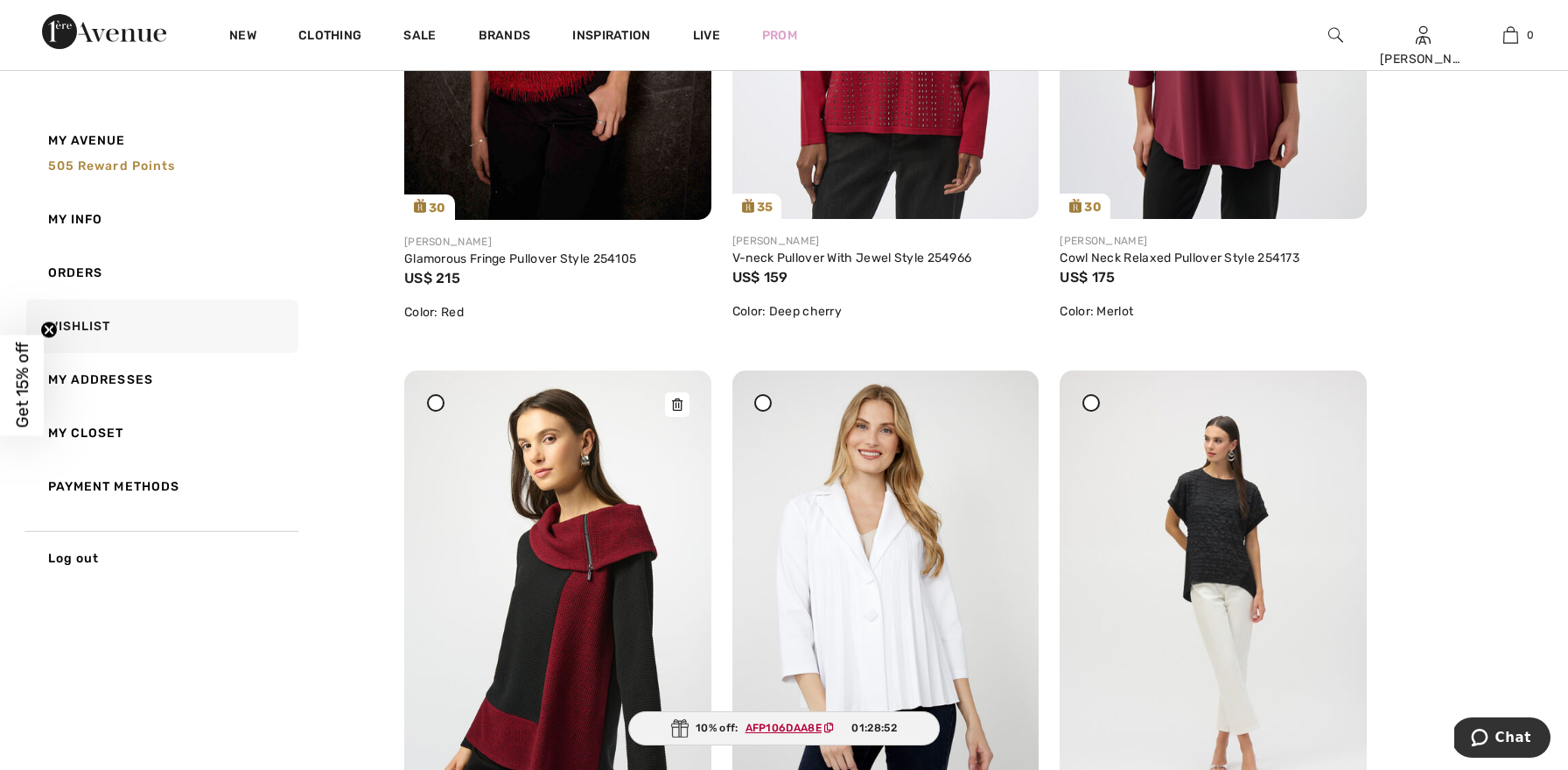
click at [674, 402] on icon at bounding box center [677, 404] width 11 height 13
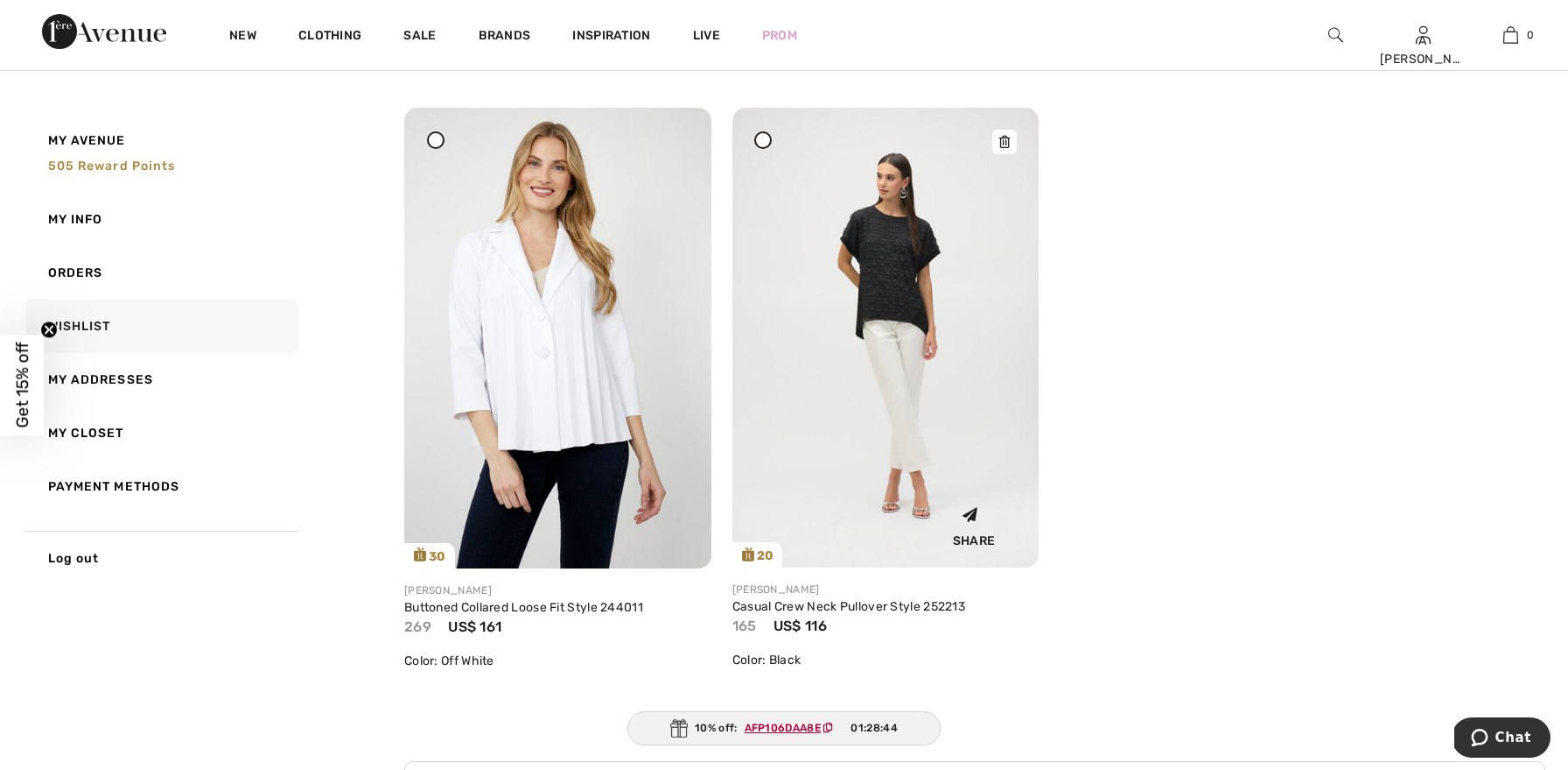
scroll to position [809, 0]
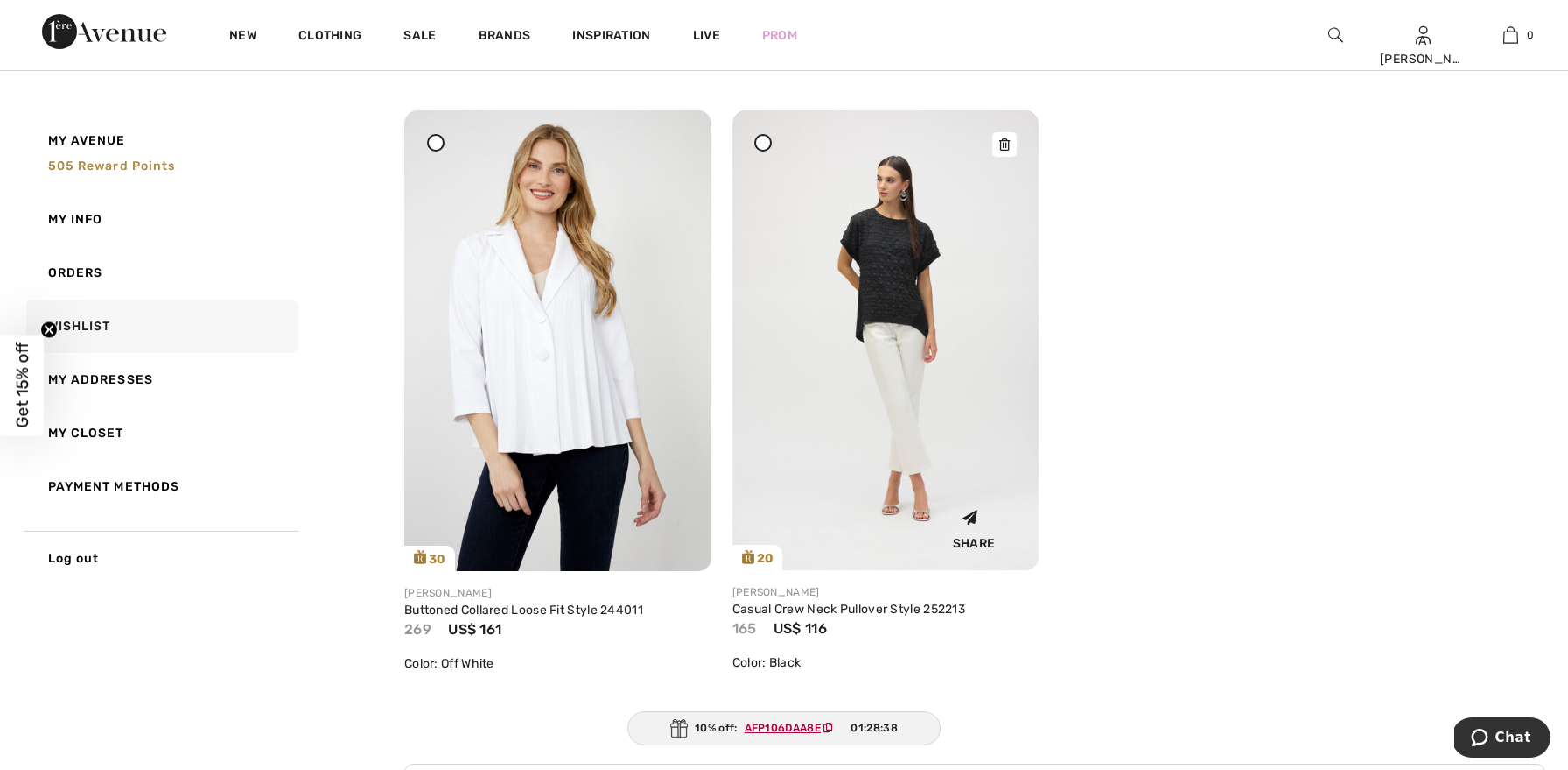
click at [899, 240] on img at bounding box center [885, 339] width 307 height 460
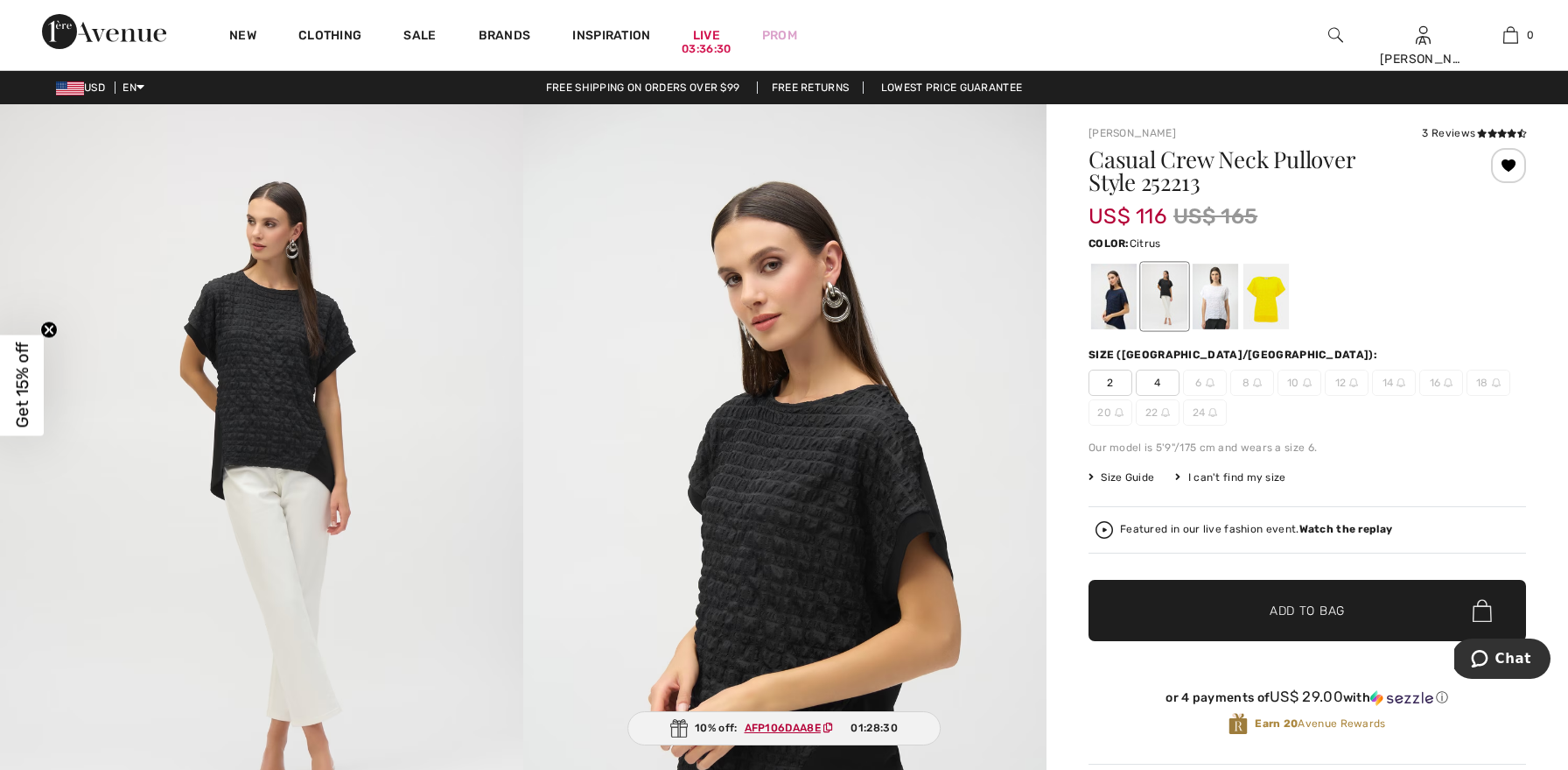
click at [1267, 298] on div at bounding box center [1266, 296] width 45 height 66
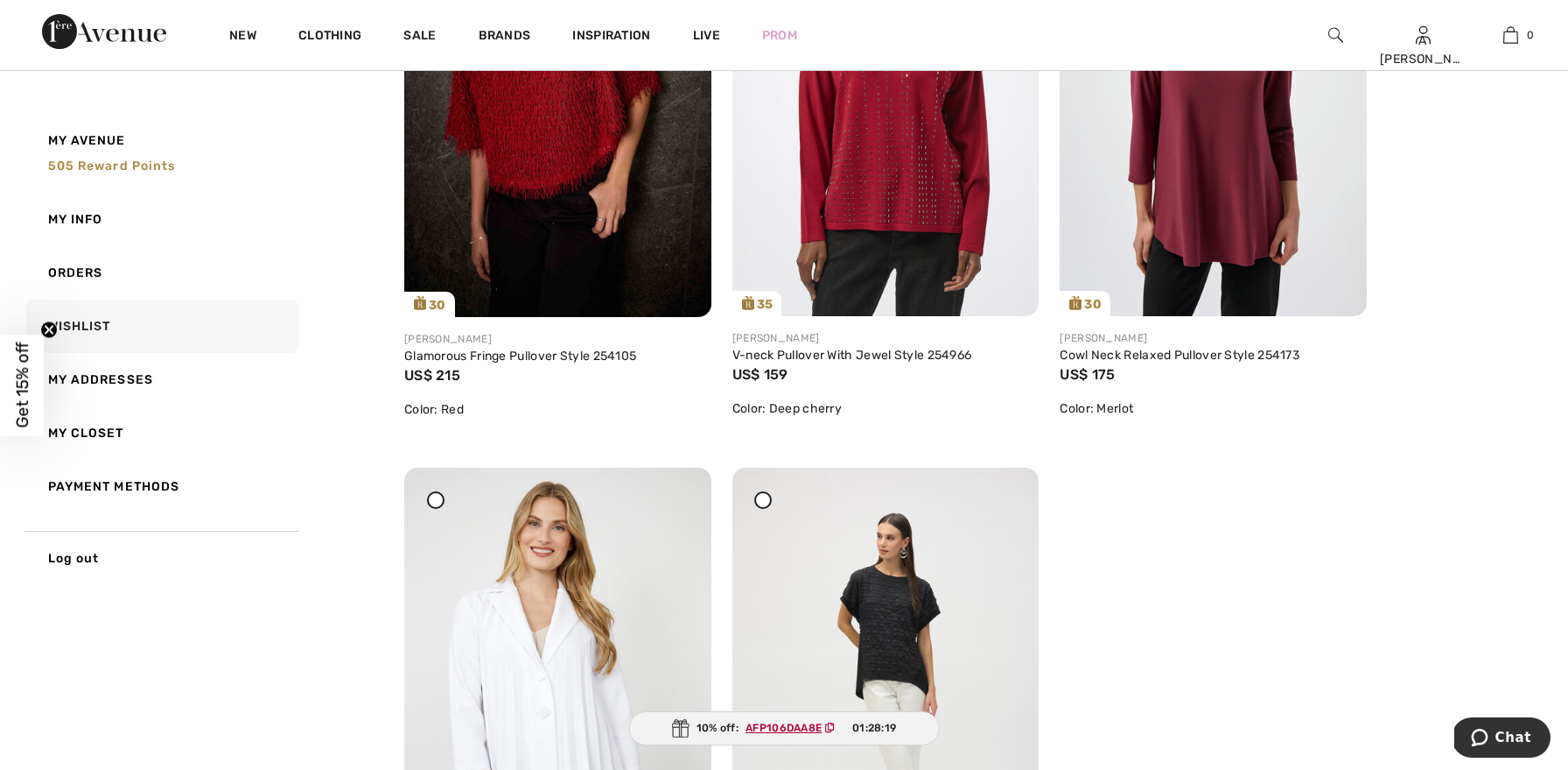
scroll to position [470, 0]
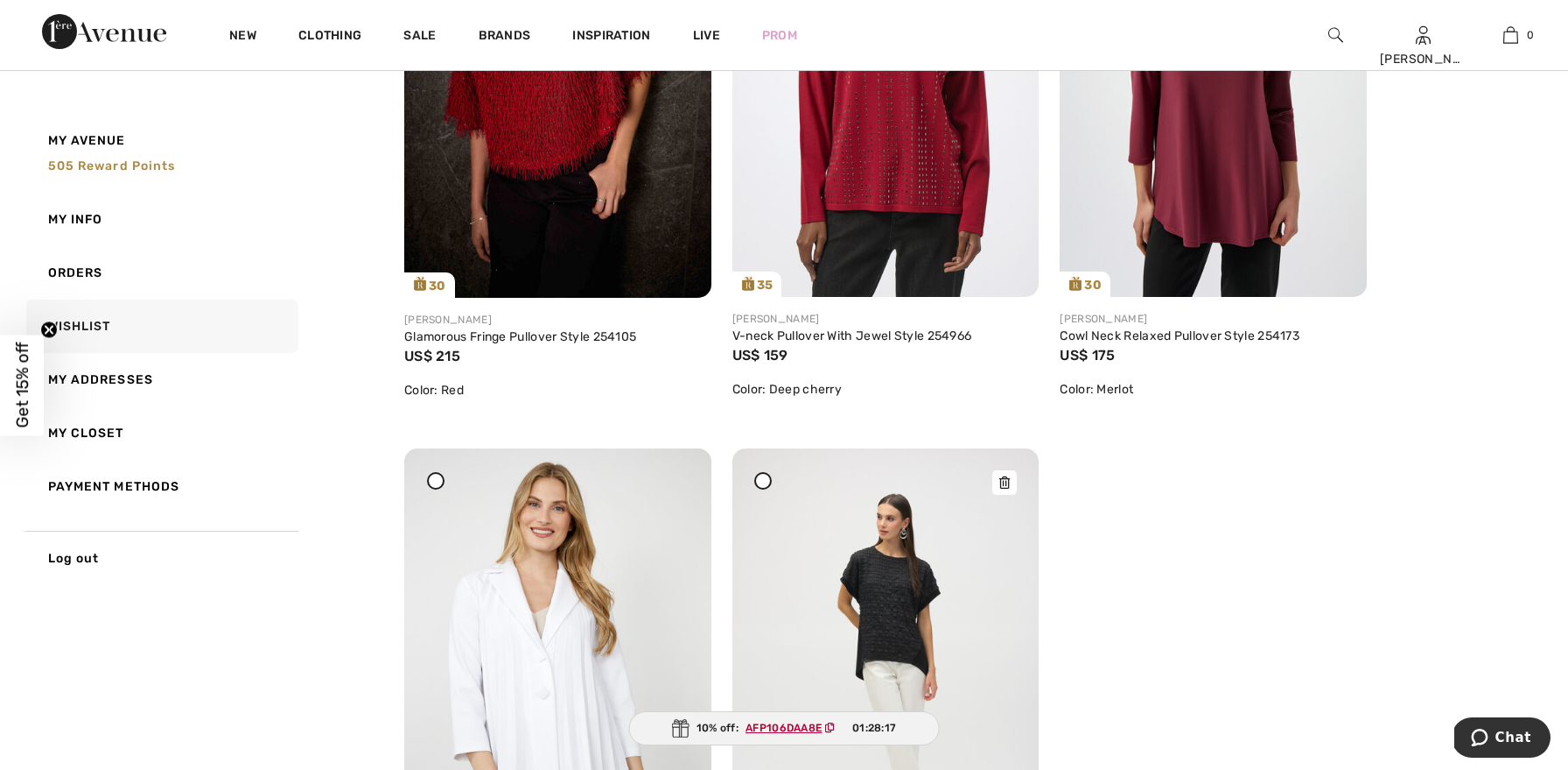
click at [1006, 483] on icon at bounding box center [1004, 482] width 11 height 13
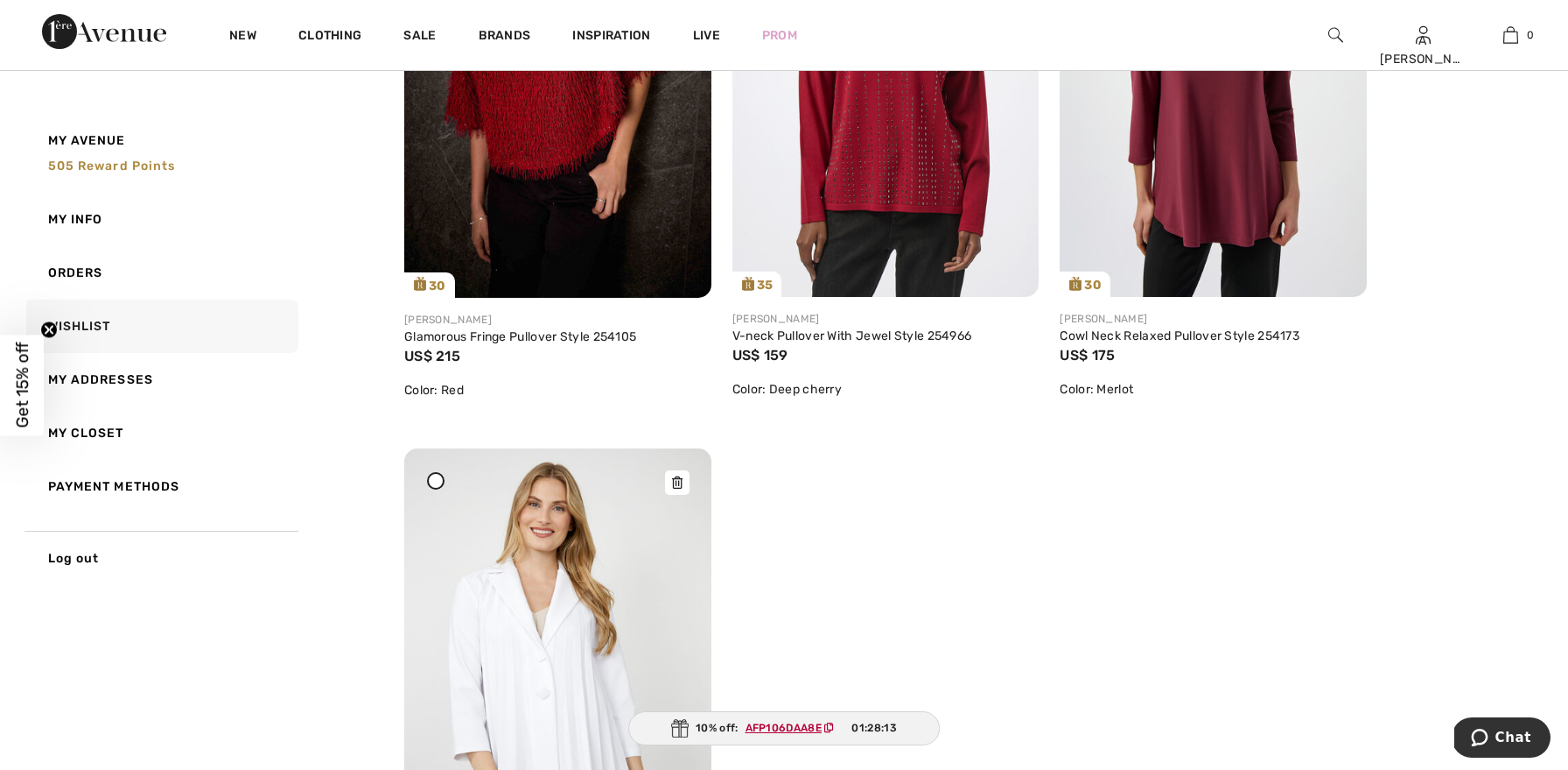
click at [562, 612] on img at bounding box center [558, 678] width 307 height 461
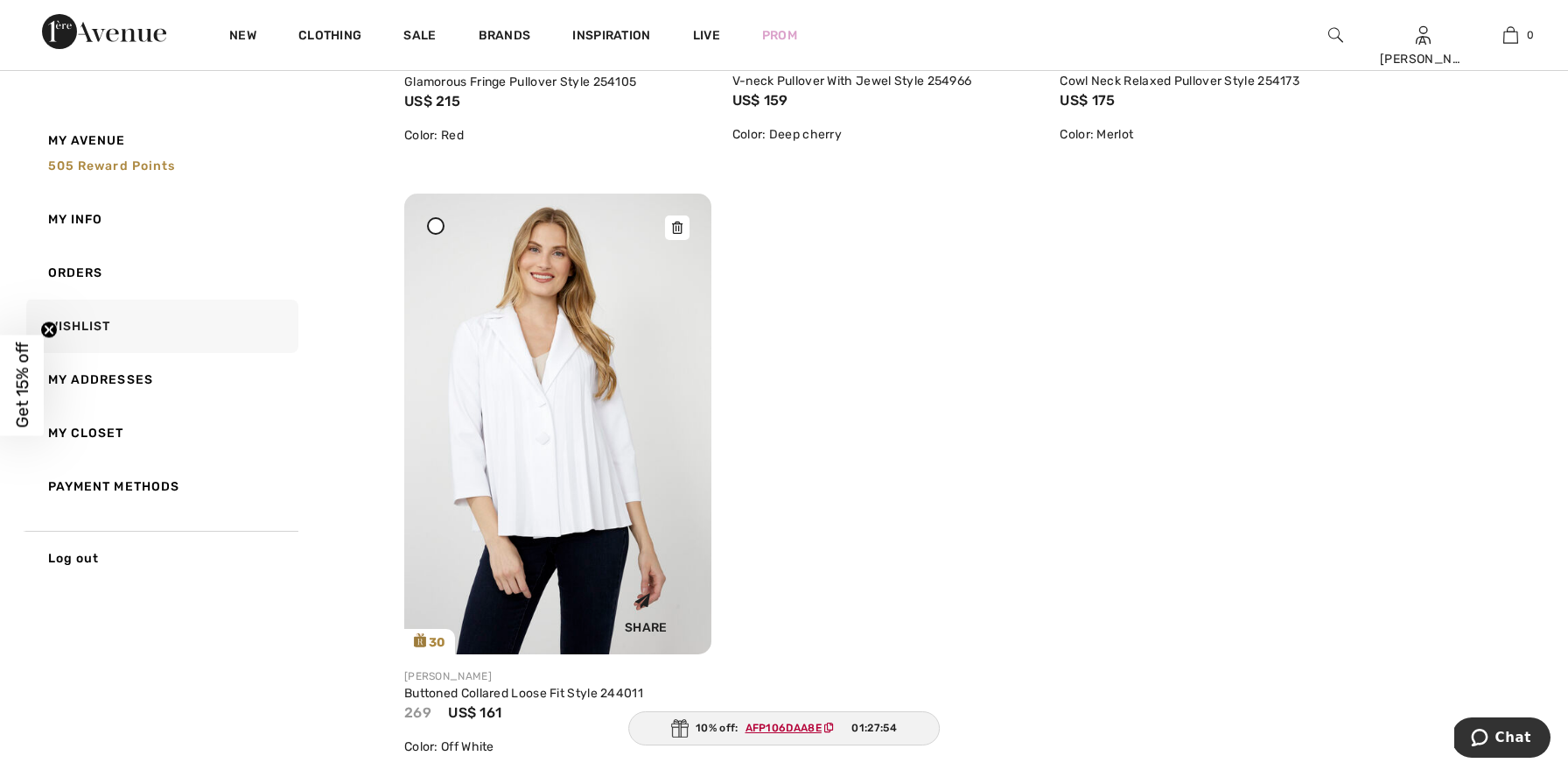
scroll to position [719, 0]
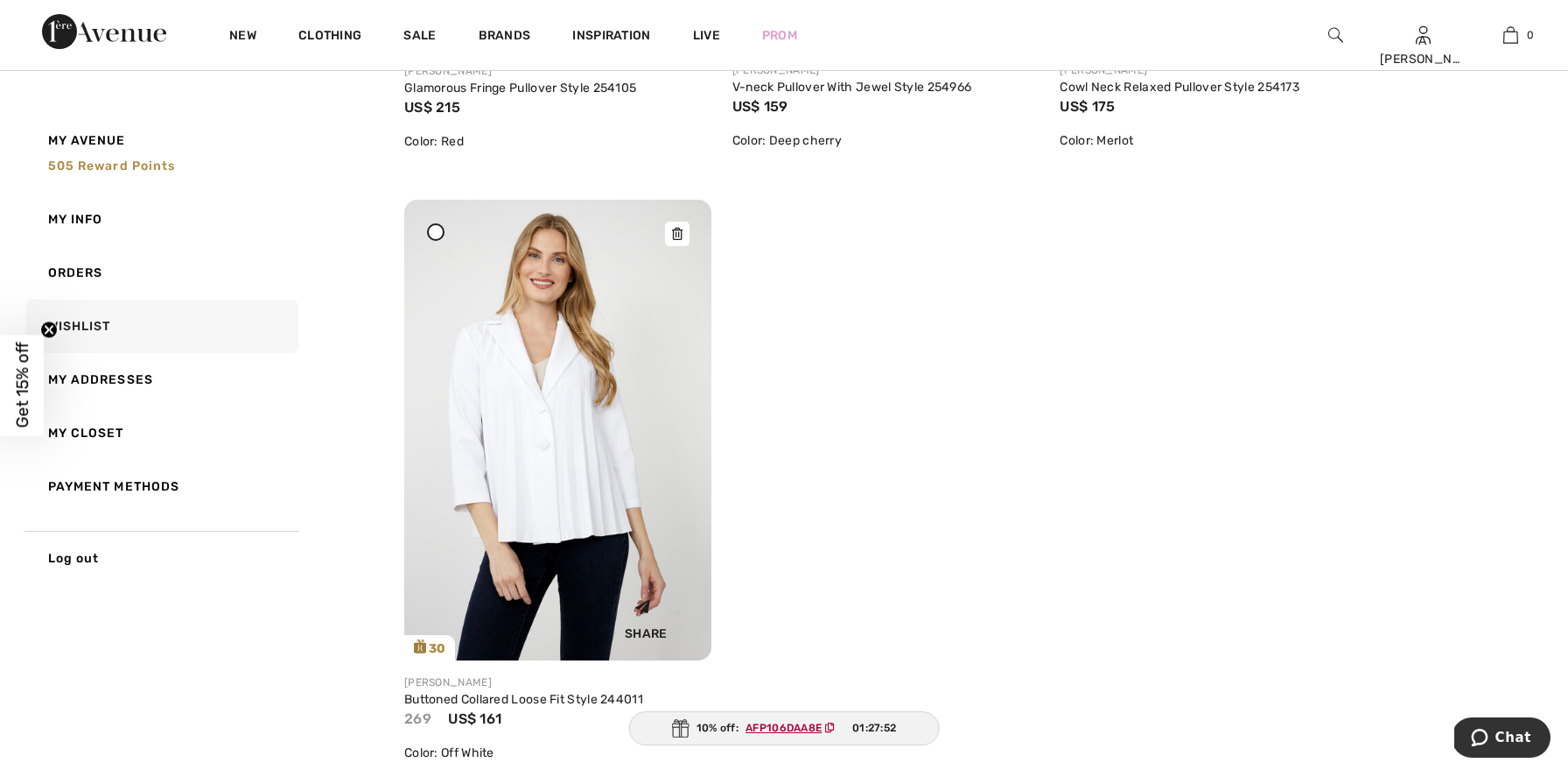
click at [679, 231] on icon at bounding box center [677, 233] width 11 height 13
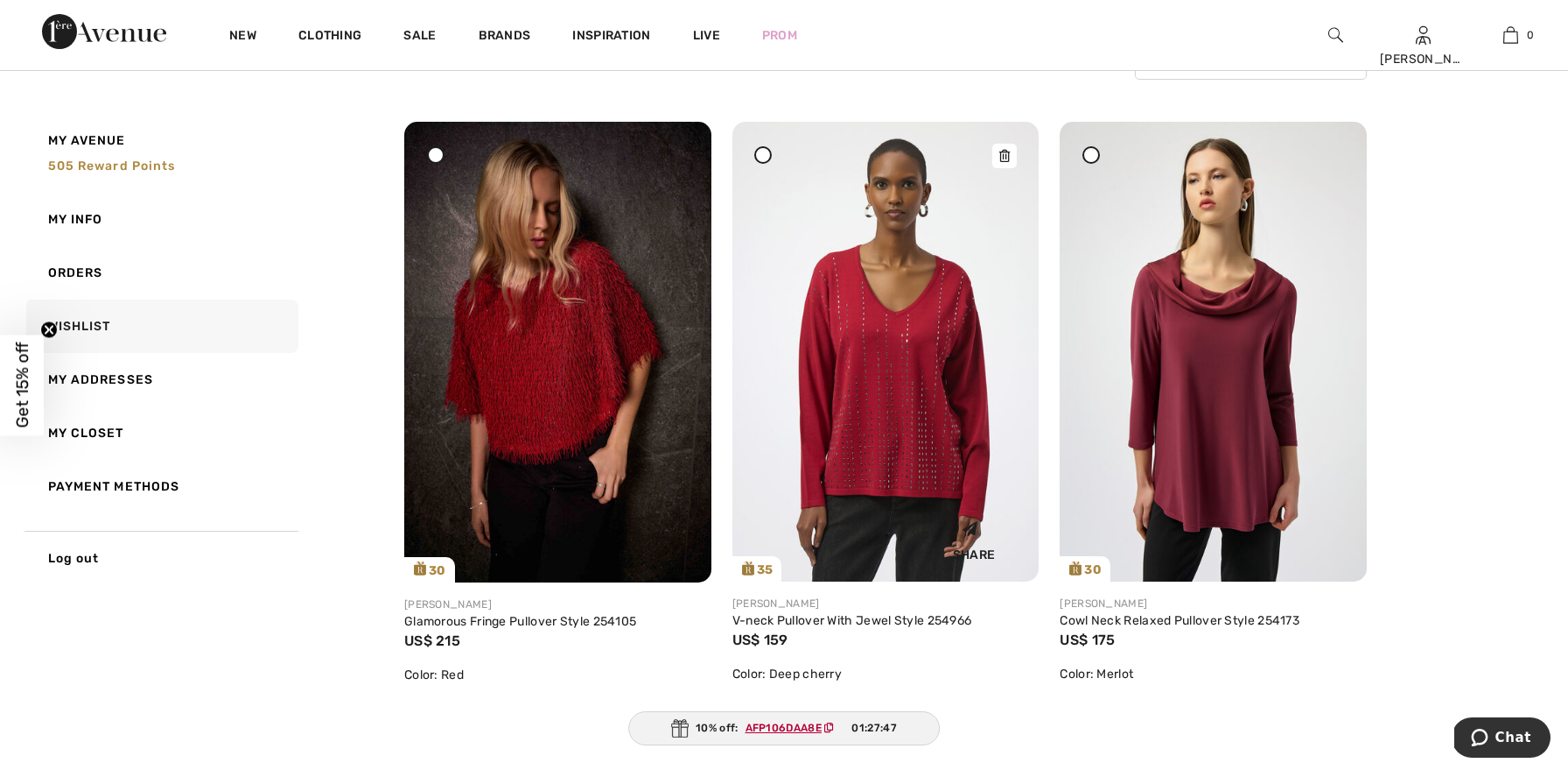
scroll to position [185, 0]
click at [517, 305] on img at bounding box center [558, 353] width 307 height 461
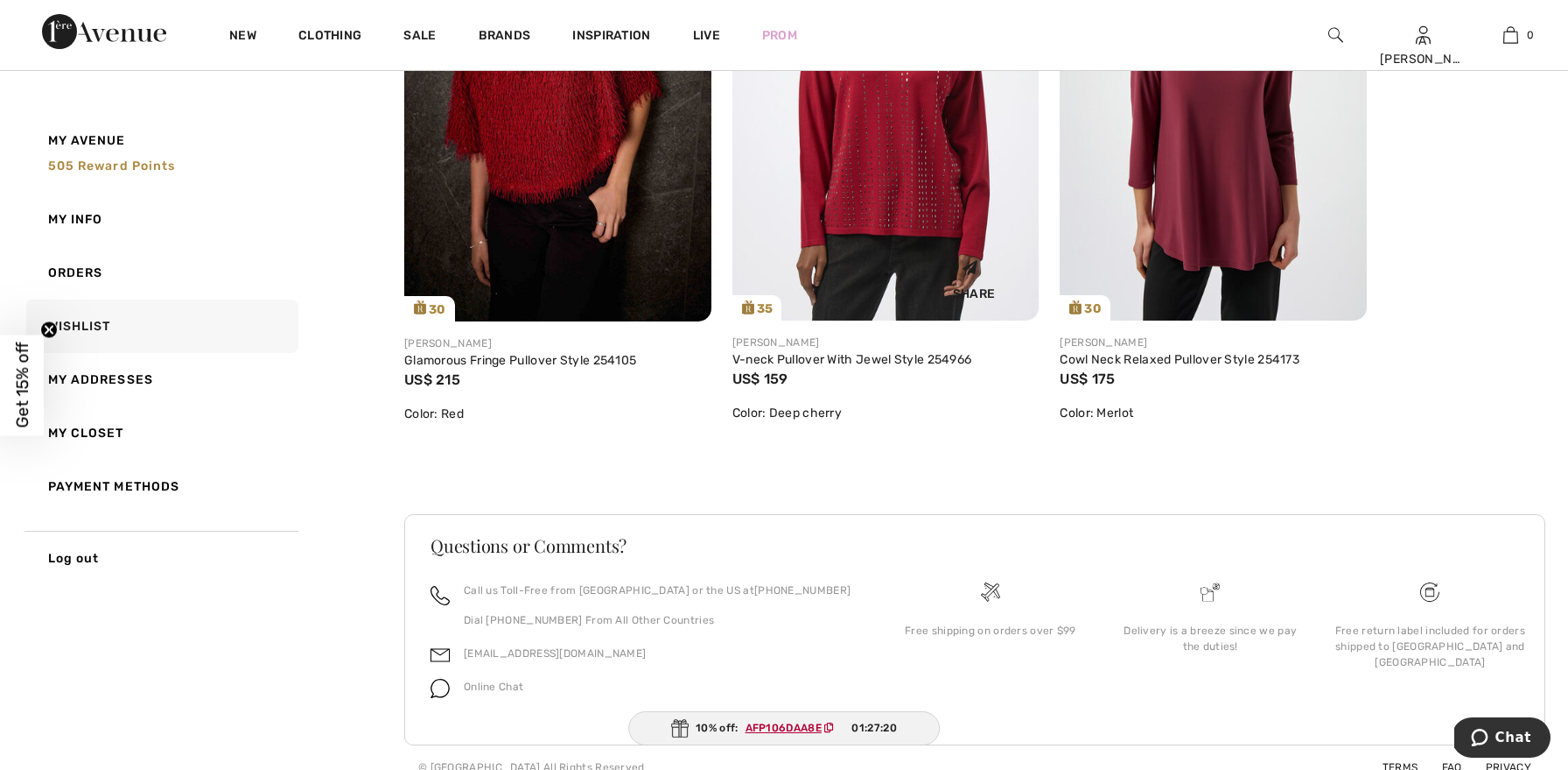
scroll to position [465, 0]
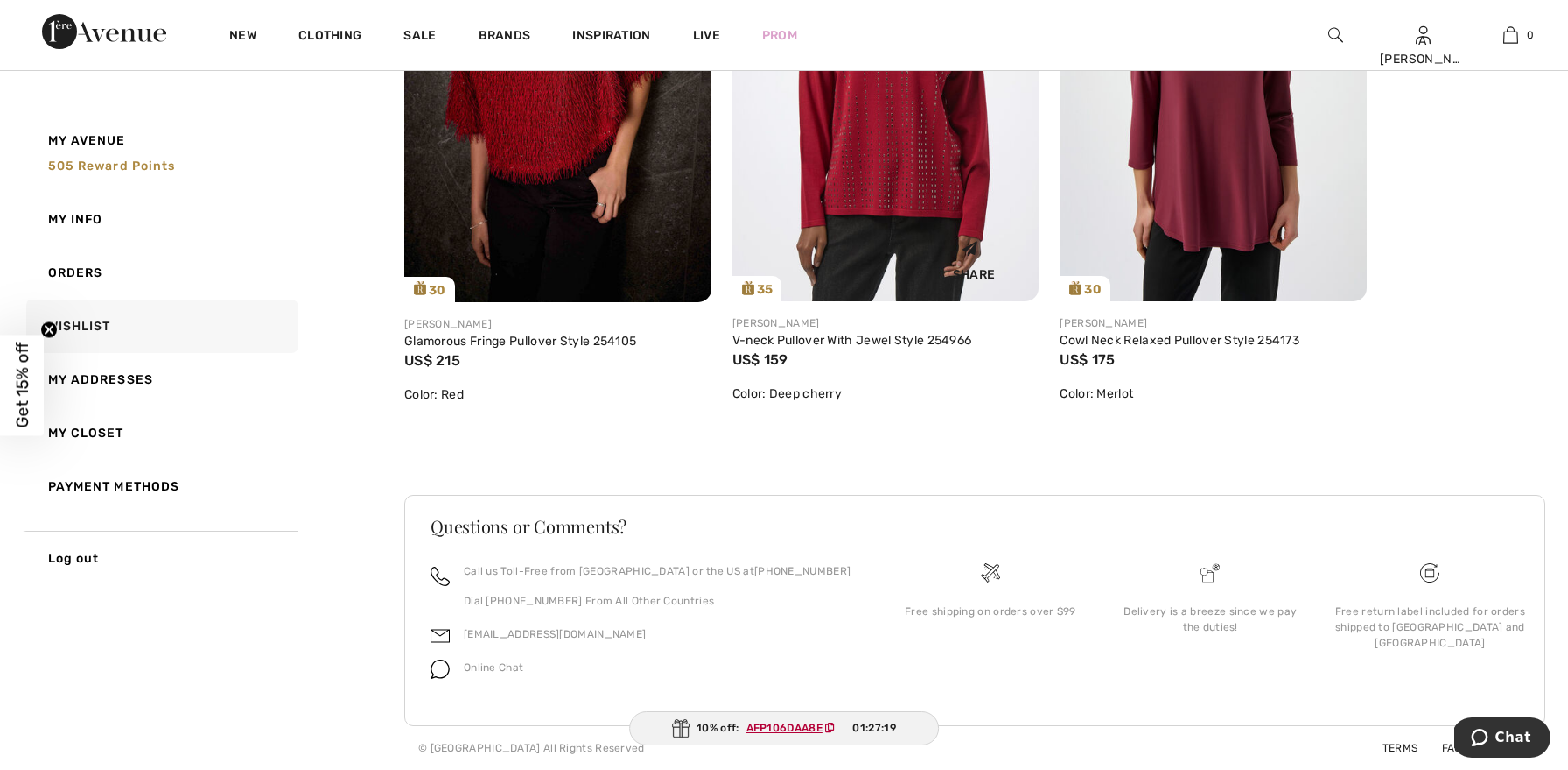
click at [932, 155] on img at bounding box center [885, 71] width 307 height 460
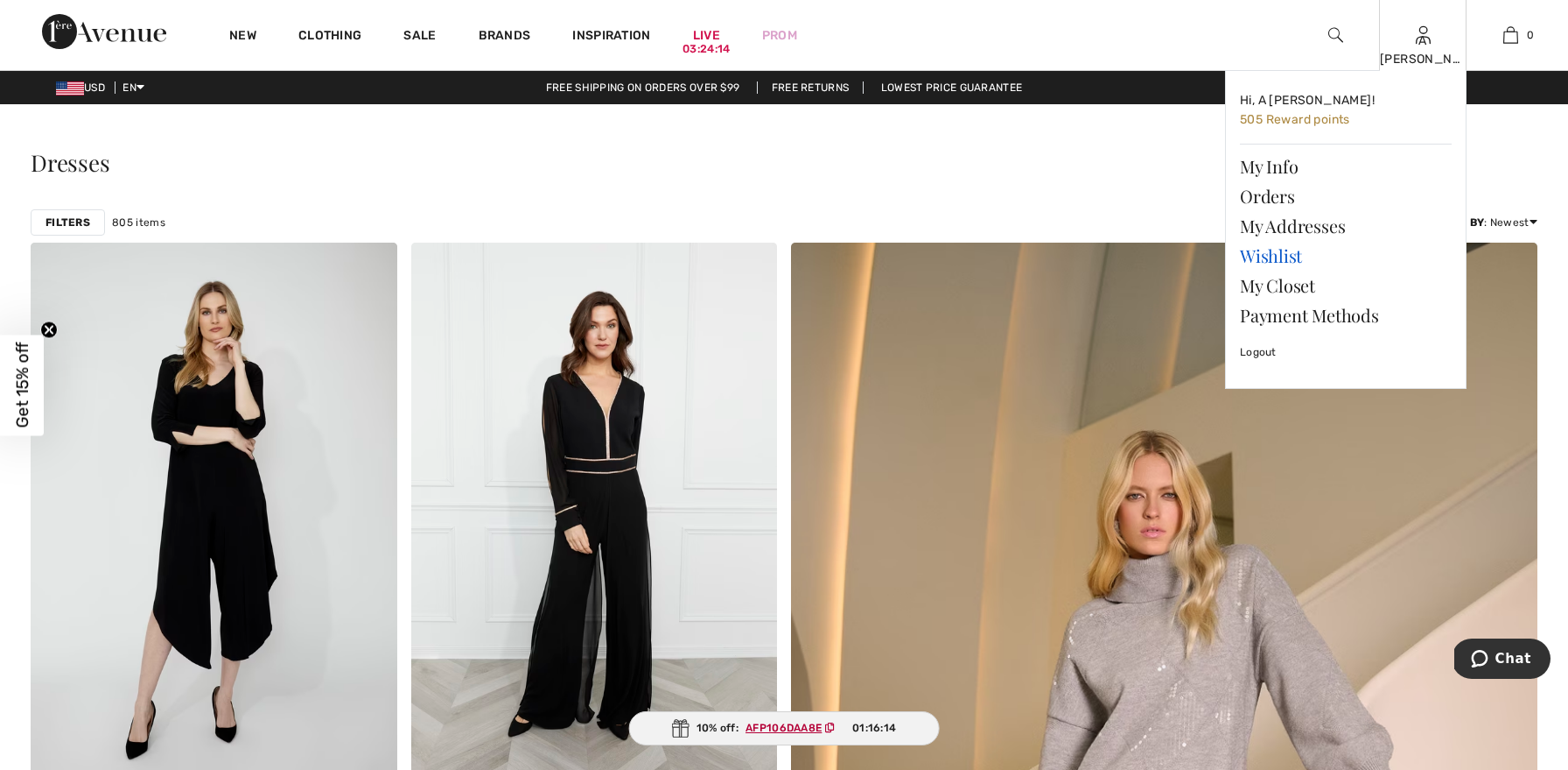
click at [1276, 251] on link "Wishlist" at bounding box center [1346, 255] width 212 height 30
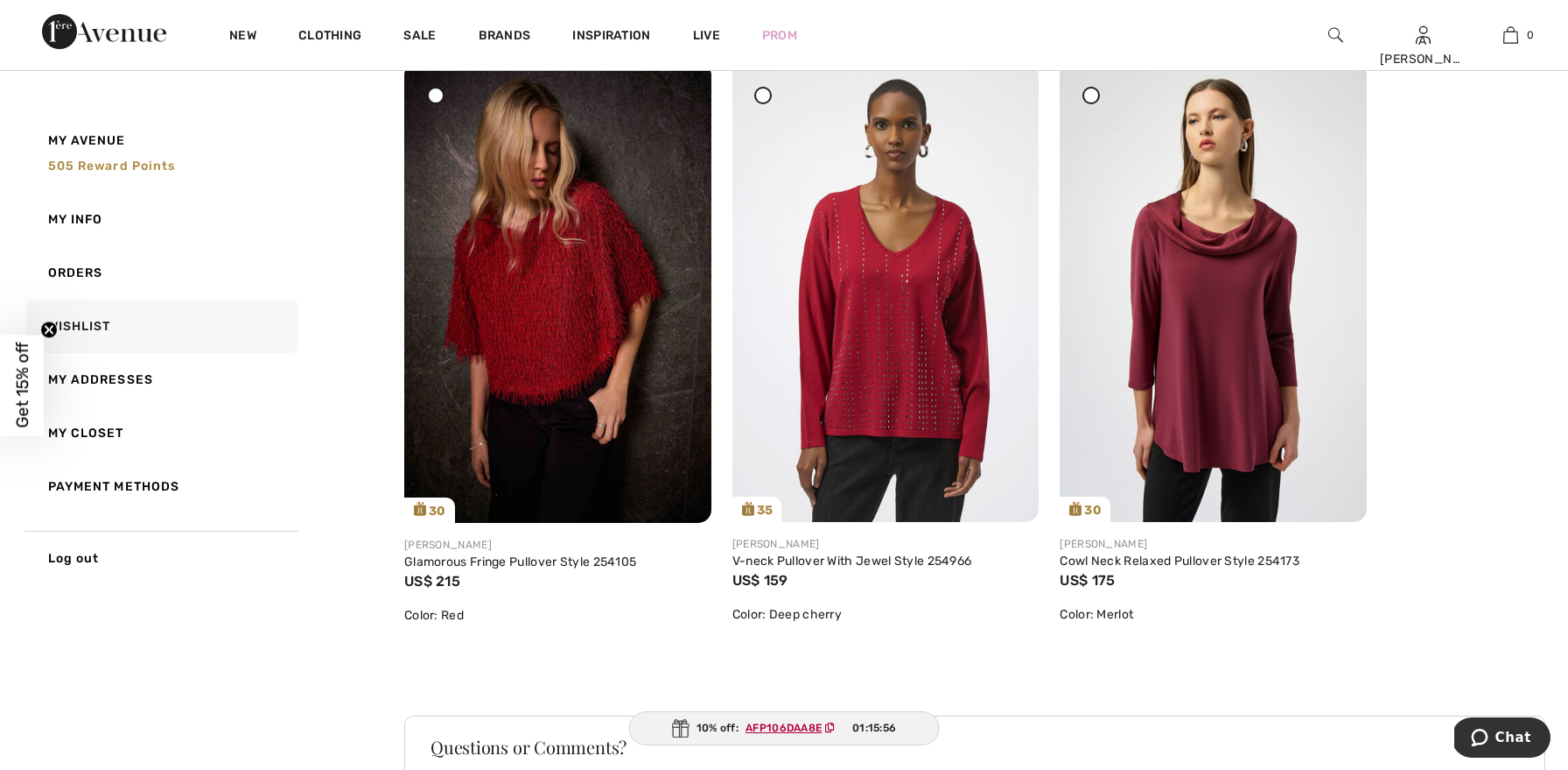
scroll to position [239, 0]
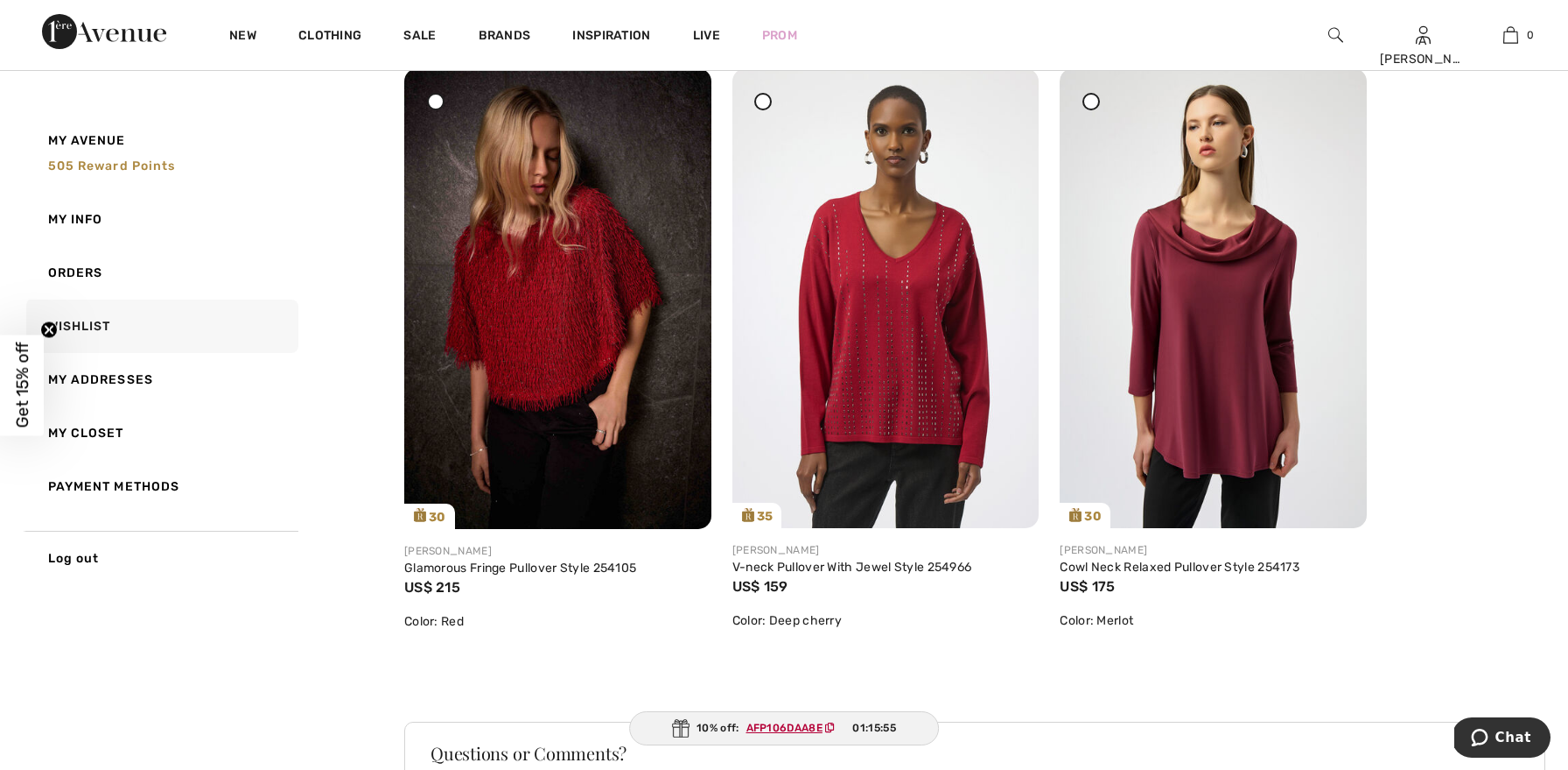
click at [764, 93] on div at bounding box center [763, 101] width 17 height 17
click at [859, 250] on img at bounding box center [885, 298] width 307 height 460
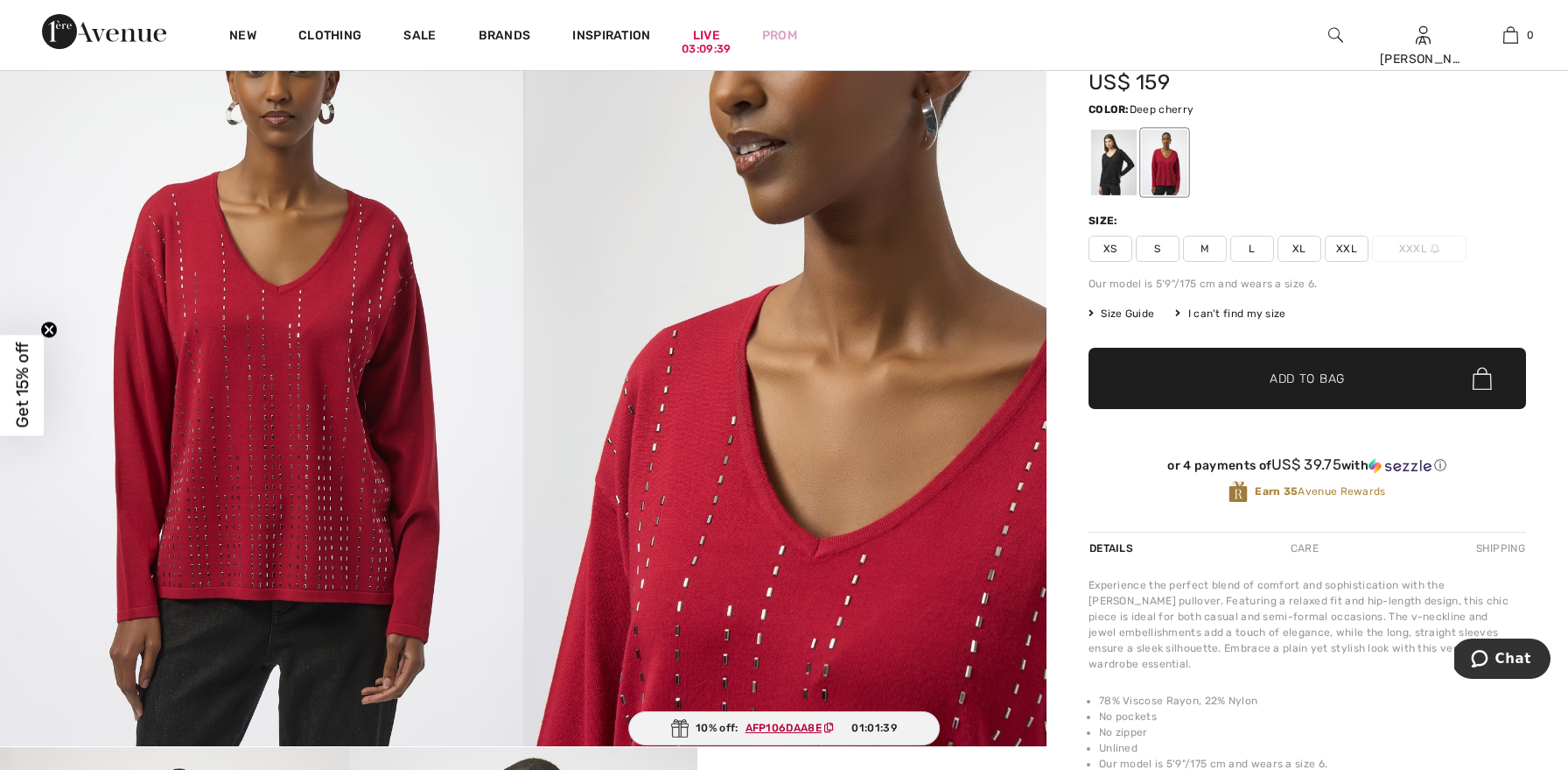
scroll to position [130, 0]
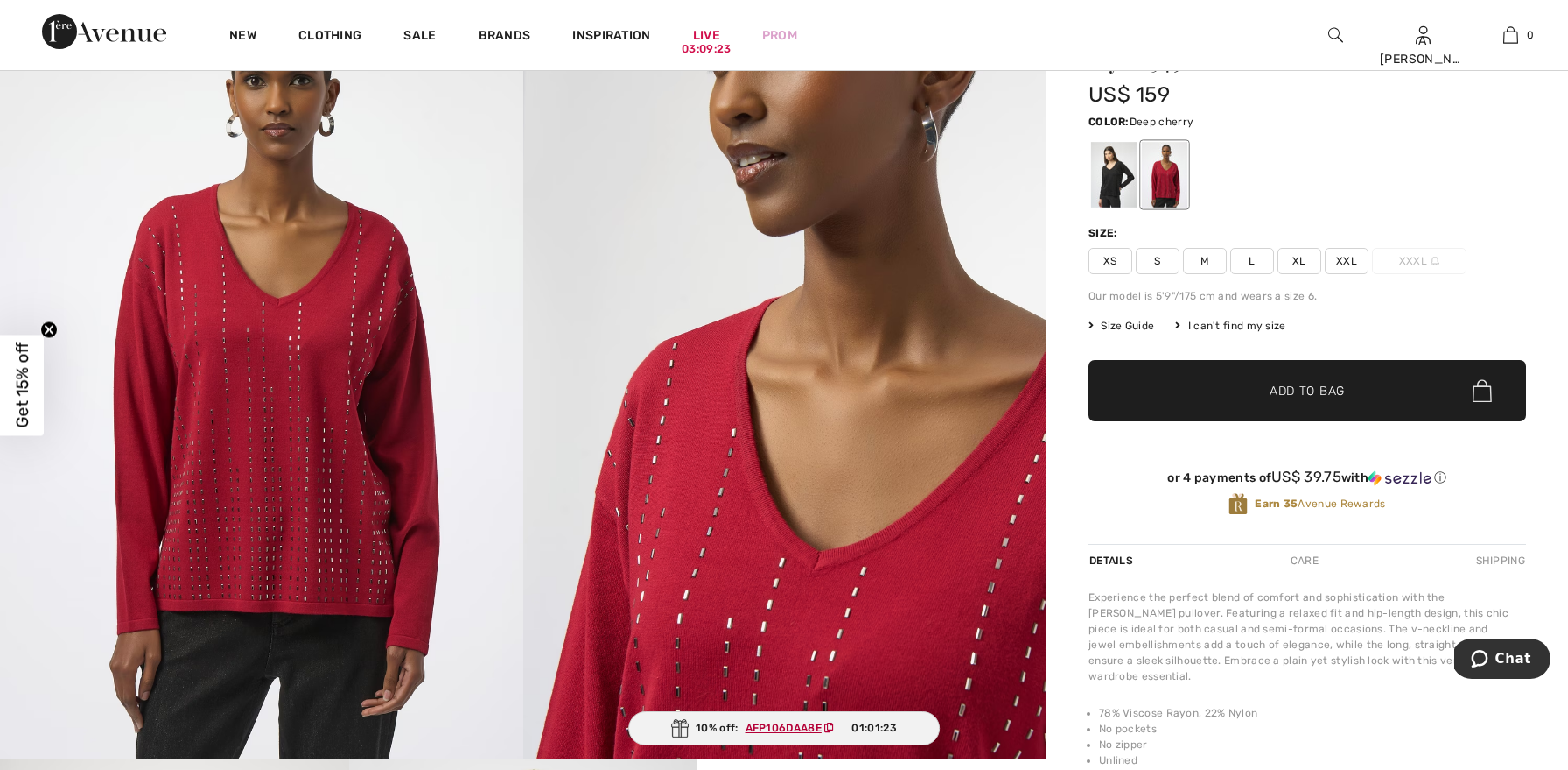
click at [774, 729] on ins "AFP106DAA8E" at bounding box center [783, 728] width 76 height 13
click at [1255, 262] on span "L" at bounding box center [1251, 260] width 43 height 26
click at [1264, 382] on span "✔ Added to Bag" at bounding box center [1281, 390] width 107 height 18
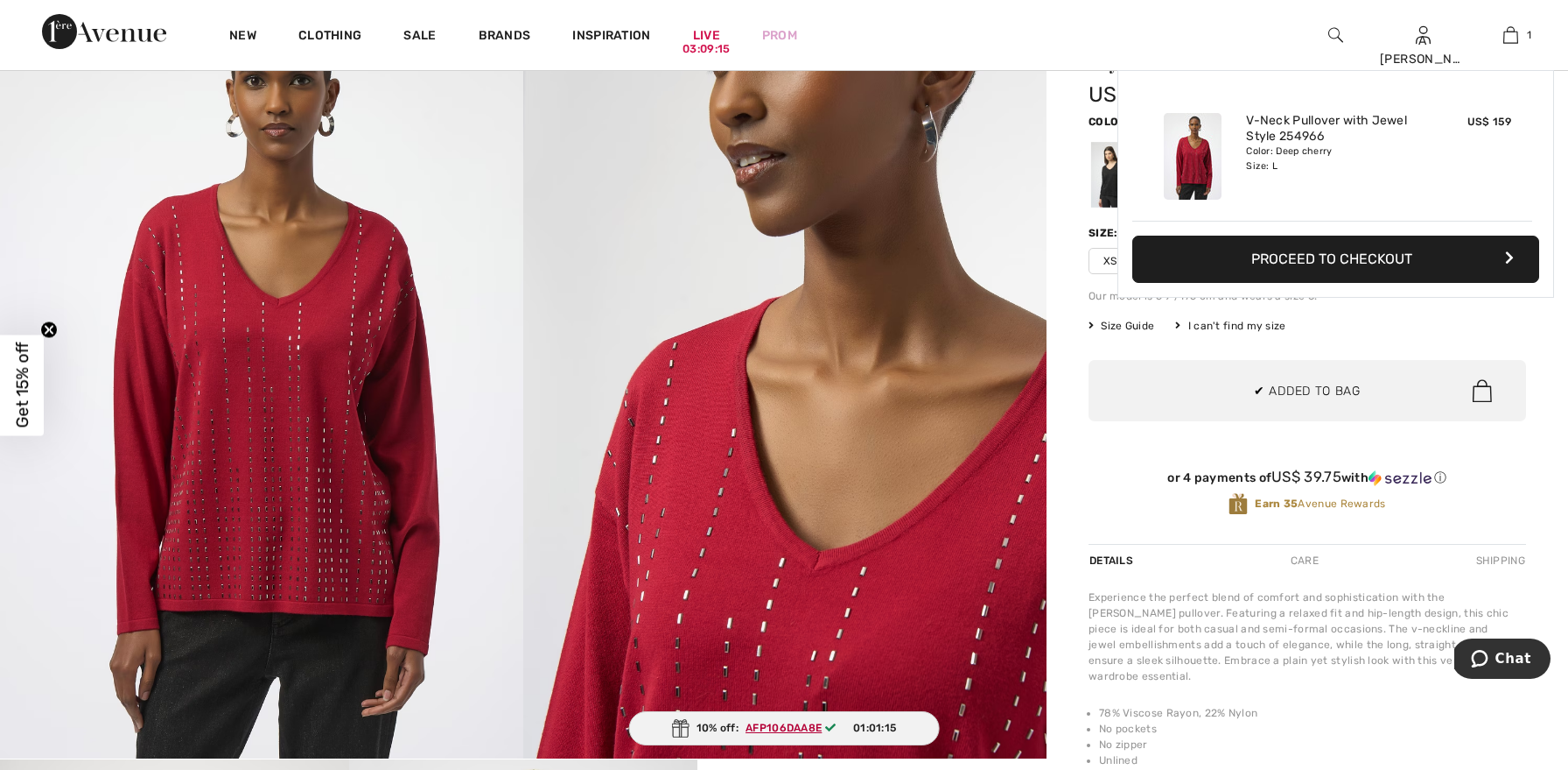
scroll to position [0, 0]
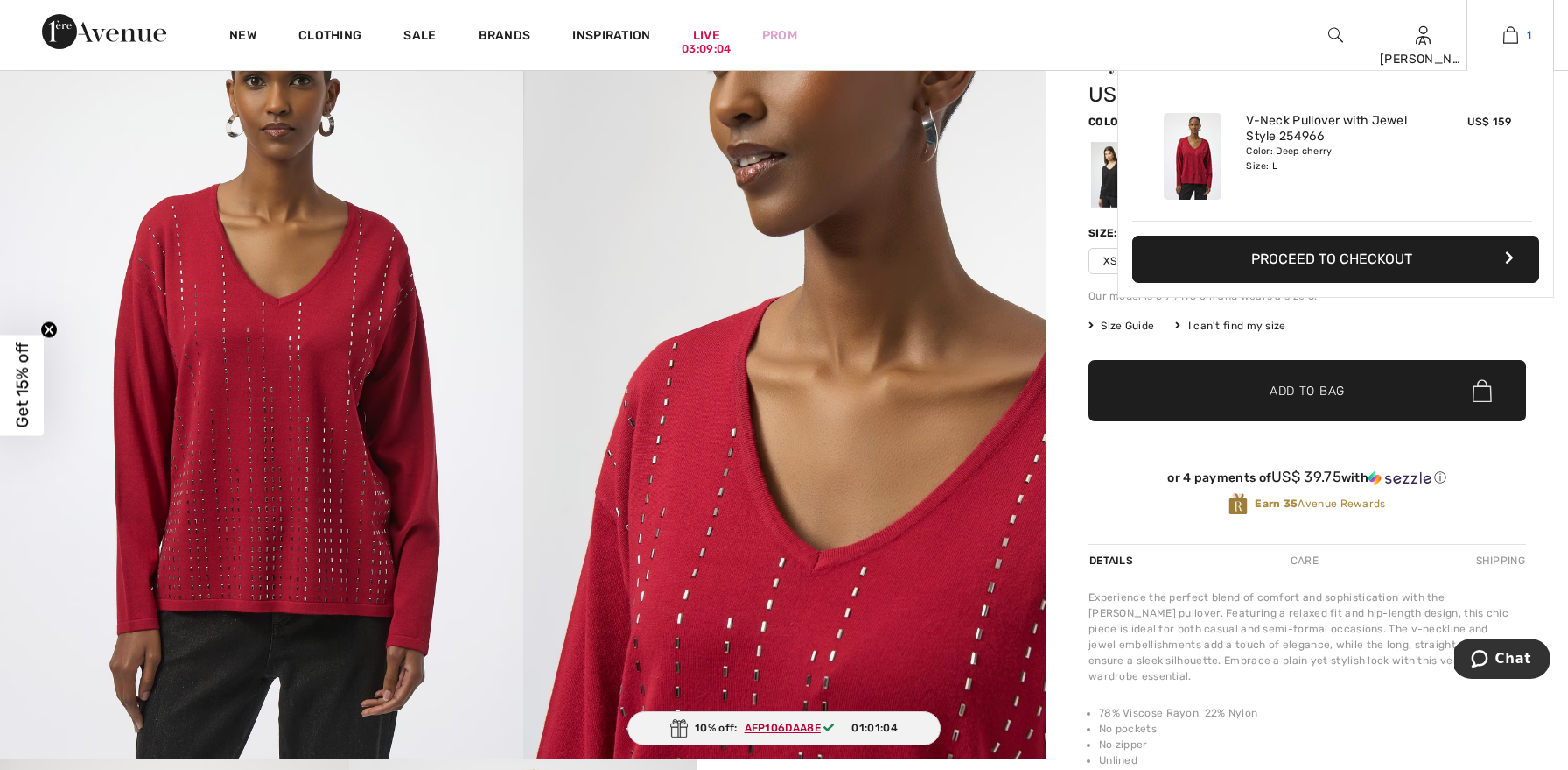
click at [1517, 34] on link "1" at bounding box center [1509, 35] width 86 height 21
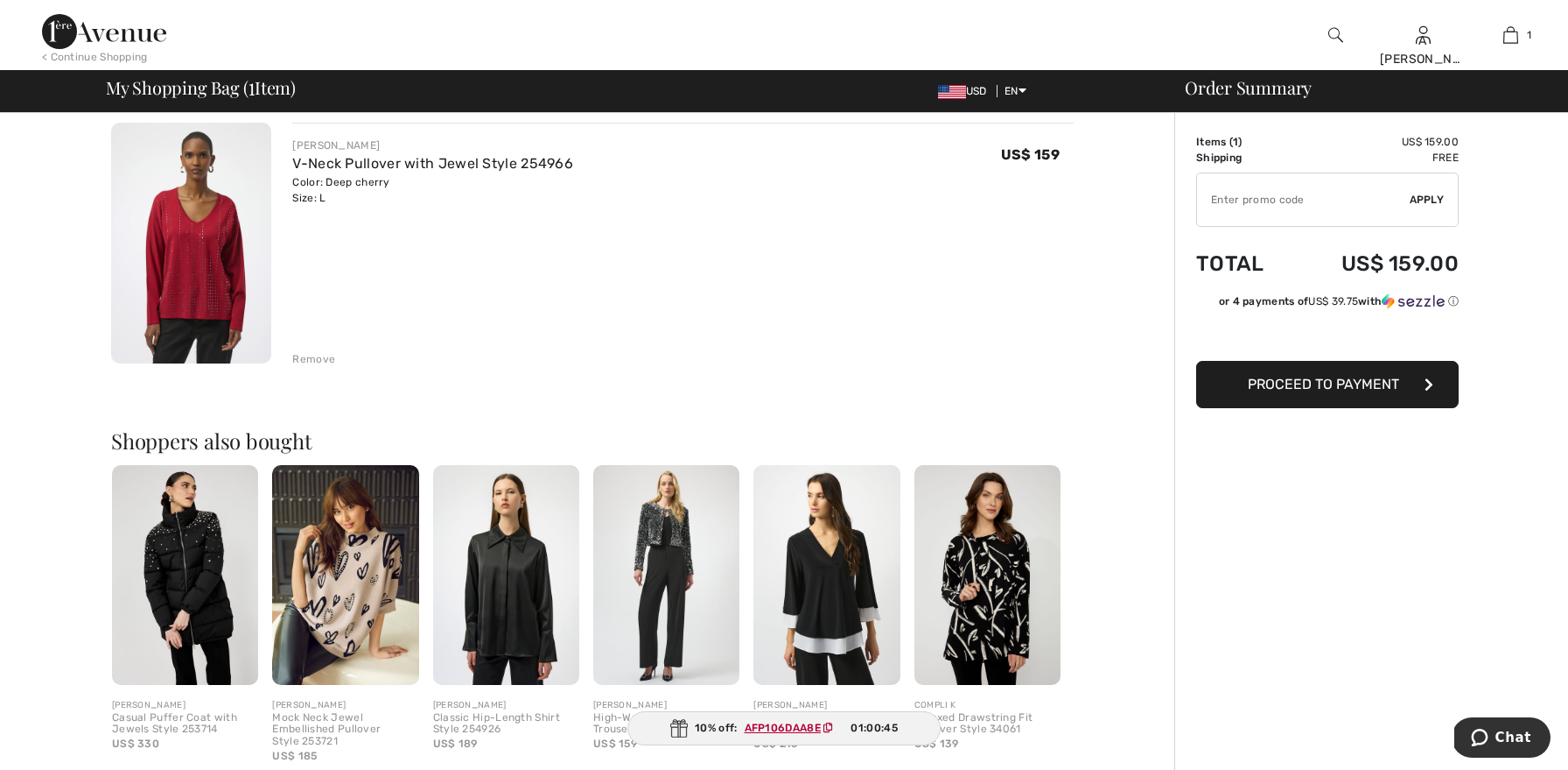
scroll to position [142, 0]
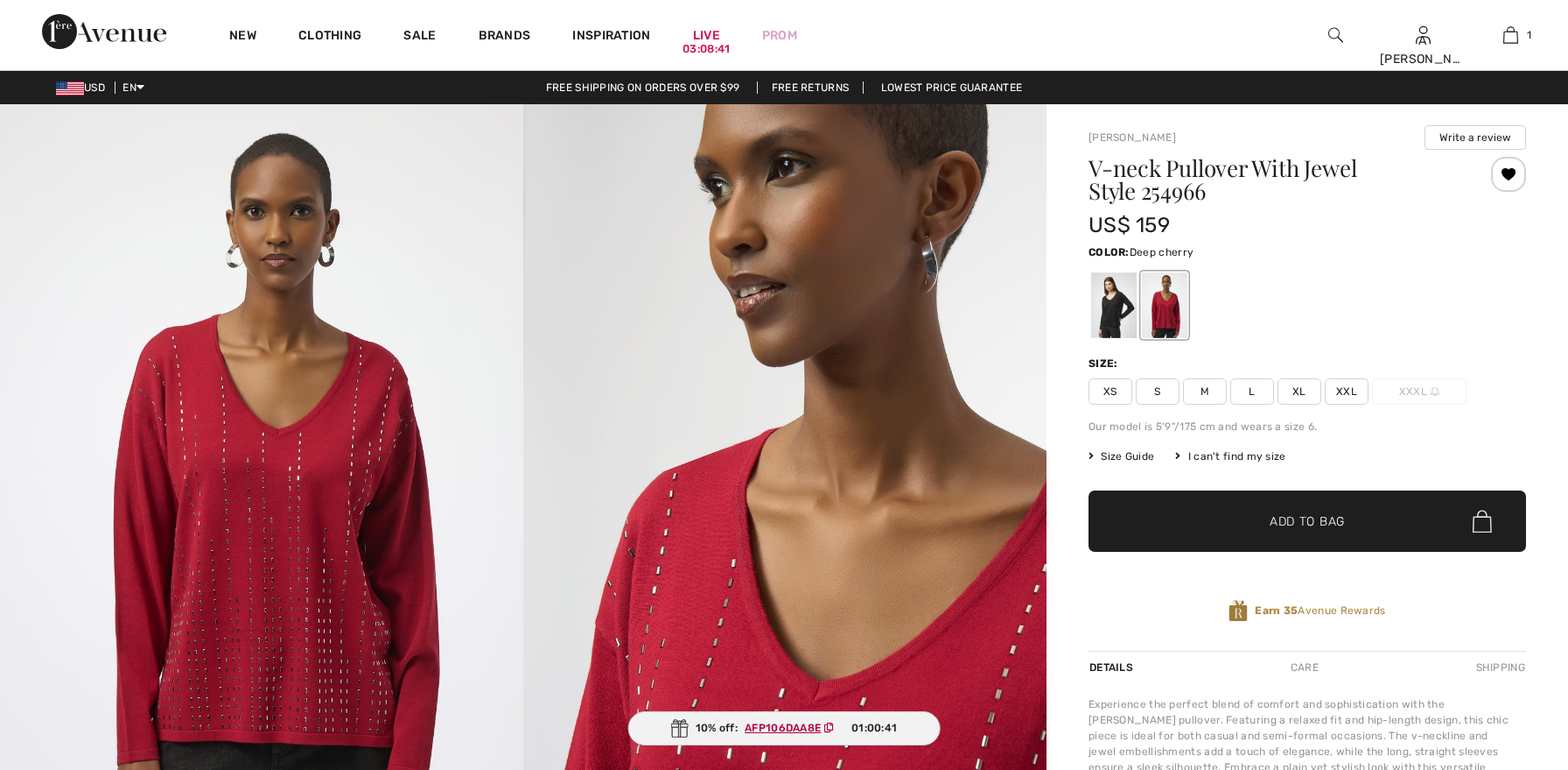
checkbox input "true"
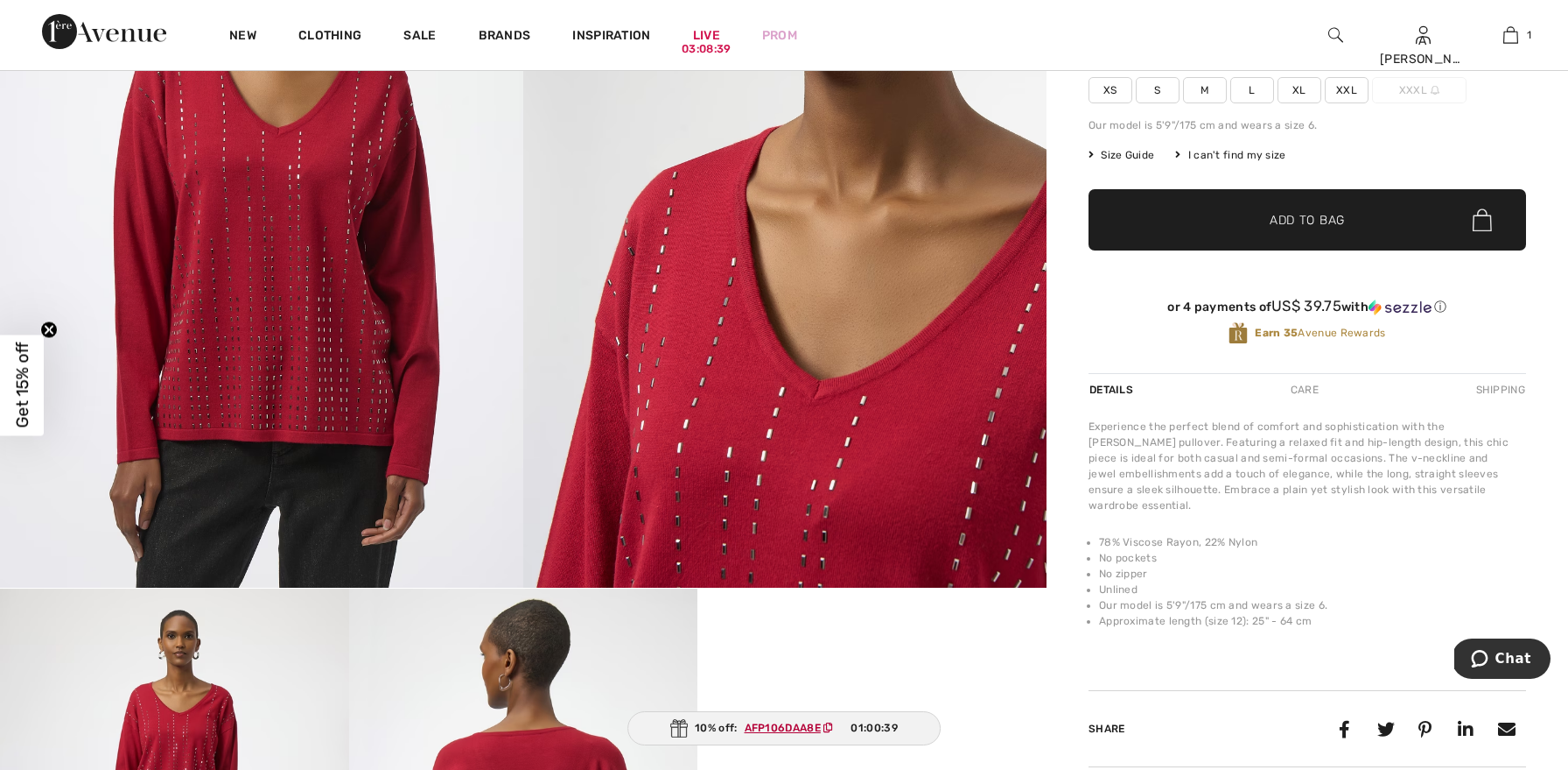
scroll to position [303, 0]
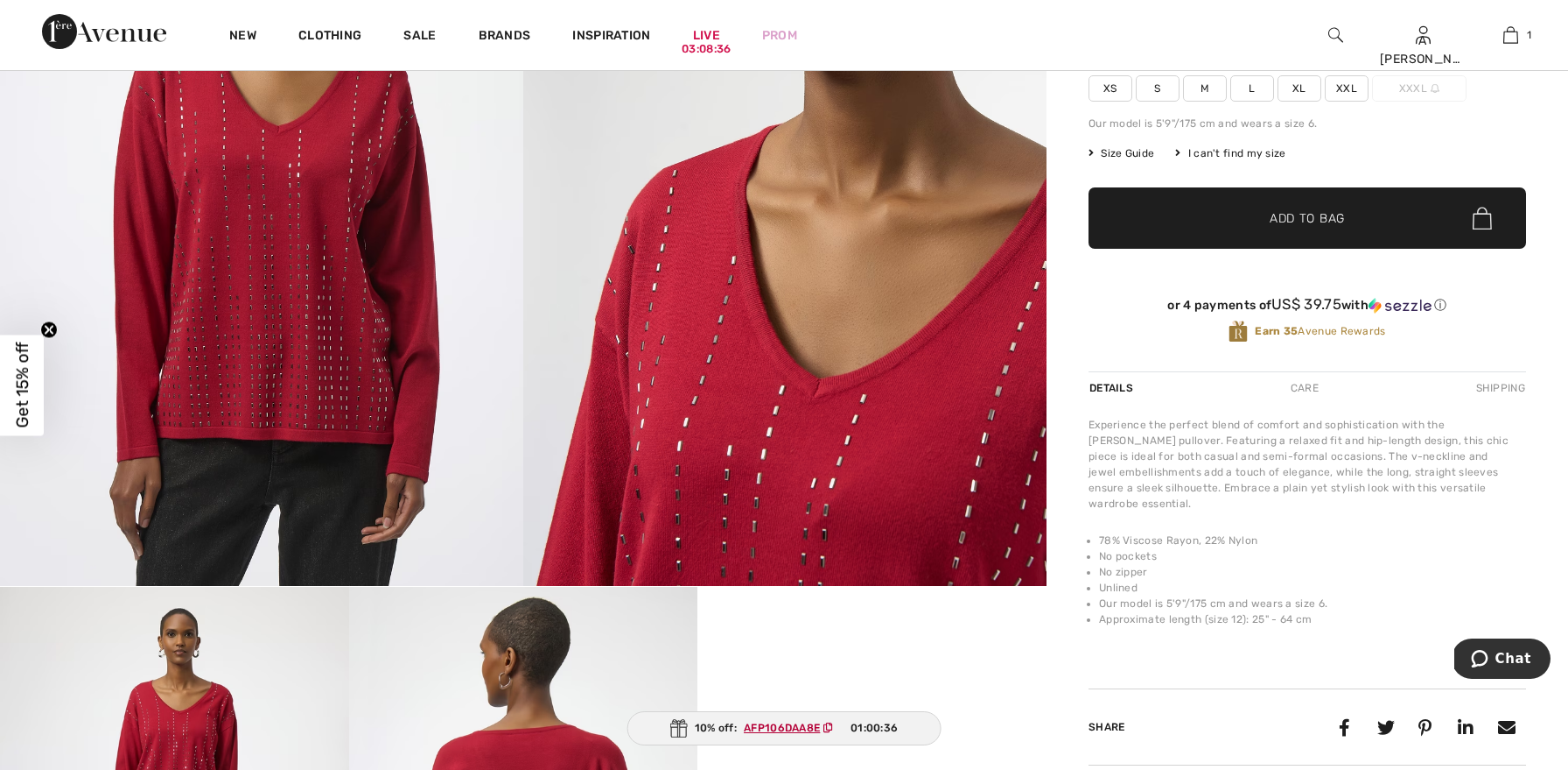
click at [769, 723] on ins "AFP106DAA8E" at bounding box center [781, 728] width 76 height 13
click at [678, 723] on img at bounding box center [679, 728] width 17 height 18
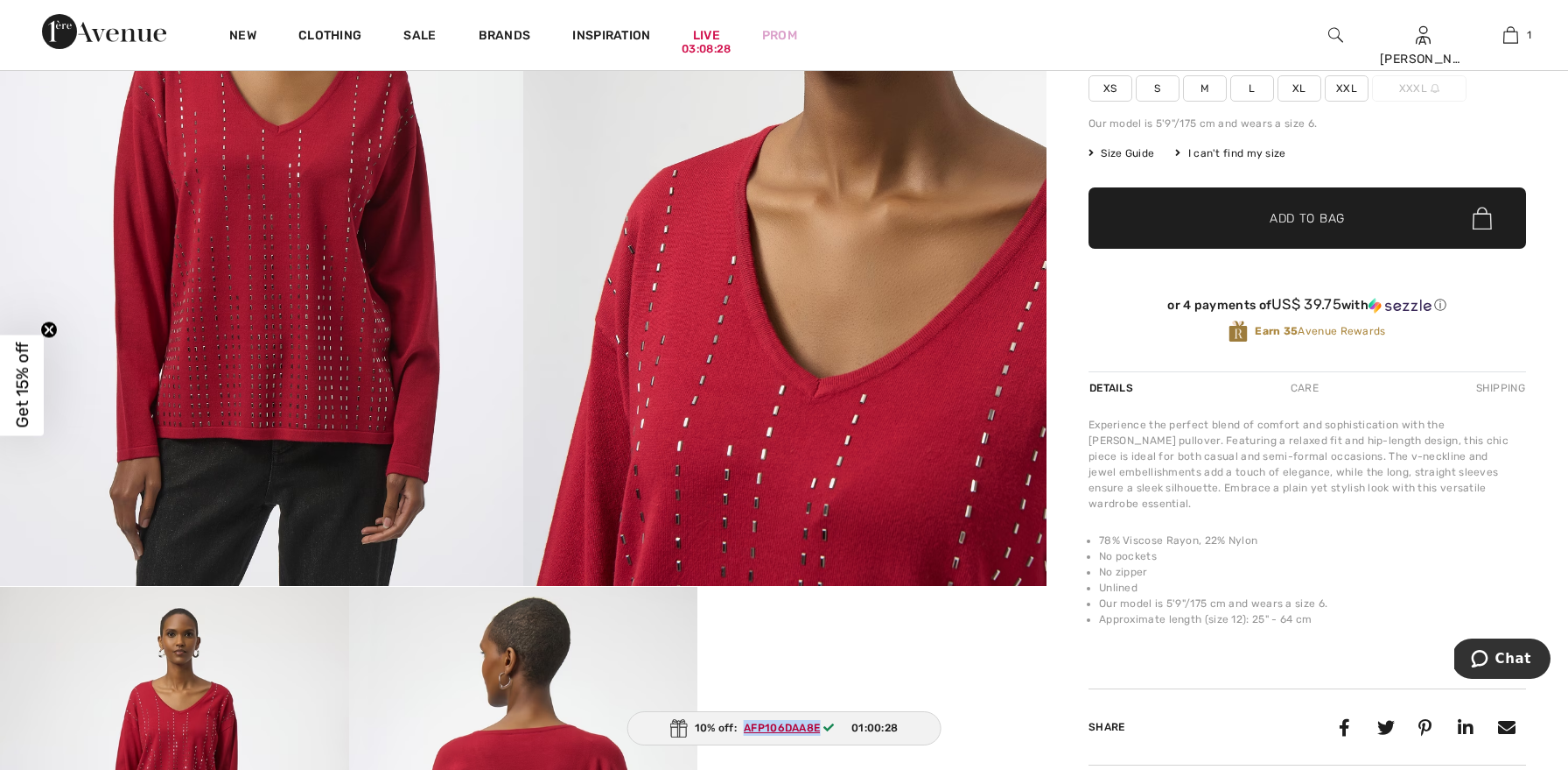
copy ins "AFP106DAA8E"
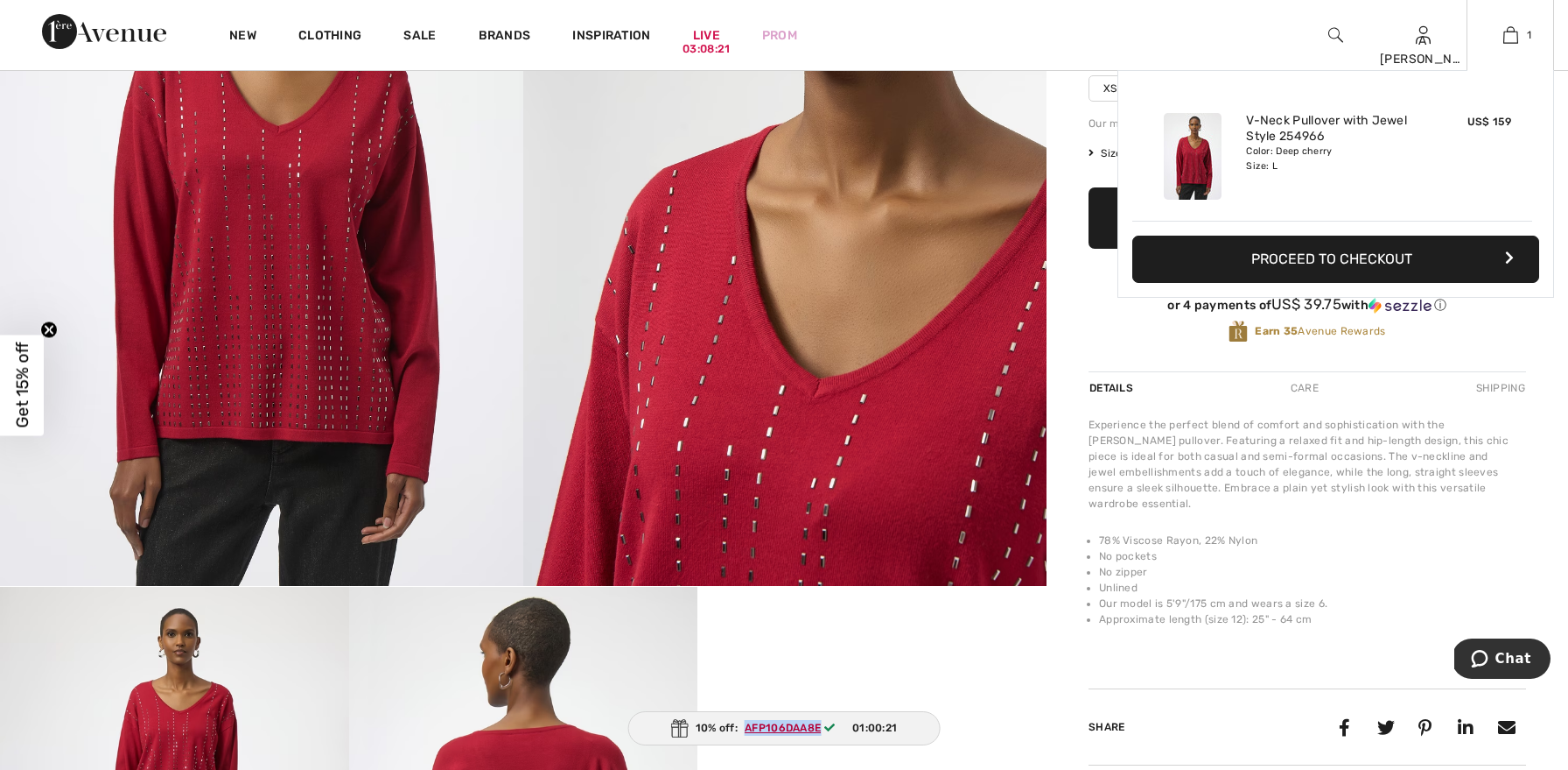
click at [1393, 254] on button "Proceed to Checkout" at bounding box center [1336, 258] width 406 height 47
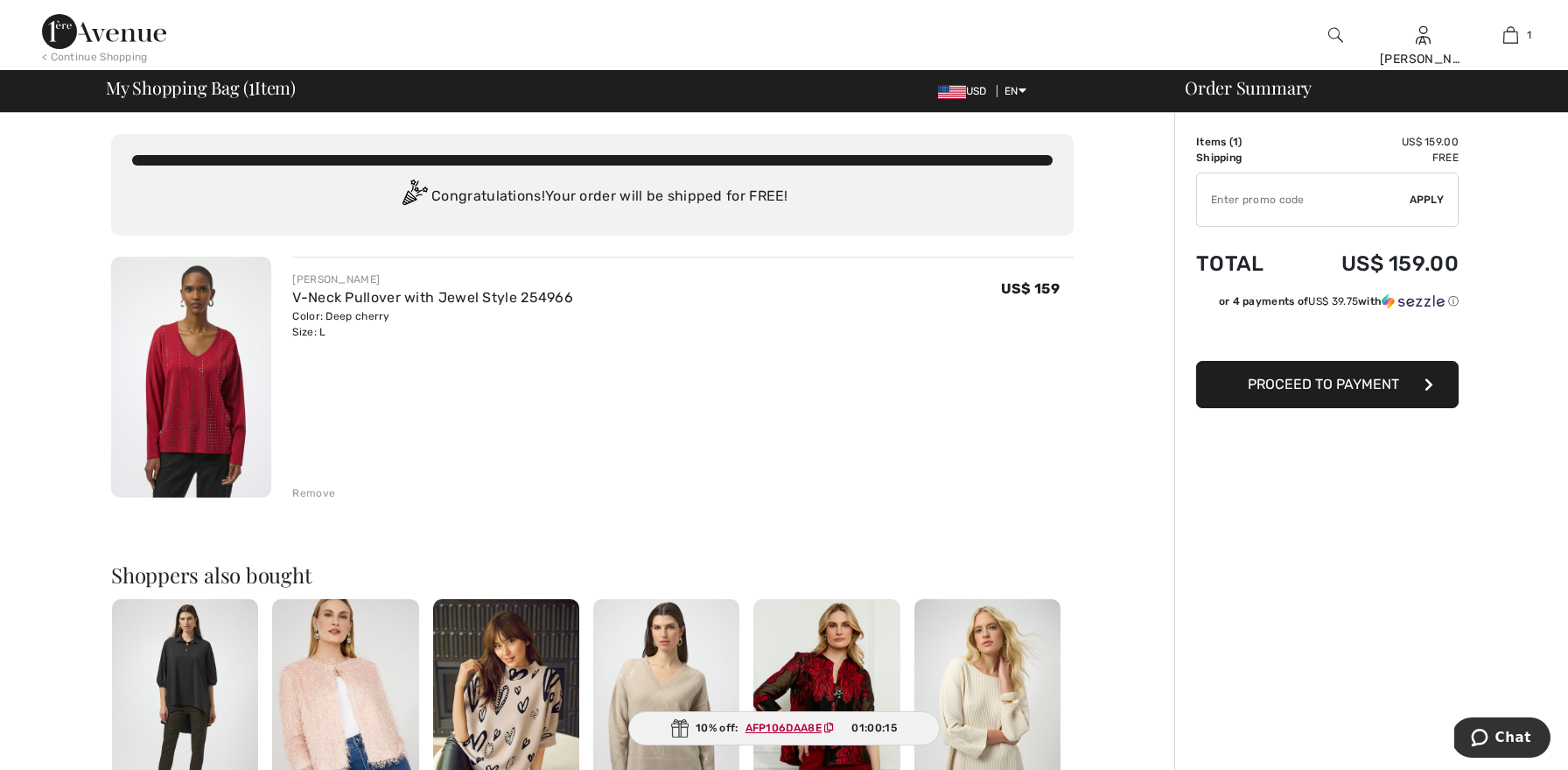
paste input "AFP106DAA8E"
type input "AFP106DAA8E"
click at [1435, 198] on span "Apply" at bounding box center [1427, 199] width 35 height 15
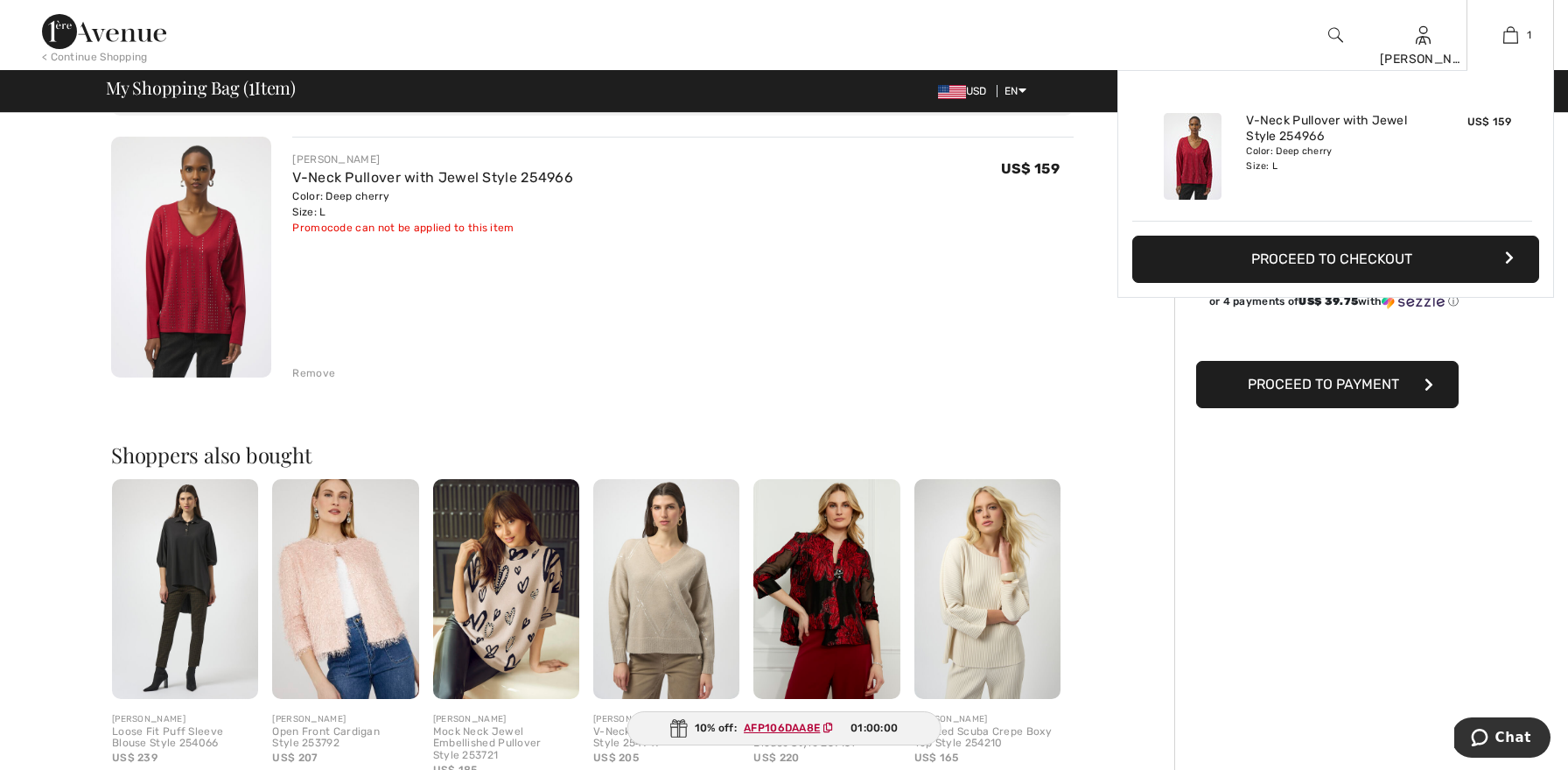
scroll to position [121, 0]
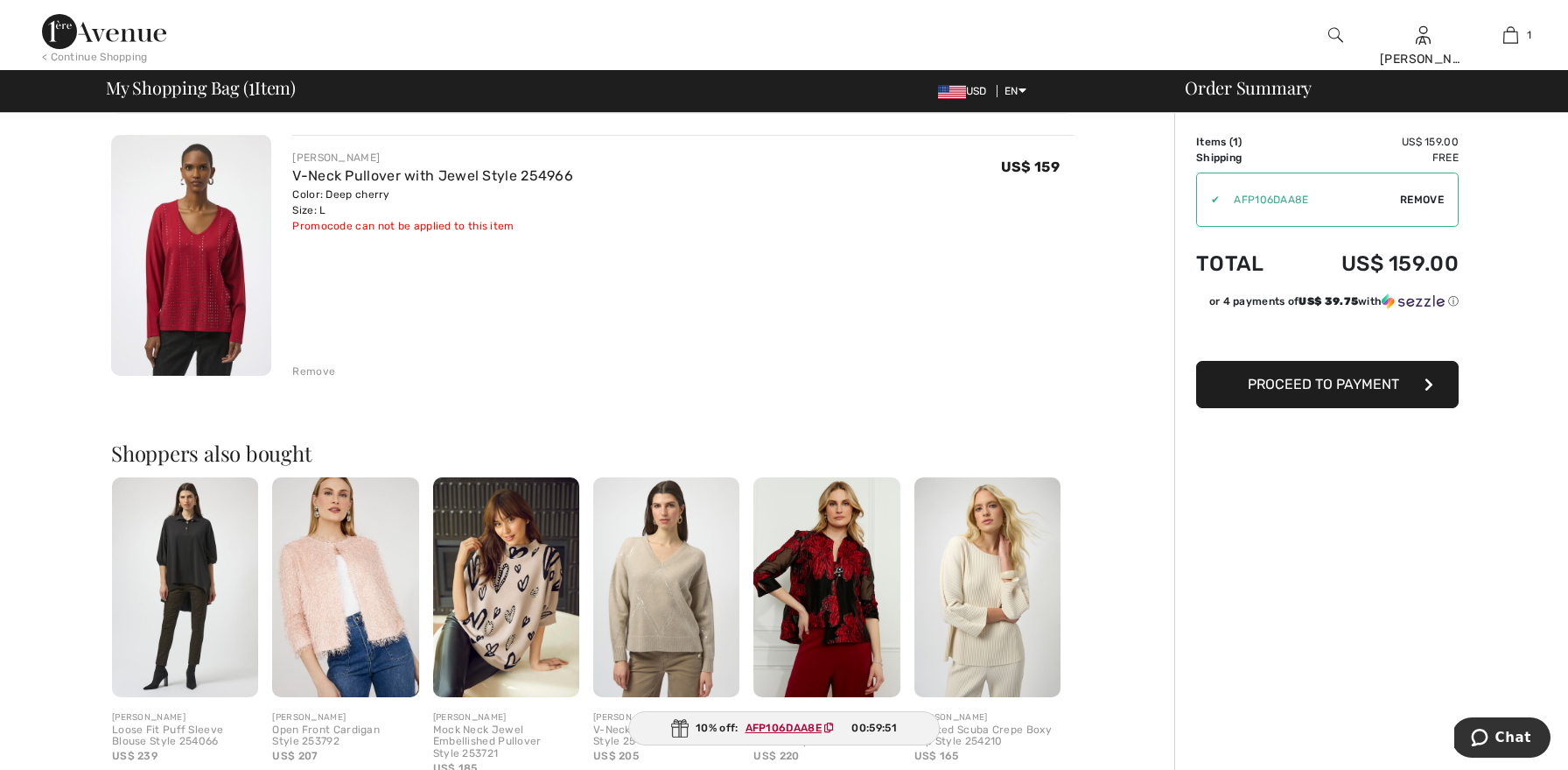
click at [1418, 196] on span "Remove" at bounding box center [1422, 199] width 43 height 15
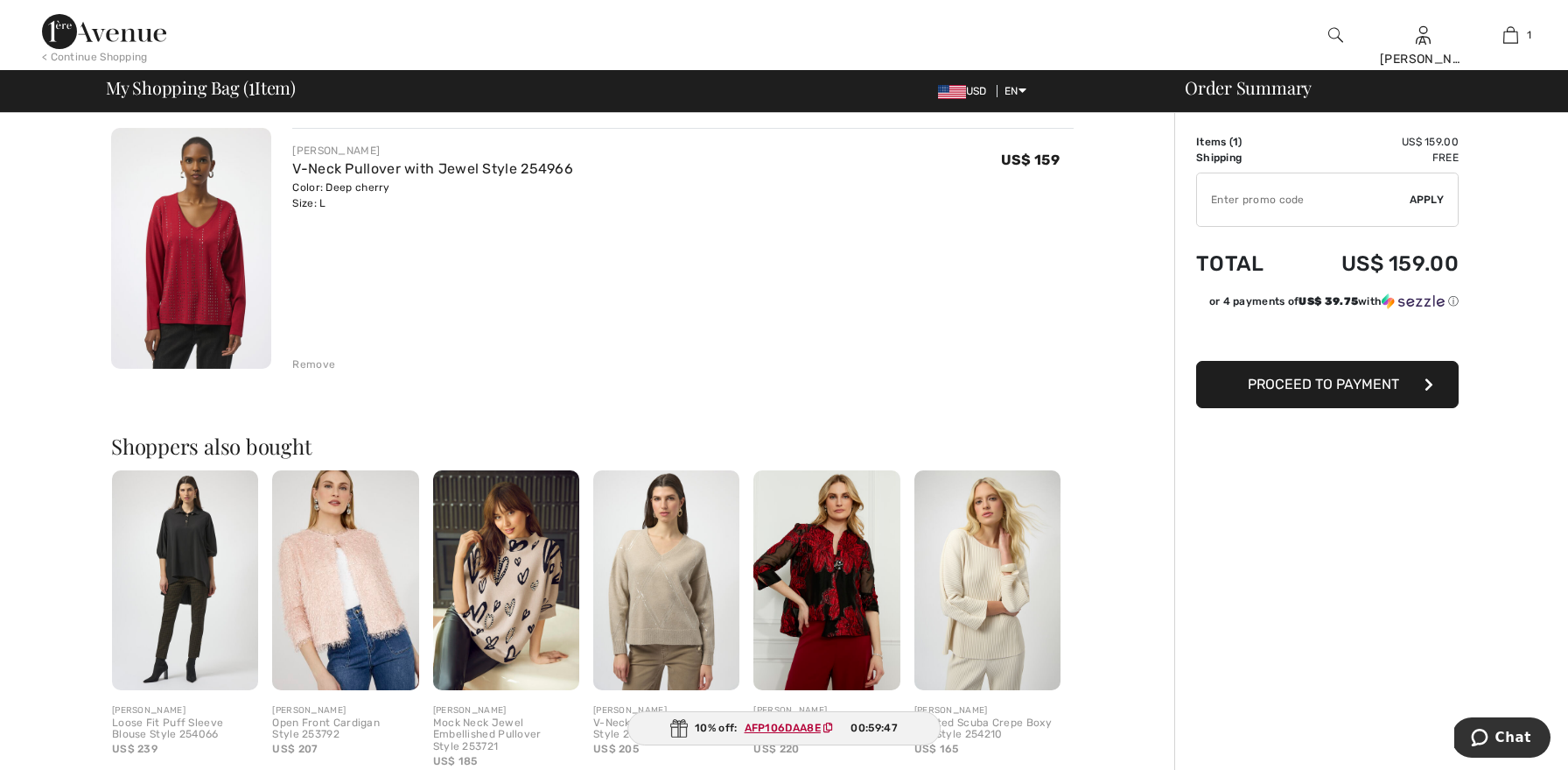
scroll to position [135, 0]
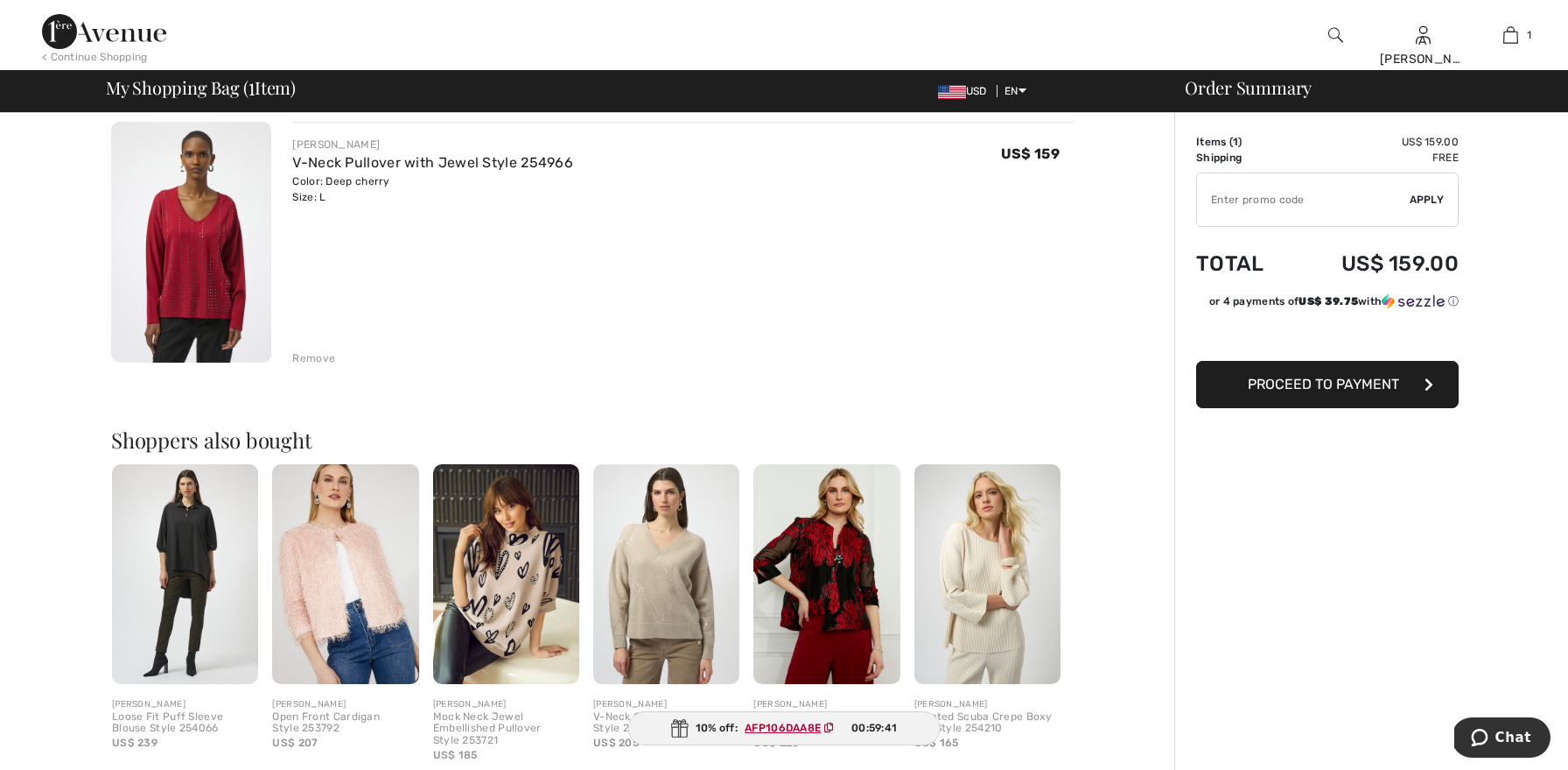
click at [1331, 28] on img at bounding box center [1335, 35] width 14 height 21
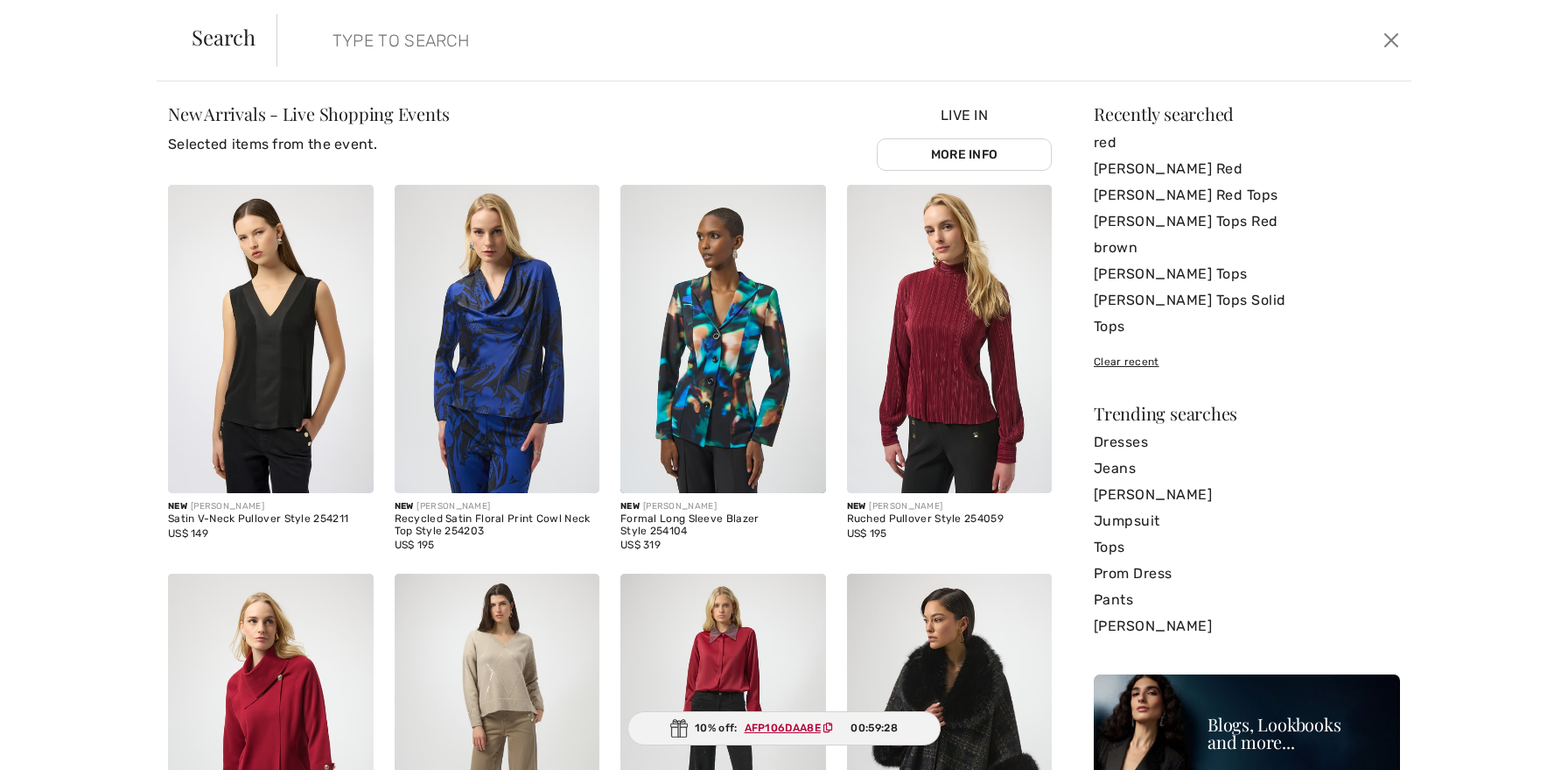
scroll to position [0, 0]
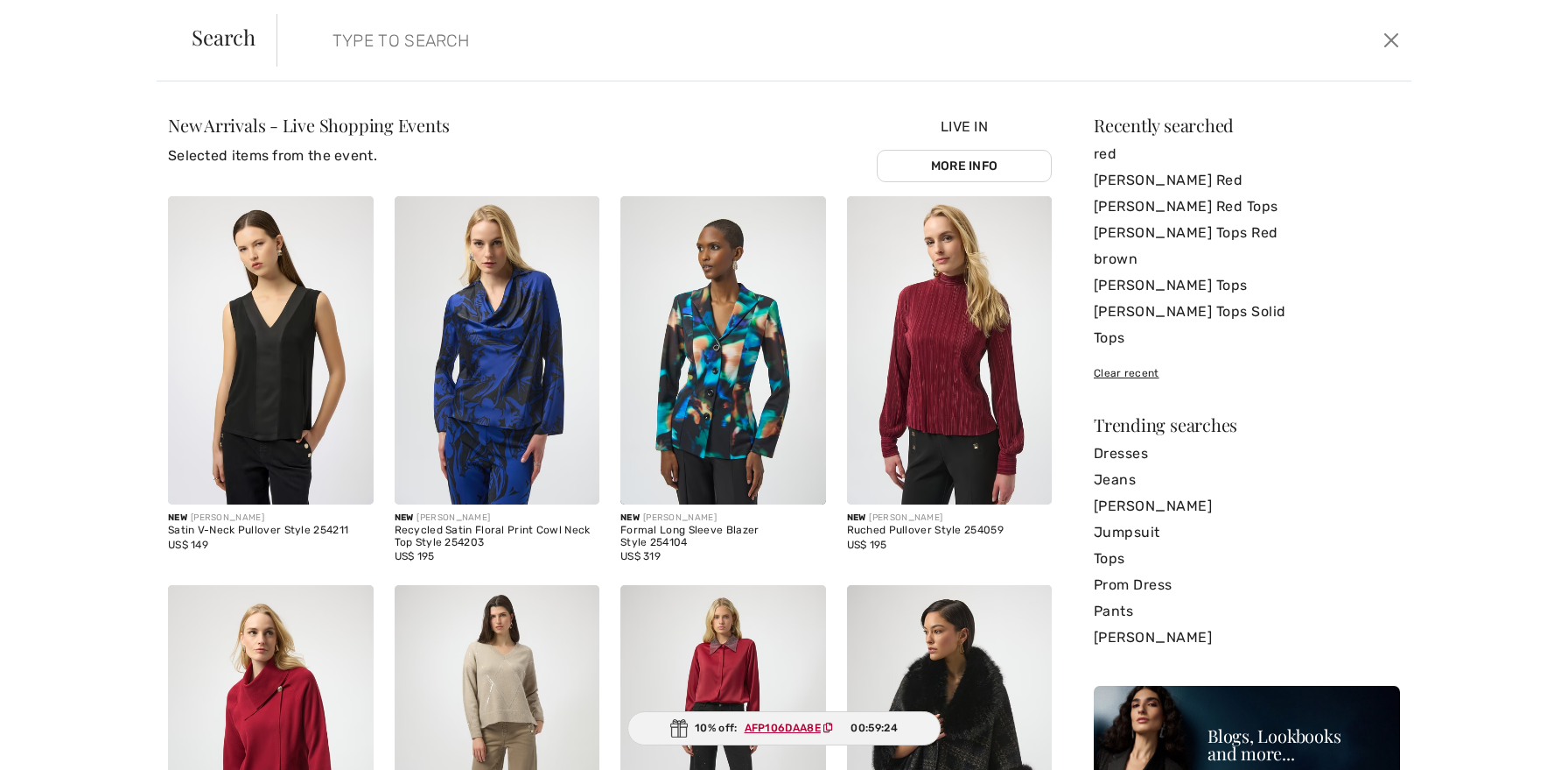
click at [626, 34] on input "search" at bounding box center [717, 40] width 794 height 53
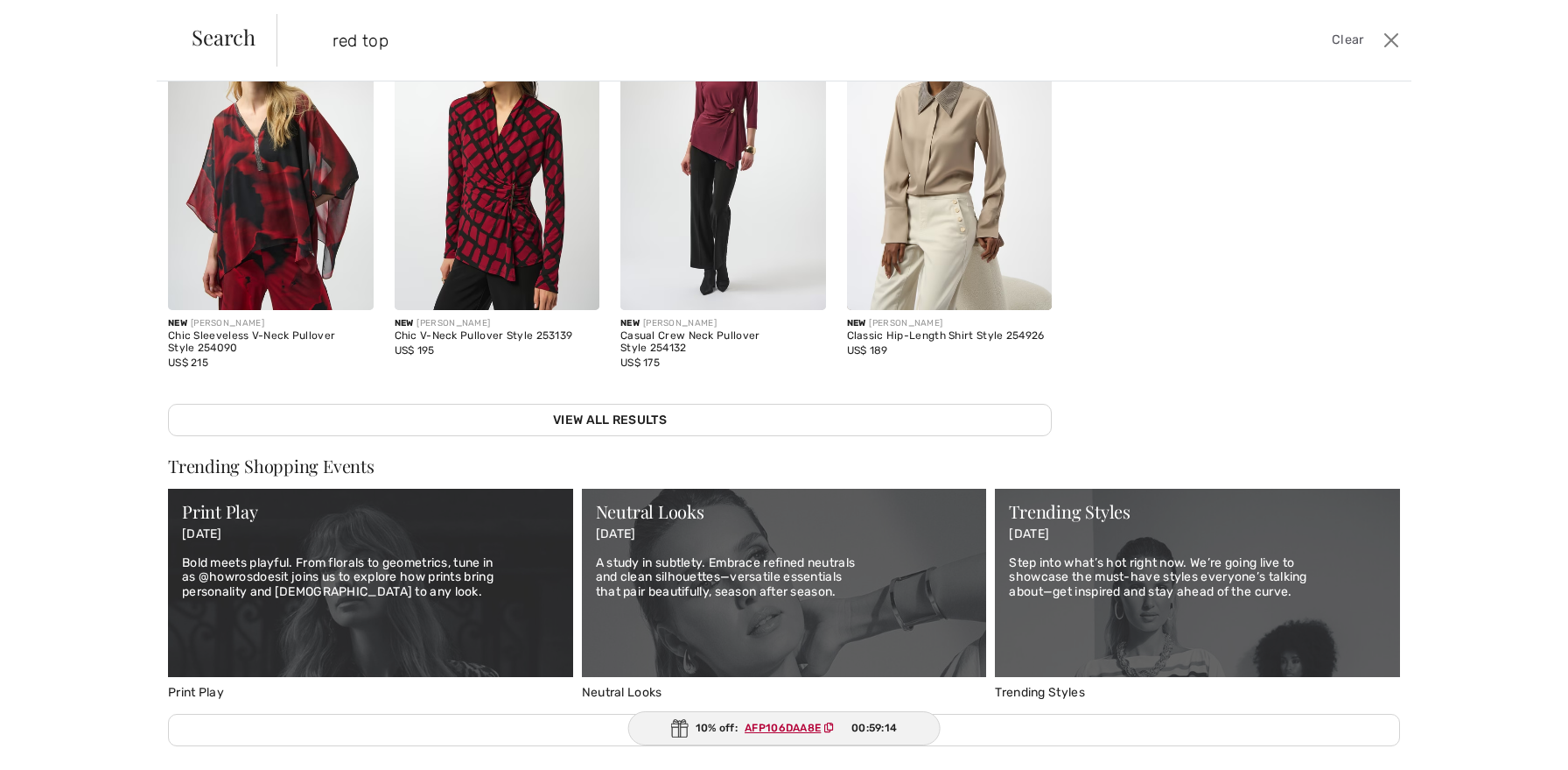
scroll to position [538, 0]
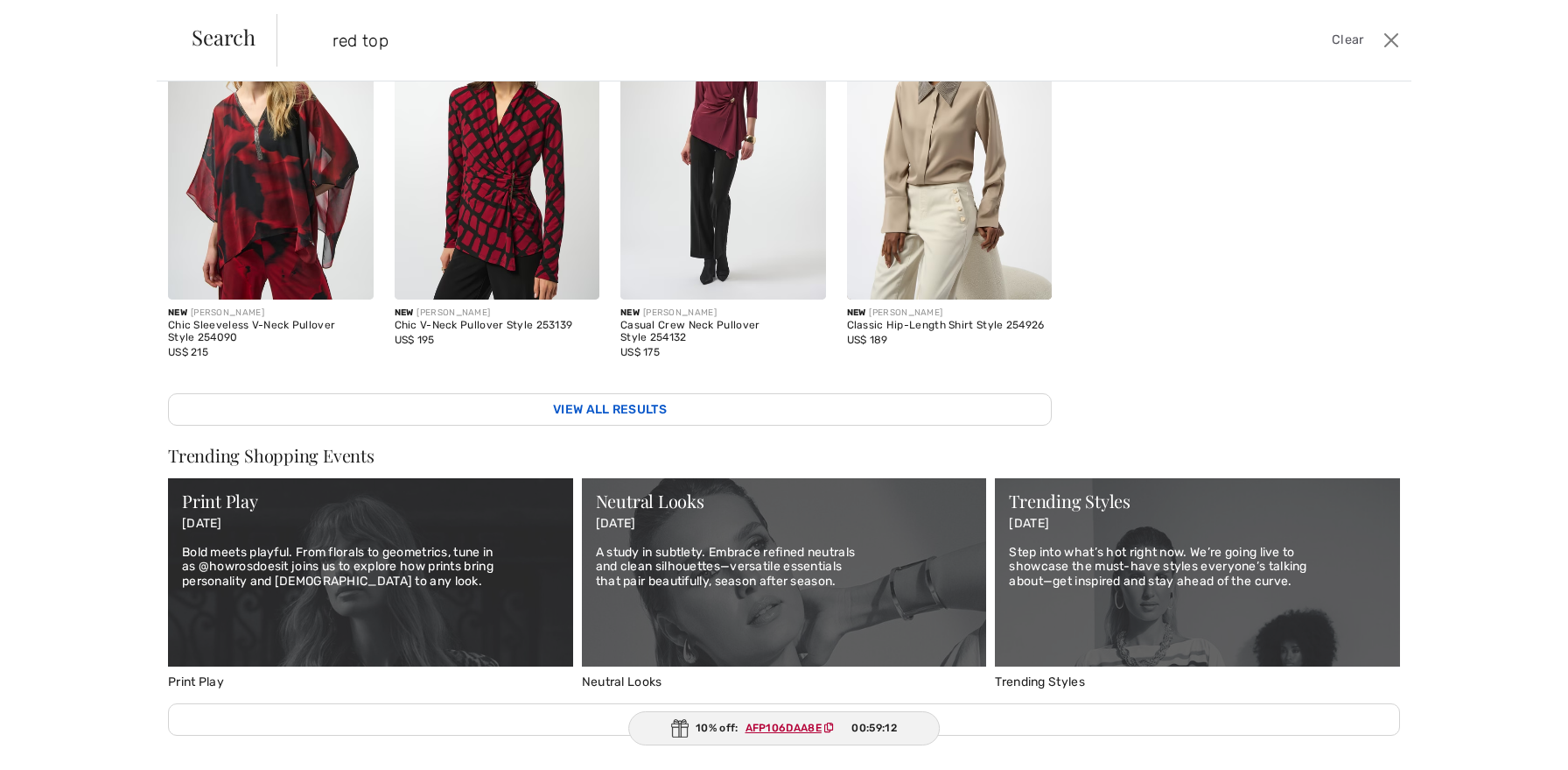
type input "red top"
click at [724, 399] on link "View All Results" at bounding box center [610, 410] width 884 height 33
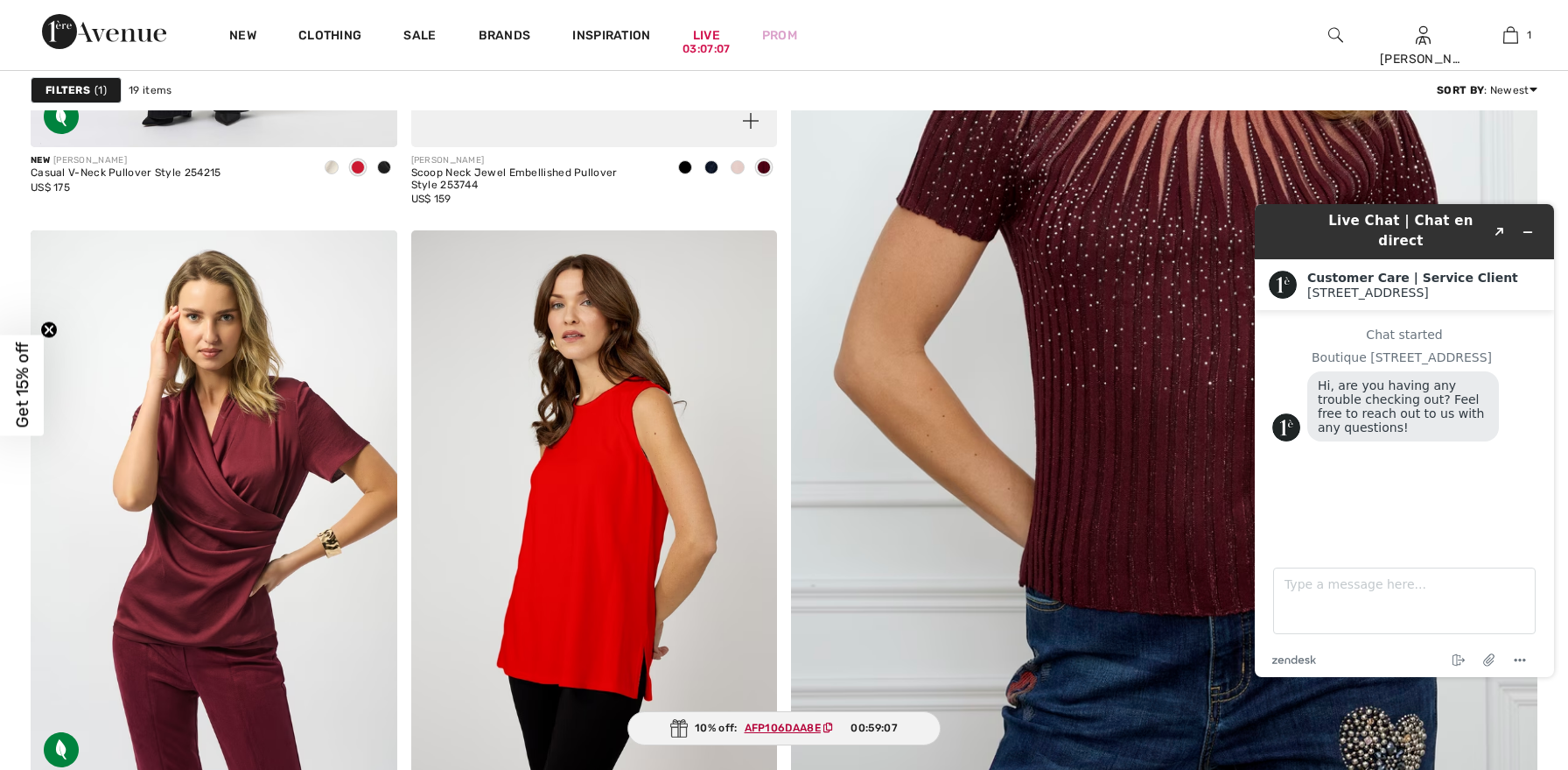
scroll to position [665, 0]
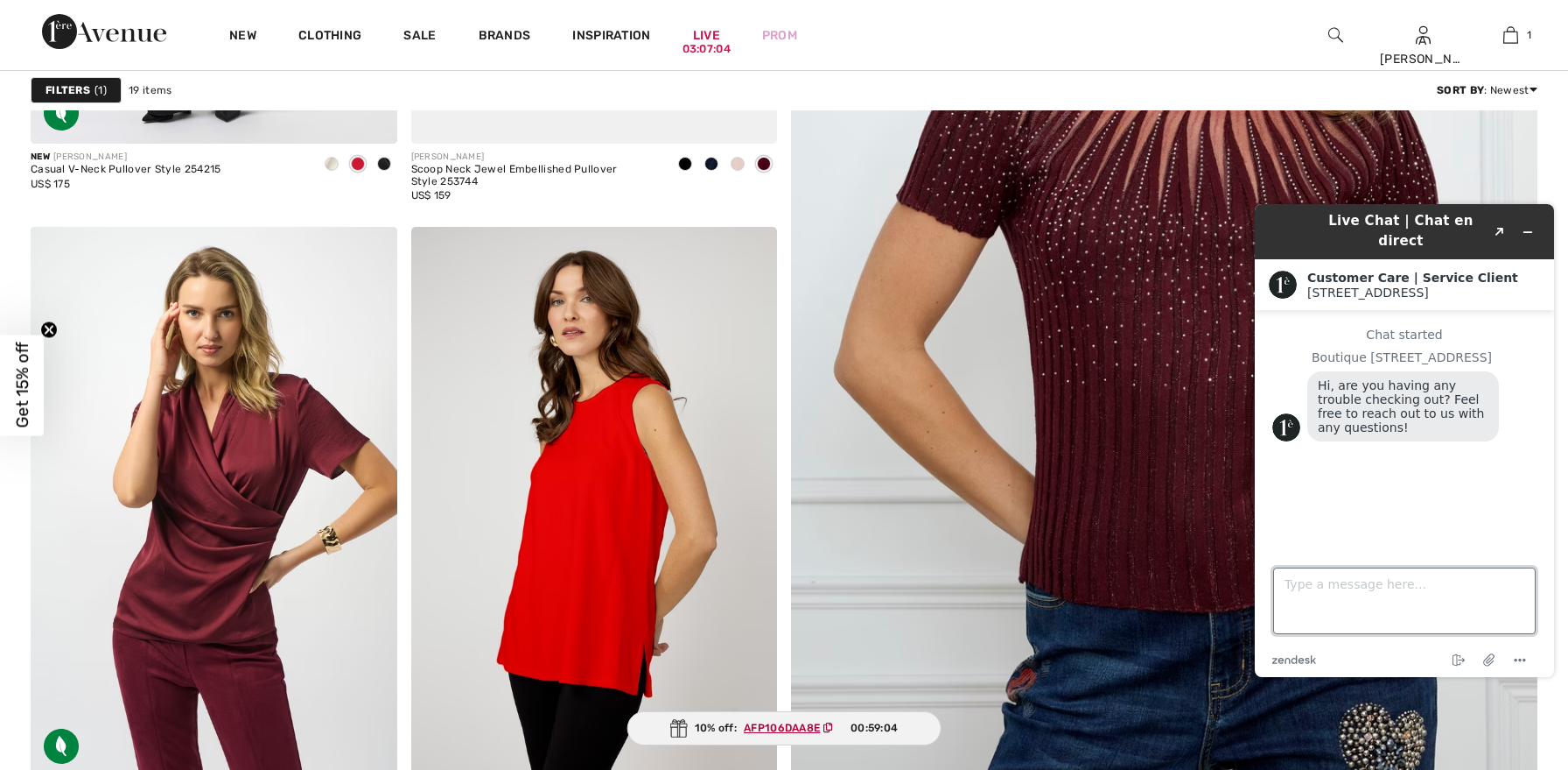
click at [1342, 597] on textarea "Type a message here..." at bounding box center [1404, 600] width 263 height 66
type textarea "no but ty"
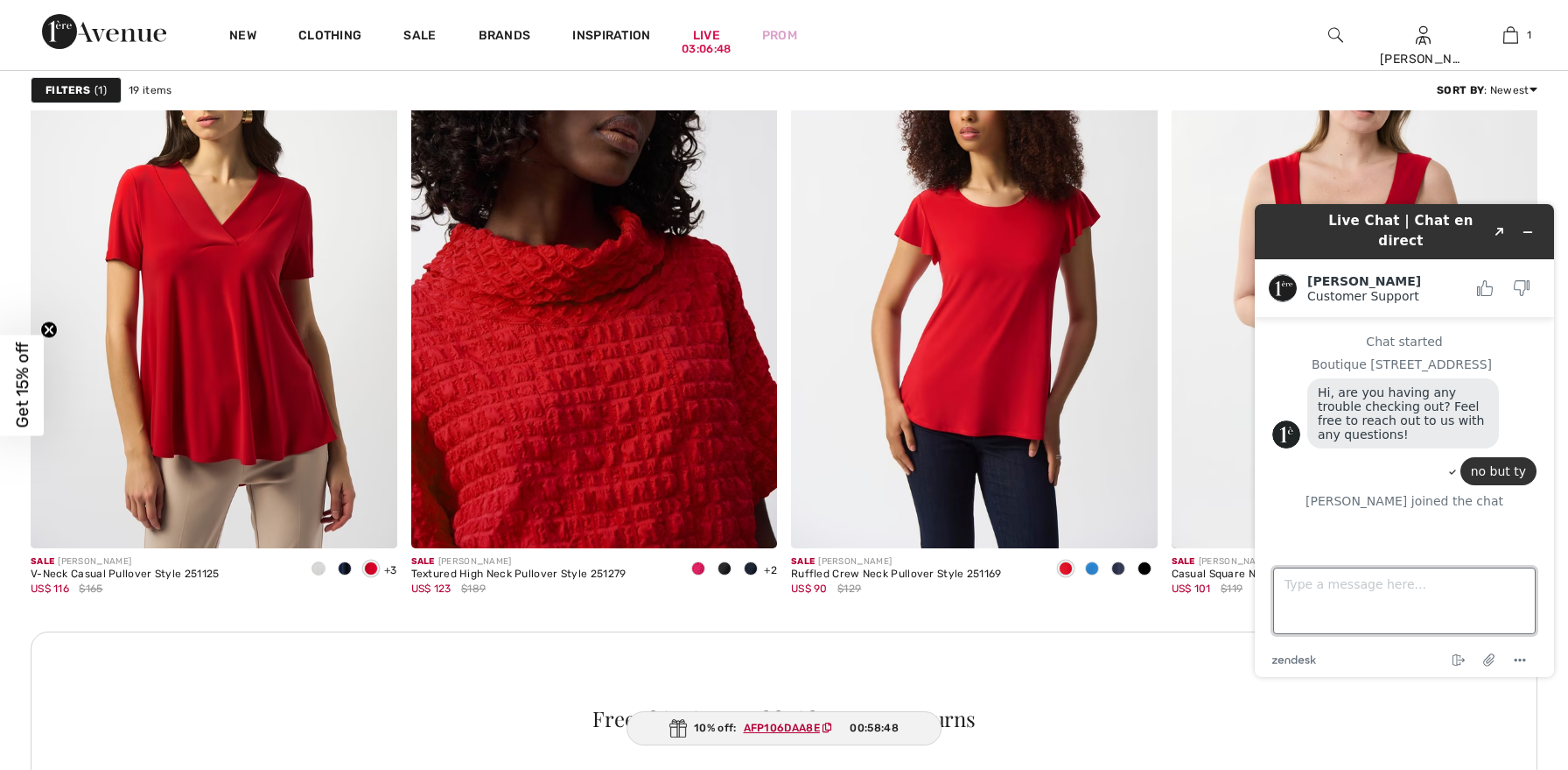
scroll to position [2161, 0]
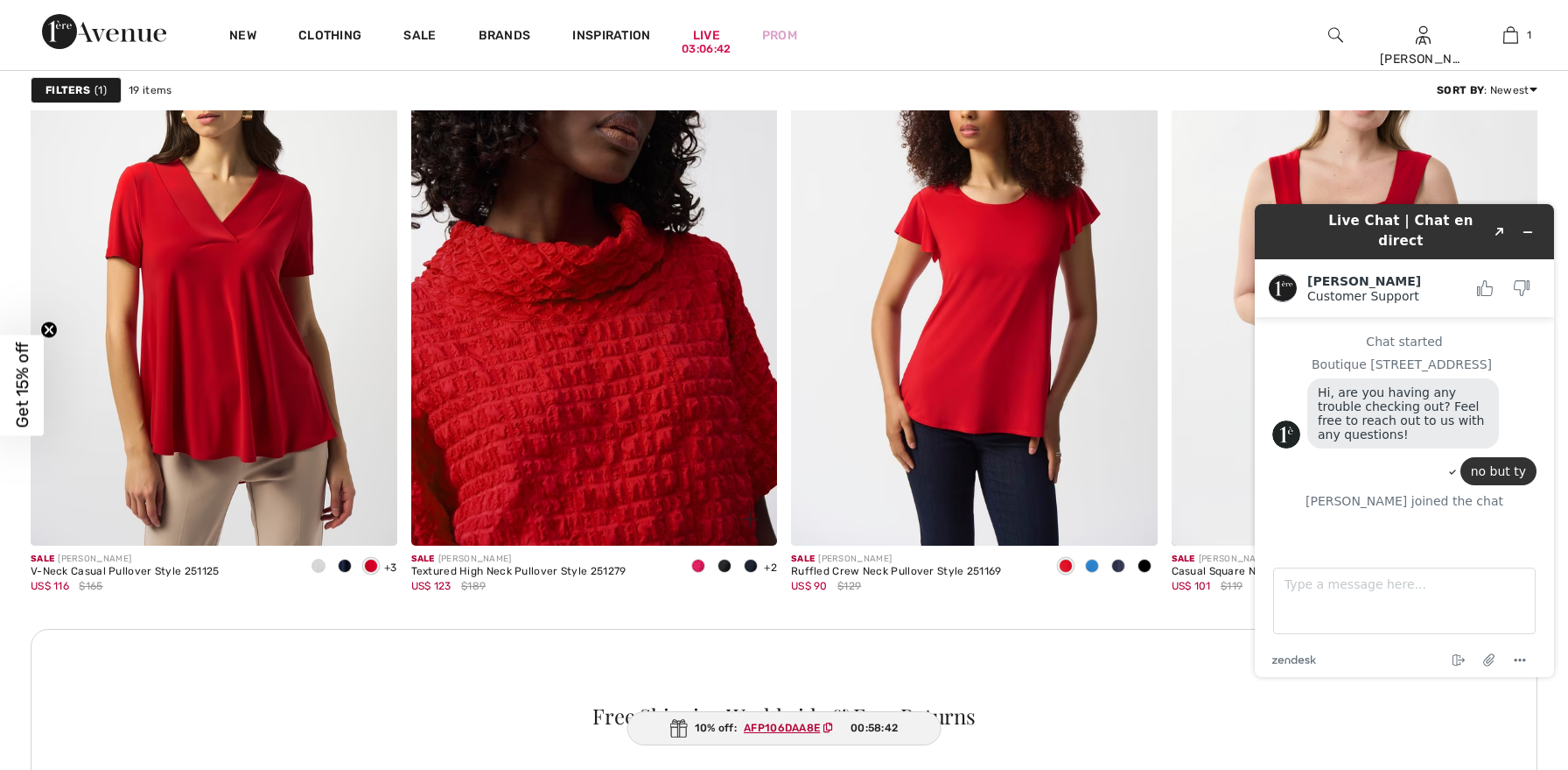
click at [577, 385] on img at bounding box center [594, 270] width 367 height 550
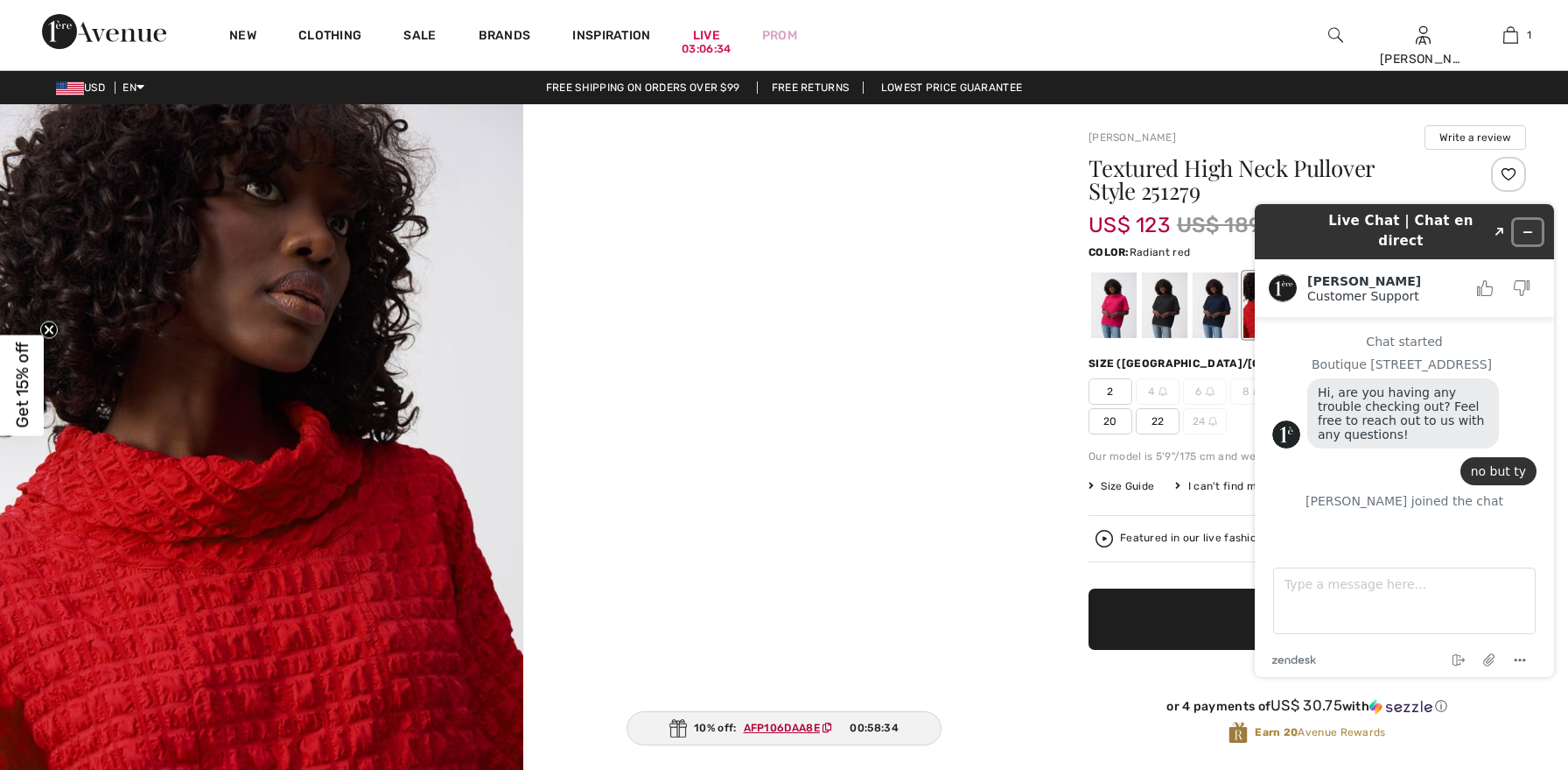
click at [1525, 226] on icon "Minimize widget" at bounding box center [1528, 231] width 13 height 13
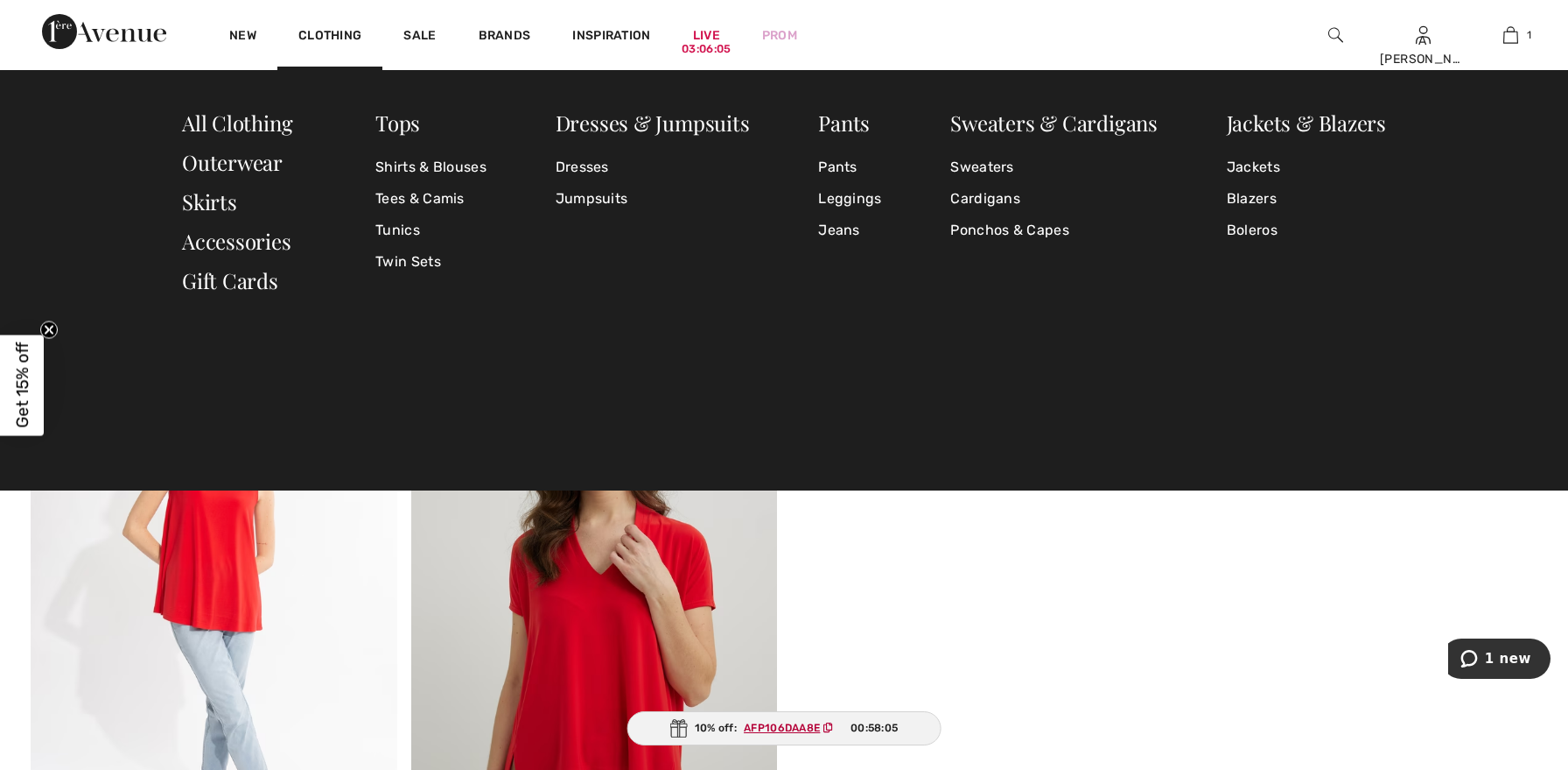
scroll to position [3322, 0]
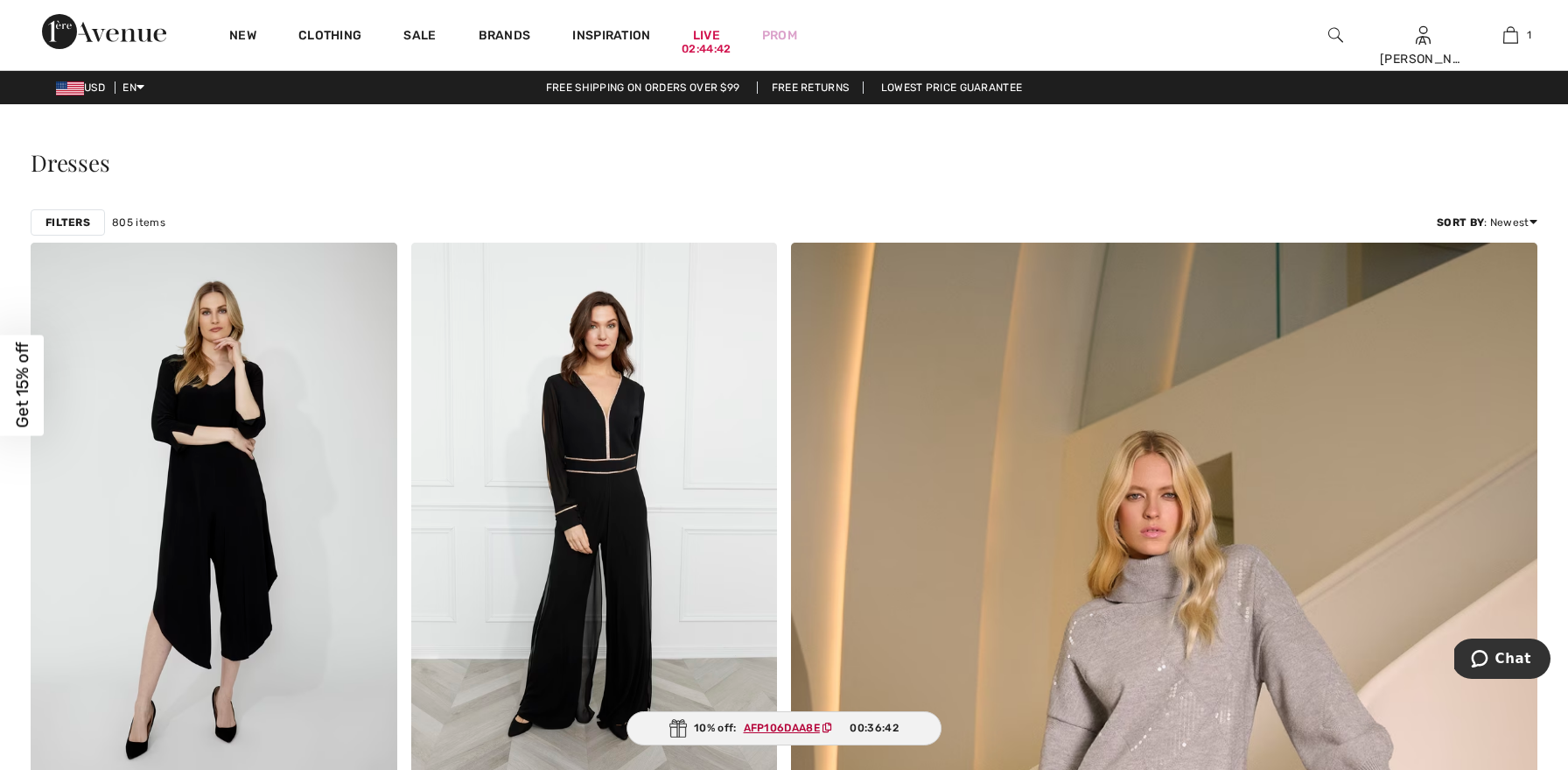
click at [1333, 33] on div "Close dialog Want 15% off your first order? You're just one step away from excl…" at bounding box center [784, 385] width 1568 height 770
click at [930, 40] on div "New Clothing Sale Brands Inspiration Live 02:44:38 Prom A Elise Conroy Hi, A El…" at bounding box center [784, 35] width 1568 height 70
click at [1333, 34] on img at bounding box center [1335, 35] width 14 height 21
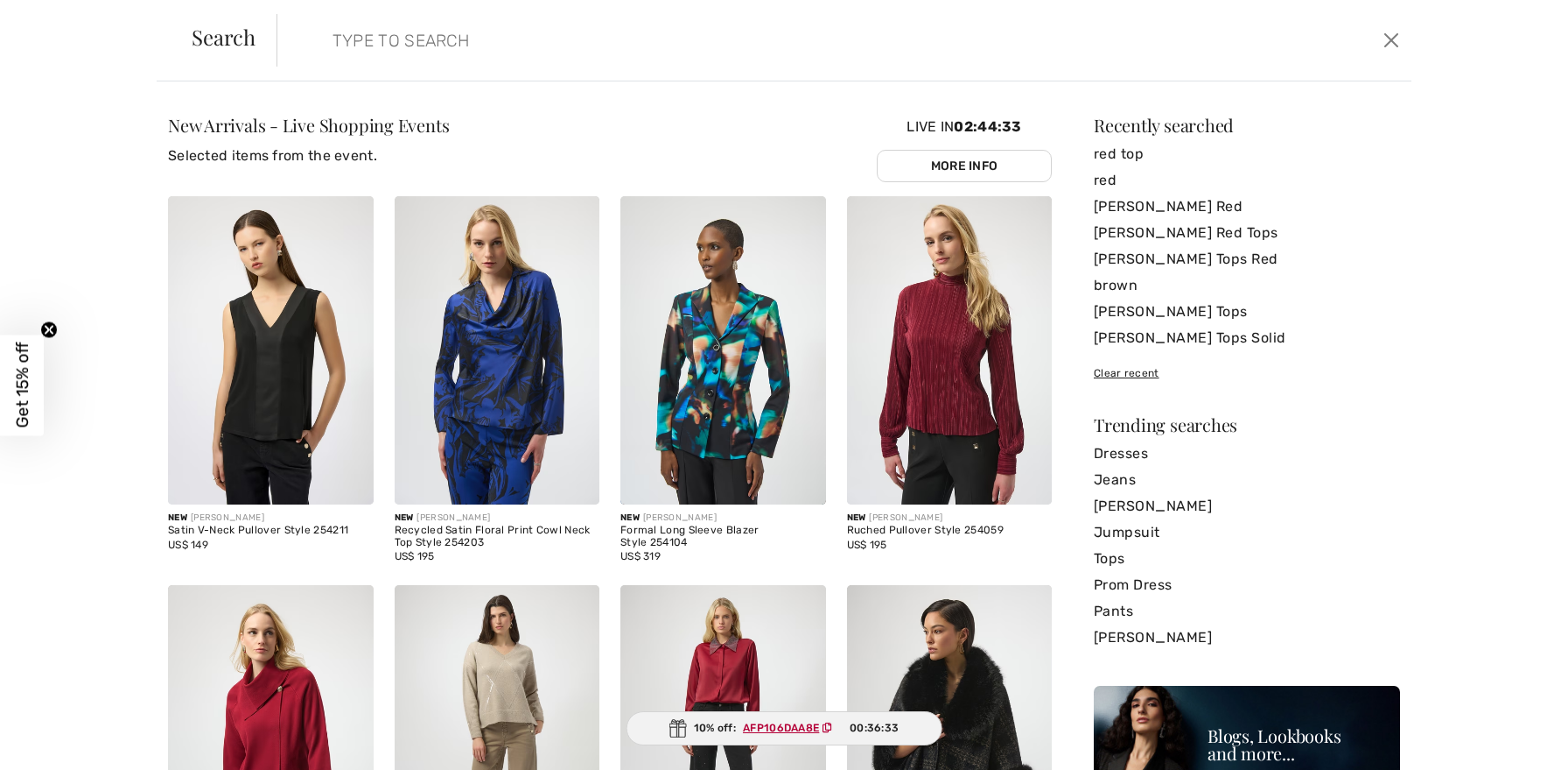
click at [1212, 32] on form "Clear" at bounding box center [827, 40] width 1102 height 53
click at [493, 44] on input "search" at bounding box center [717, 40] width 794 height 53
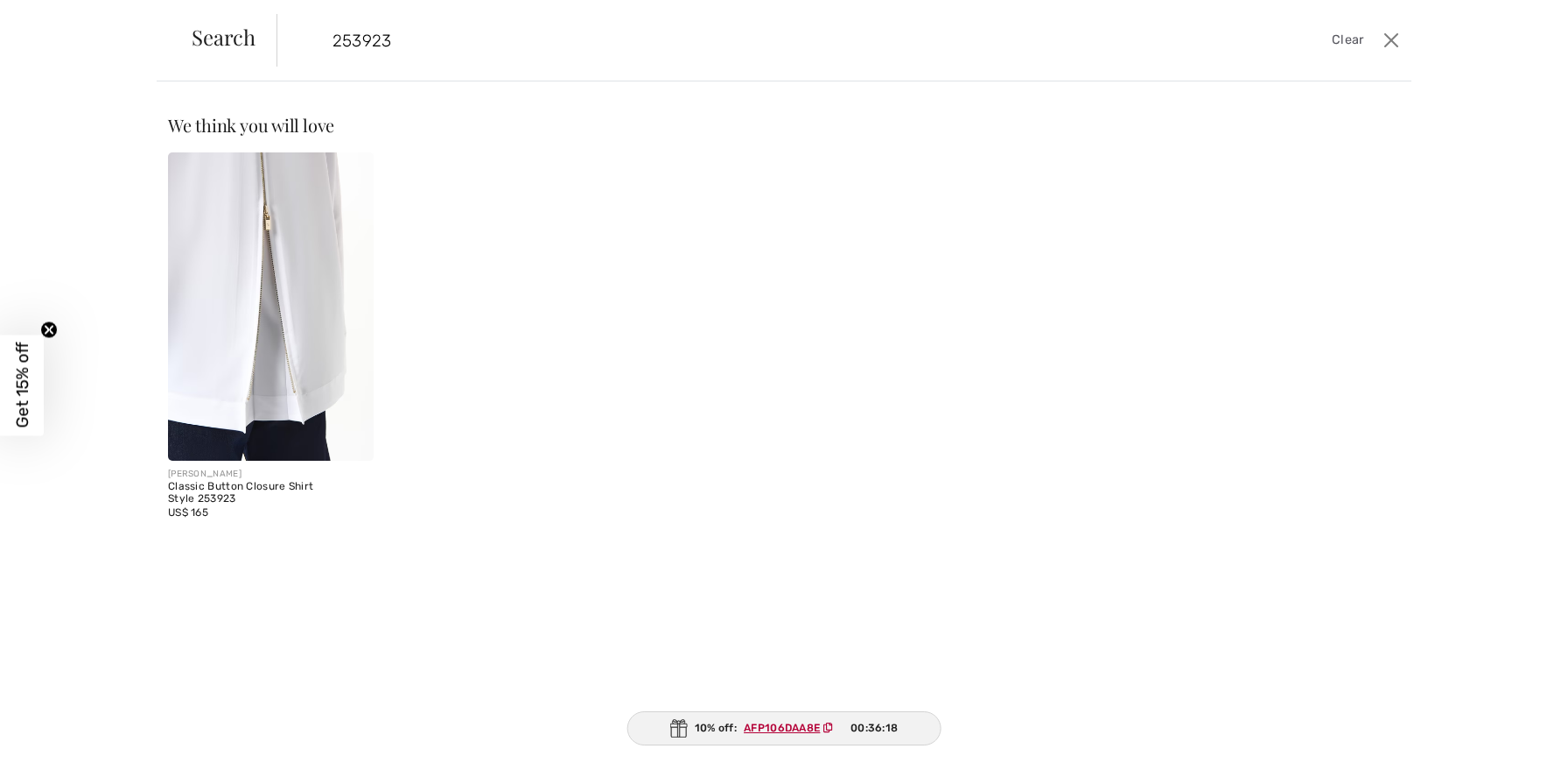
type input "253923"
click at [241, 267] on img at bounding box center [270, 306] width 205 height 308
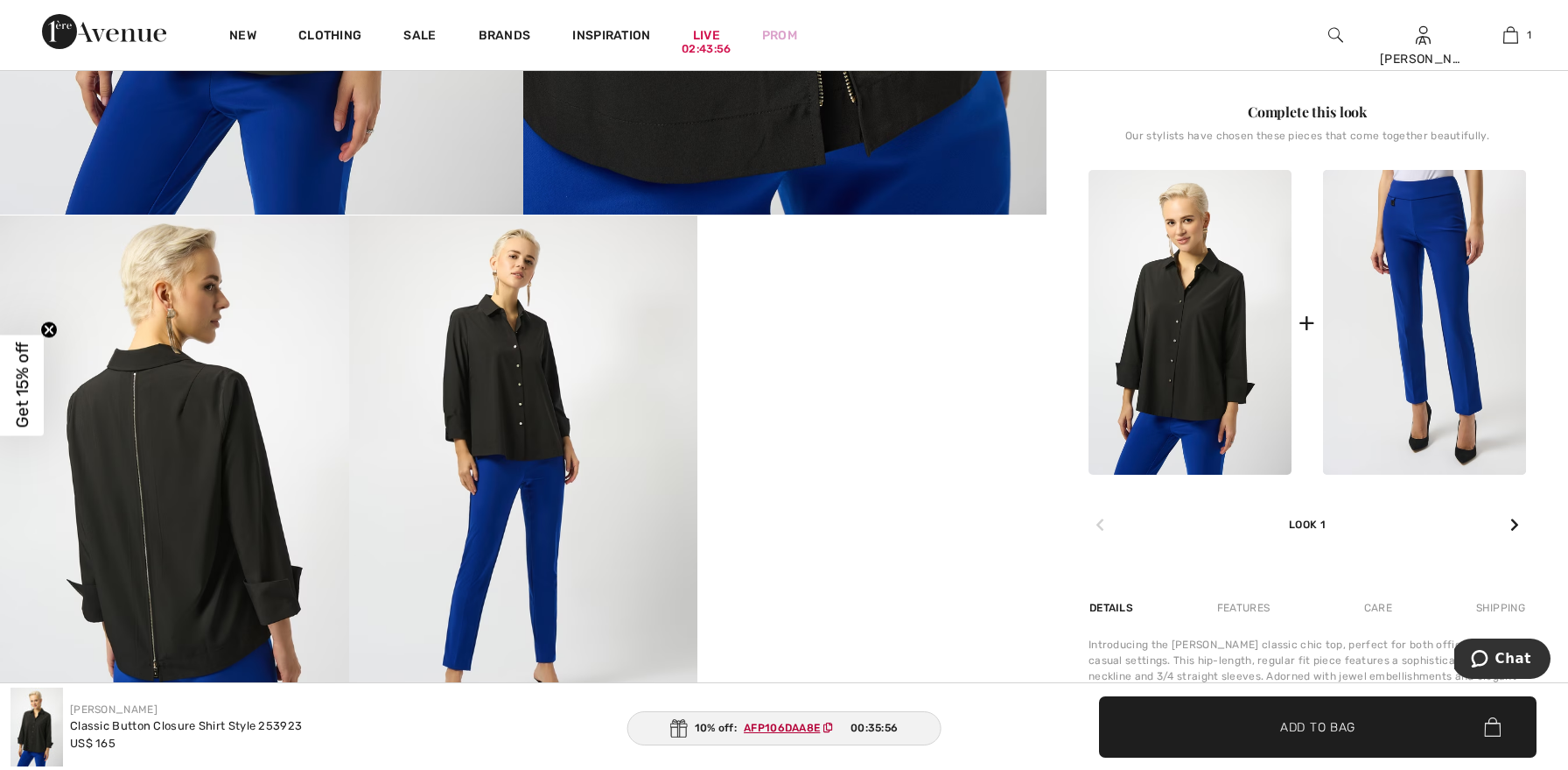
scroll to position [670, 0]
